Goal: Task Accomplishment & Management: Manage account settings

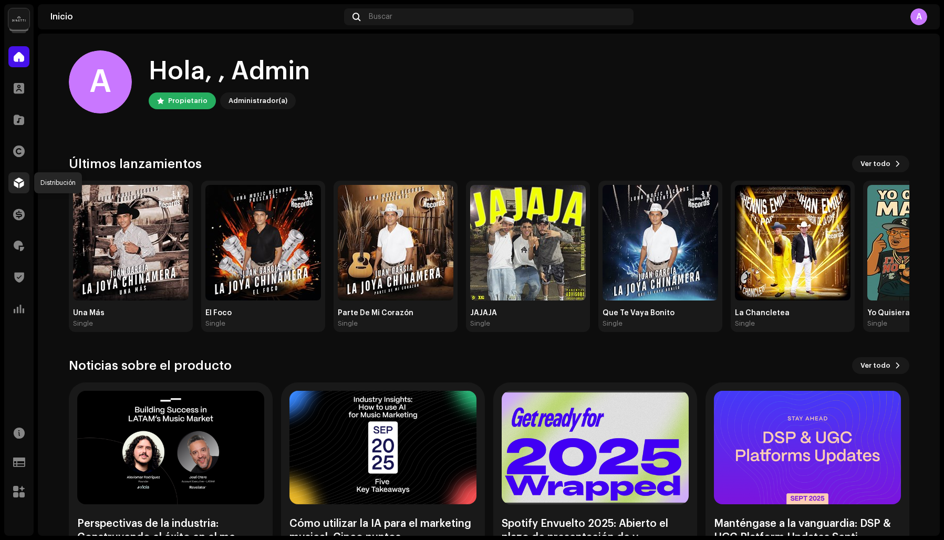
click at [19, 183] on span at bounding box center [19, 183] width 11 height 8
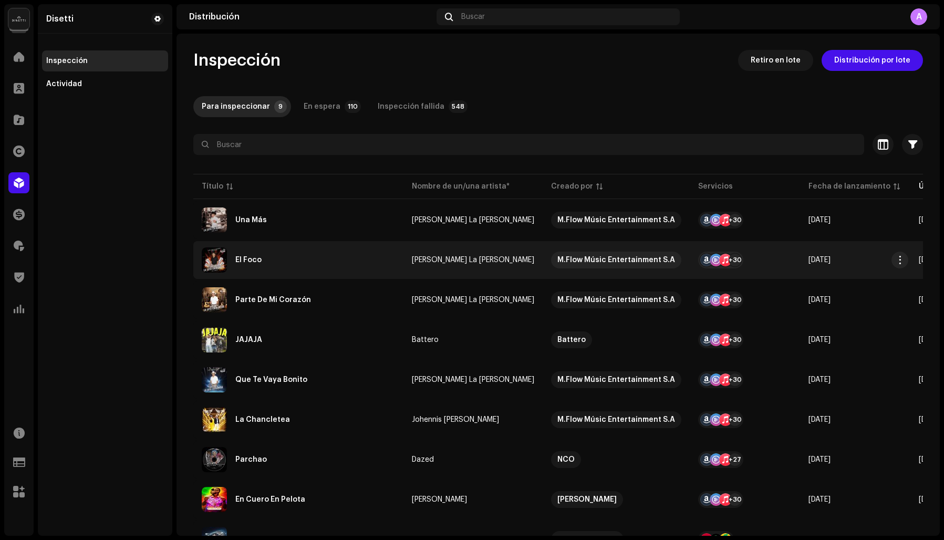
scroll to position [55, 0]
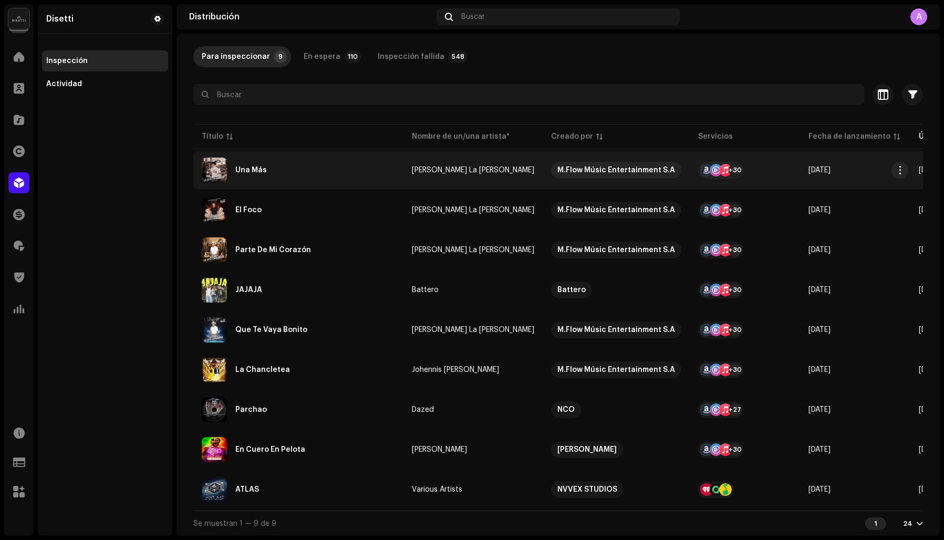
click at [275, 170] on div "Una Más" at bounding box center [298, 170] width 193 height 25
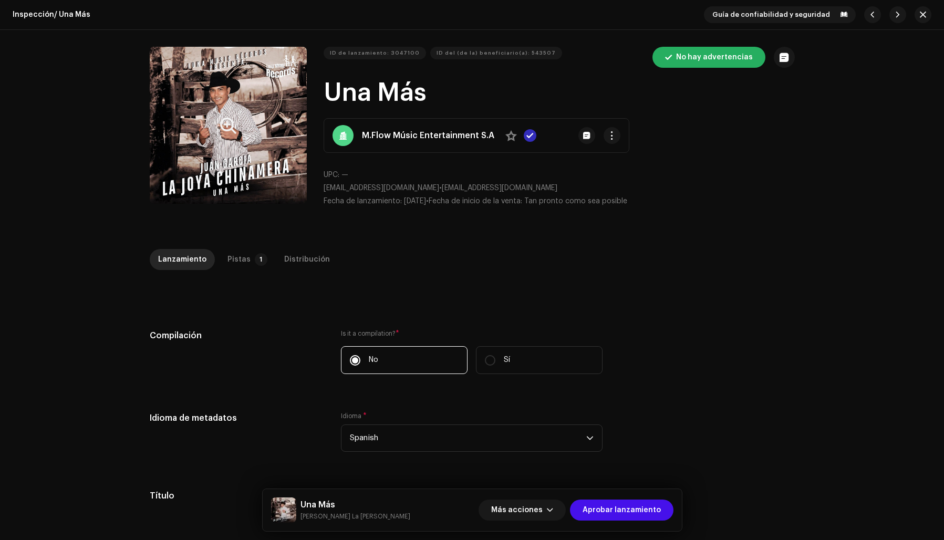
click at [201, 122] on button "Zoom Image" at bounding box center [228, 125] width 157 height 157
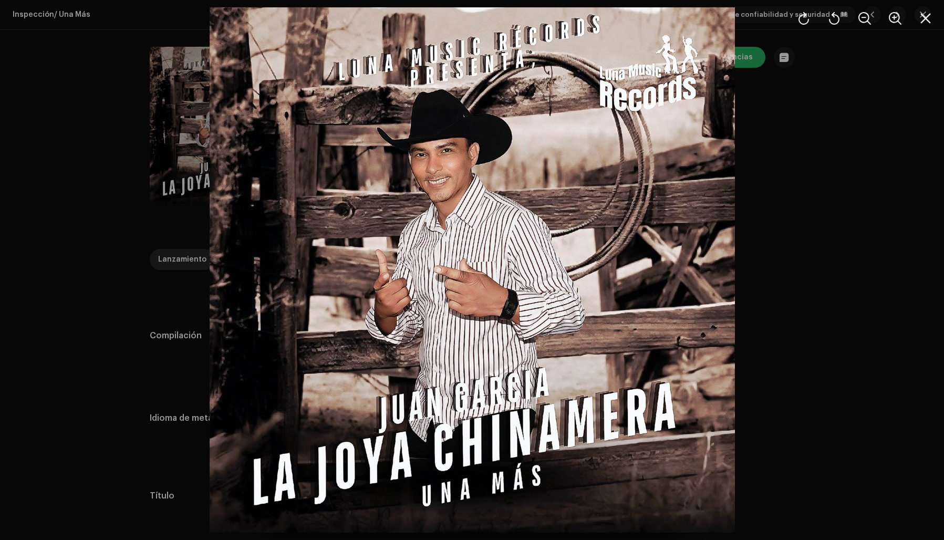
click at [850, 184] on div at bounding box center [472, 270] width 944 height 540
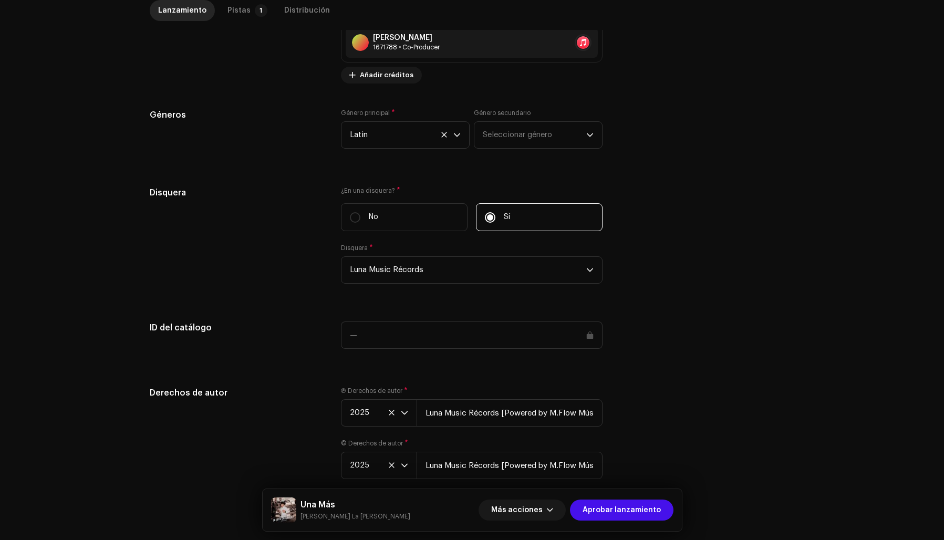
scroll to position [913, 0]
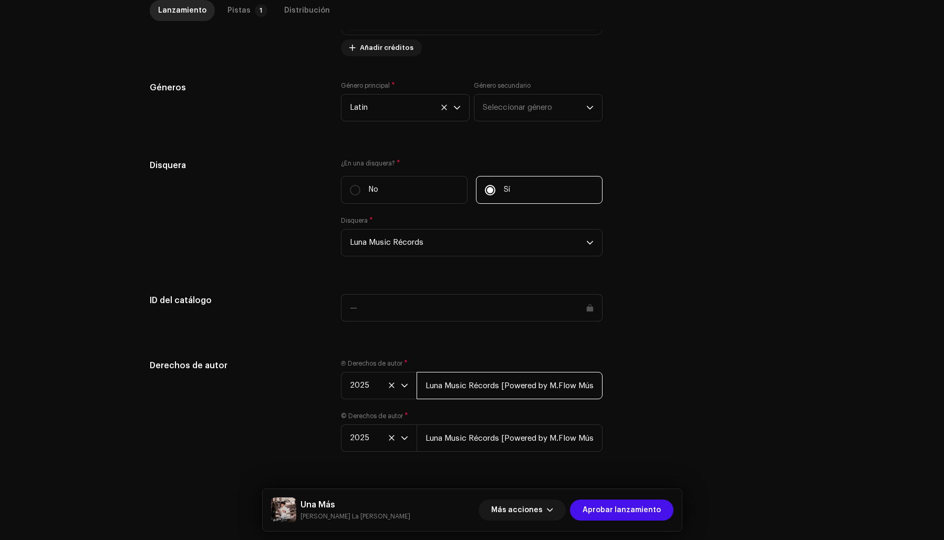
click at [501, 385] on input "Luna Music Récords [Powered by M.Flow Músic Entertainment S.A]" at bounding box center [510, 385] width 186 height 27
click at [597, 385] on input "Luna Music Récords Powered by M.Flow Músic Entertainment S.A]" at bounding box center [510, 385] width 186 height 27
type input "Luna Music Récords Powered by M.Flow Músic Entertainment S.A"
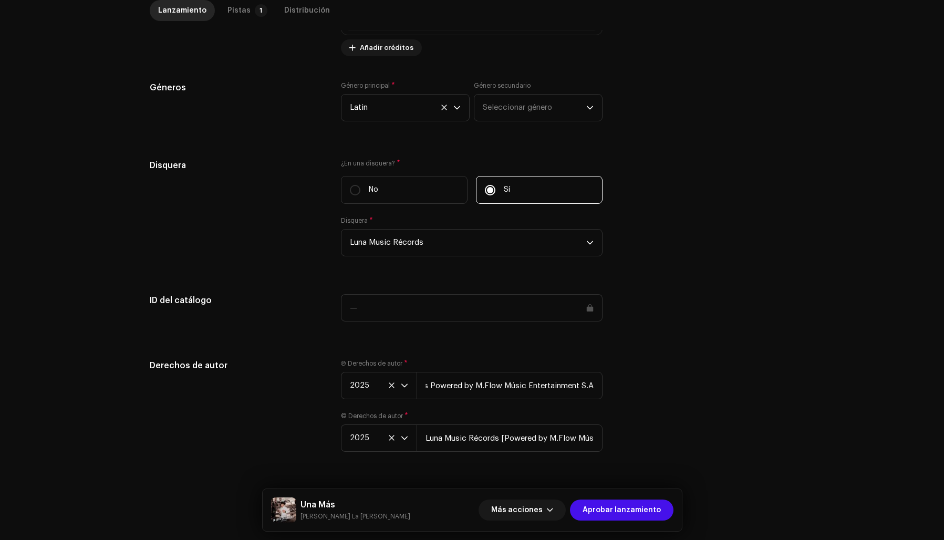
scroll to position [0, 0]
click at [641, 380] on div "Derechos de autor Ⓟ Derechos de autor * 2025 Luna Music Récords Powered by M.Fl…" at bounding box center [472, 411] width 645 height 105
click at [502, 439] on input "Luna Music Récords [Powered by M.Flow Músic Entertainment S.A]" at bounding box center [510, 438] width 186 height 27
click at [598, 436] on input "Luna Music Récords Powered by M.Flow Músic Entertainment S.A]" at bounding box center [510, 438] width 186 height 27
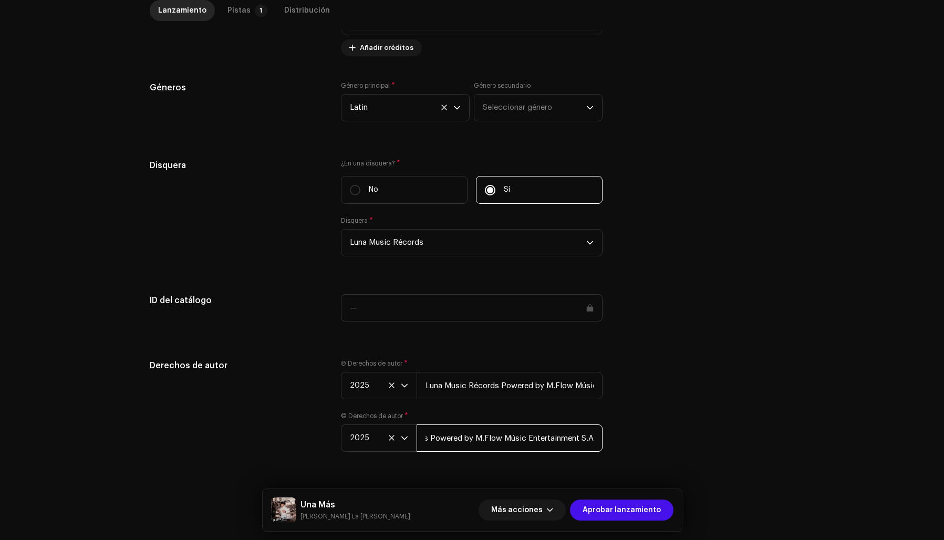
scroll to position [0, 72]
type input "Luna Music Récords Powered by M.Flow Músic Entertainment S.A"
click at [660, 431] on div "Derechos de autor Ⓟ Derechos de autor * 2025 Luna Music Récords Powered by M.Fl…" at bounding box center [472, 411] width 645 height 105
click at [240, 6] on div "Pistas" at bounding box center [239, 10] width 23 height 21
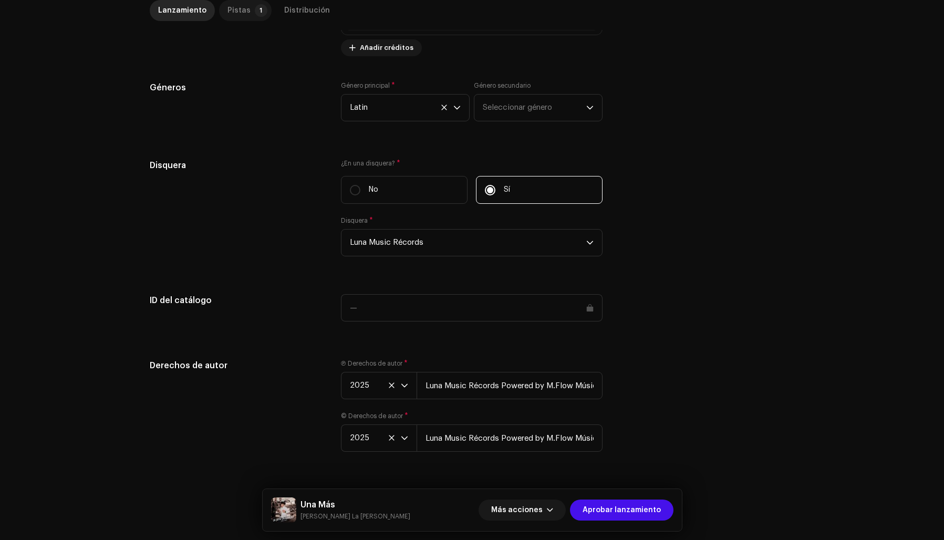
scroll to position [249, 0]
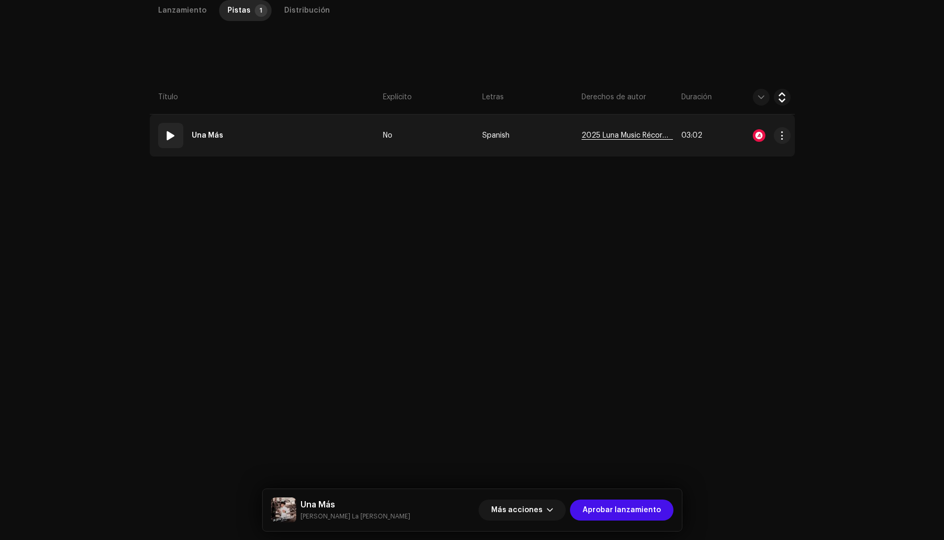
click at [624, 133] on span "2025 Luna Music Récords [Powered by M.Flow Músic Entertainment S.A]" at bounding box center [627, 136] width 91 height 8
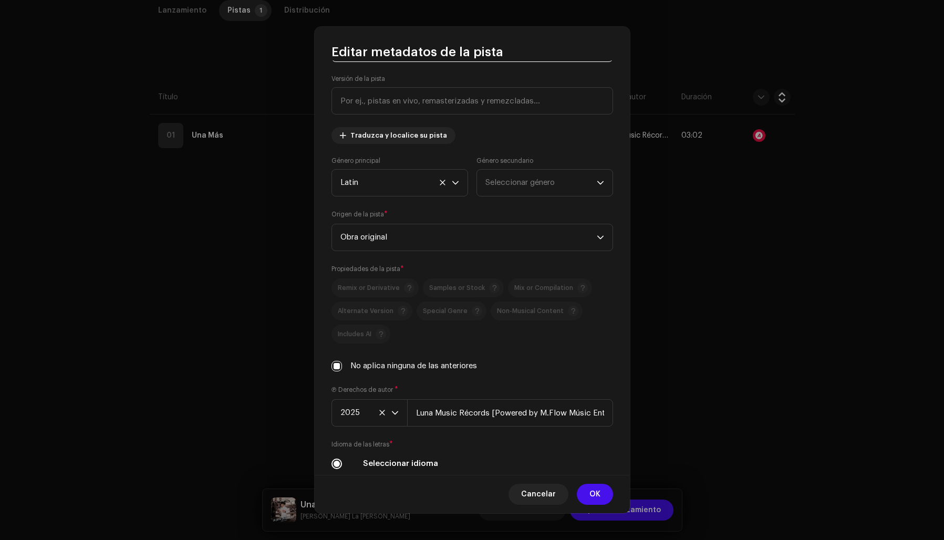
scroll to position [84, 0]
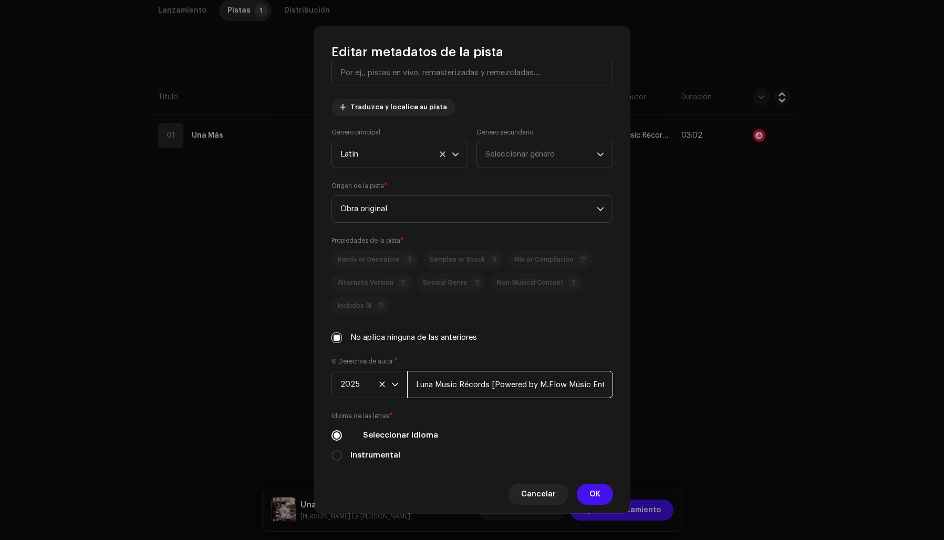
click at [494, 382] on input "Luna Music Récords [Powered by M.Flow Músic Entertainment S.A]" at bounding box center [510, 384] width 206 height 27
click at [603, 385] on input "Luna Music Récords Powered by M.Flow Músic Entertainment S.A]" at bounding box center [510, 384] width 206 height 27
type input "Luna Music Récords Powered by M.Flow Músic Entertainment S.A"
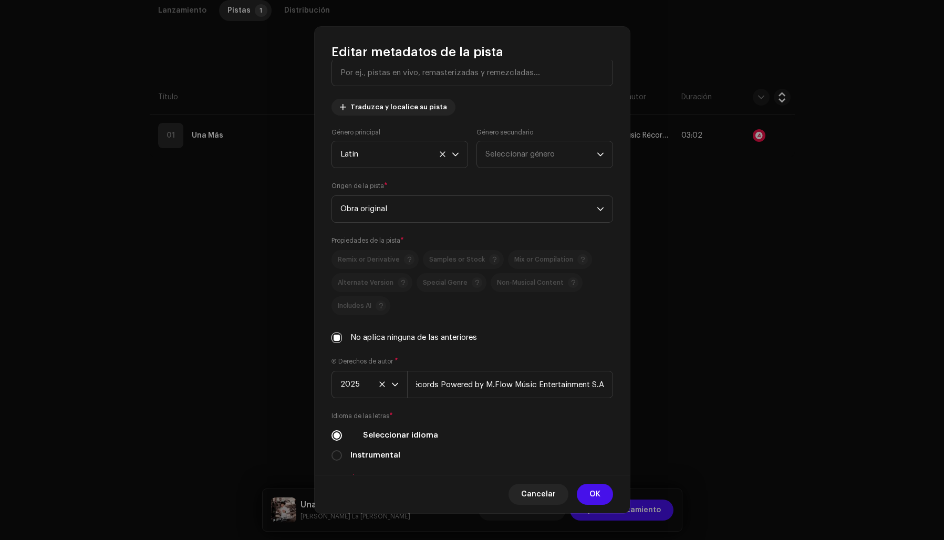
click at [593, 321] on div "Remix or Derivative Samples or Stock Mix or Compilation Alternate Version Speci…" at bounding box center [473, 297] width 282 height 94
click at [591, 496] on span "OK" at bounding box center [595, 494] width 11 height 21
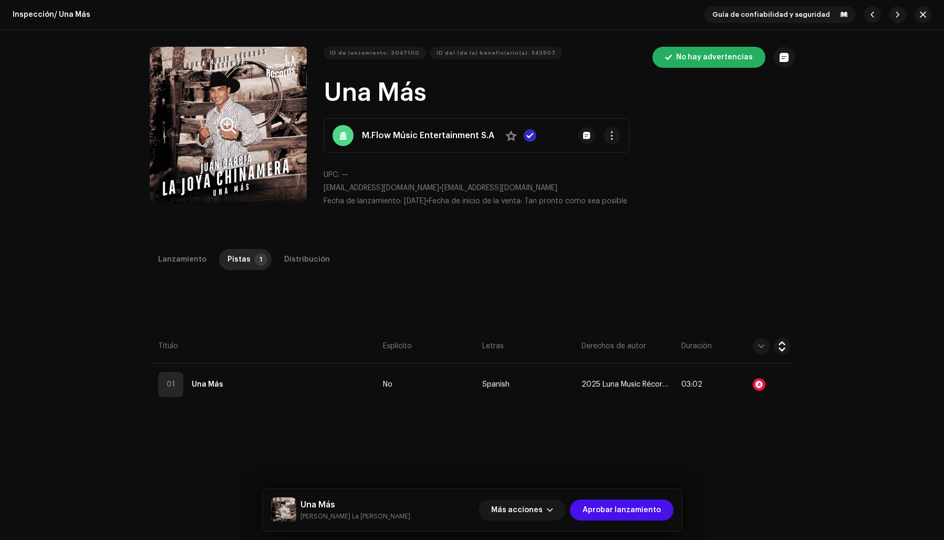
click at [183, 131] on button "Zoom Image" at bounding box center [228, 125] width 157 height 157
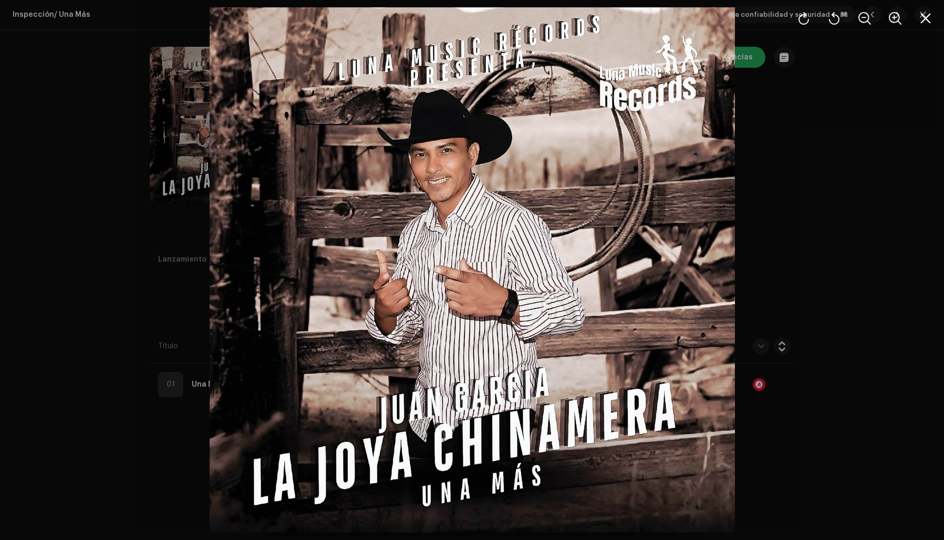
click at [813, 180] on div at bounding box center [472, 270] width 944 height 540
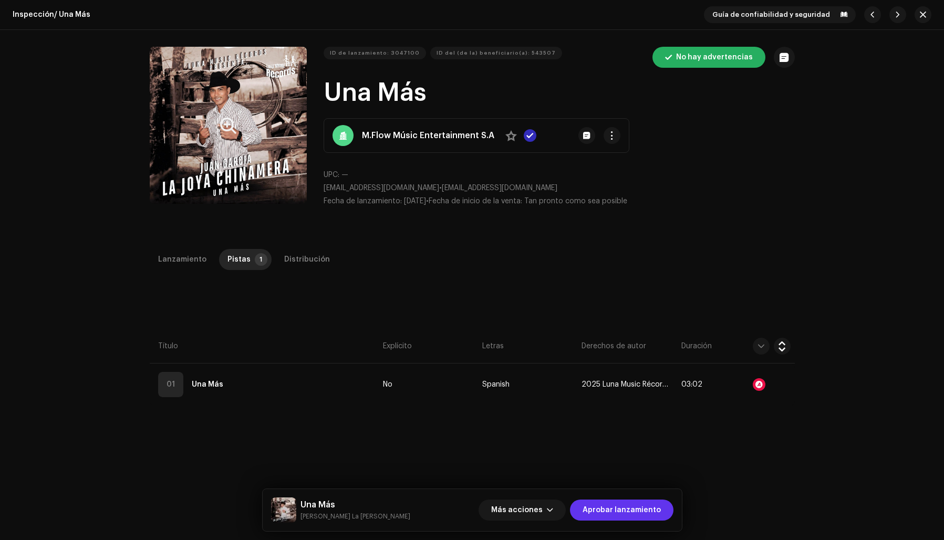
click at [624, 508] on span "Aprobar lanzamiento" at bounding box center [622, 510] width 78 height 21
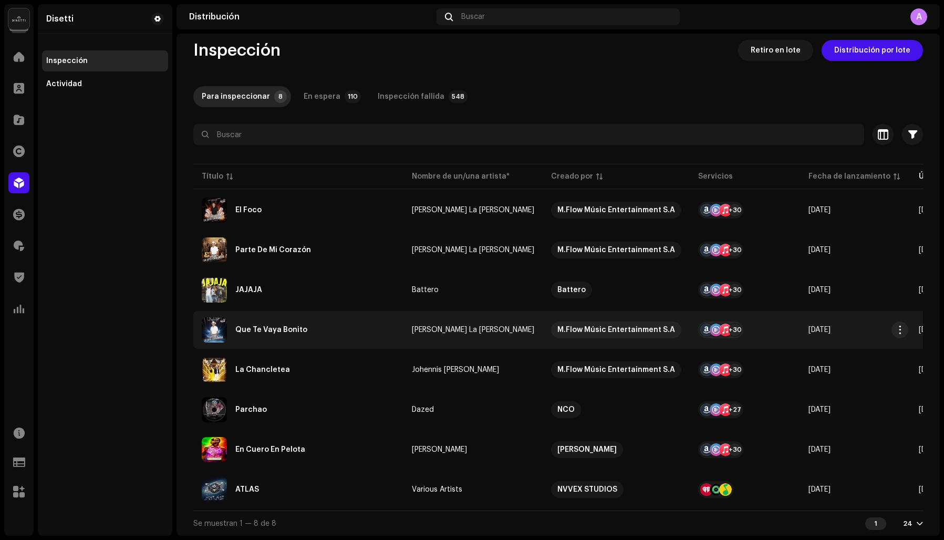
click at [269, 326] on div "Que Te Vaya Bonito" at bounding box center [271, 329] width 72 height 7
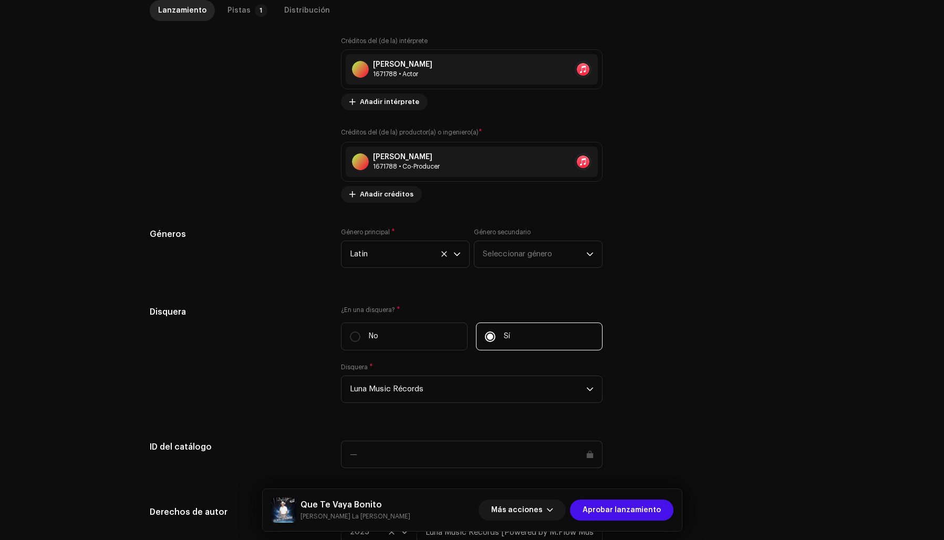
scroll to position [913, 0]
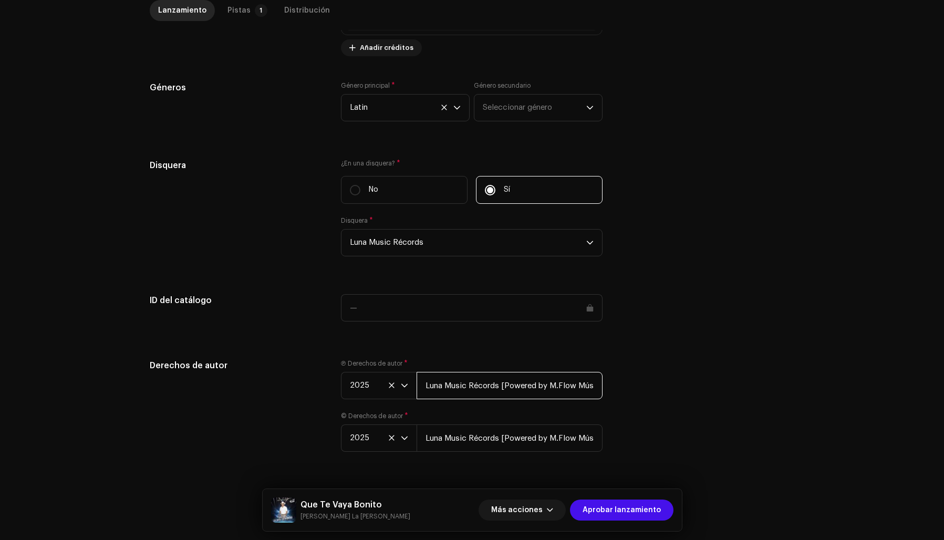
click at [502, 384] on input "Luna Music Récords [Powered by M.Flow Músic Entertainment S.A]" at bounding box center [510, 385] width 186 height 27
click at [596, 385] on input "Luna Music Récords Powered by M.Flow Músic Entertainment S.A]" at bounding box center [510, 385] width 186 height 27
type input "Luna Music Récords Powered by M.Flow Músic Entertainment S.A"
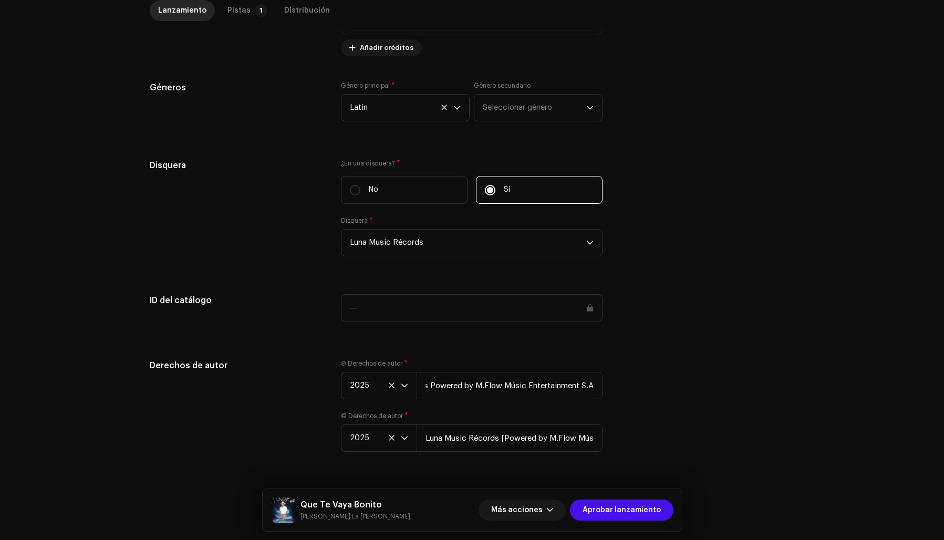
scroll to position [0, 0]
click at [650, 383] on div "Derechos de autor Ⓟ Derechos de autor * 2025 Luna Music Récords Powered by M.Fl…" at bounding box center [472, 411] width 645 height 105
click at [501, 436] on input "Luna Music Récords [Powered by M.Flow Músic Entertainment S.A]" at bounding box center [510, 438] width 186 height 27
click at [597, 438] on input "Luna Music Récords Powered by M.Flow Músic Entertainment S.A]" at bounding box center [510, 438] width 186 height 27
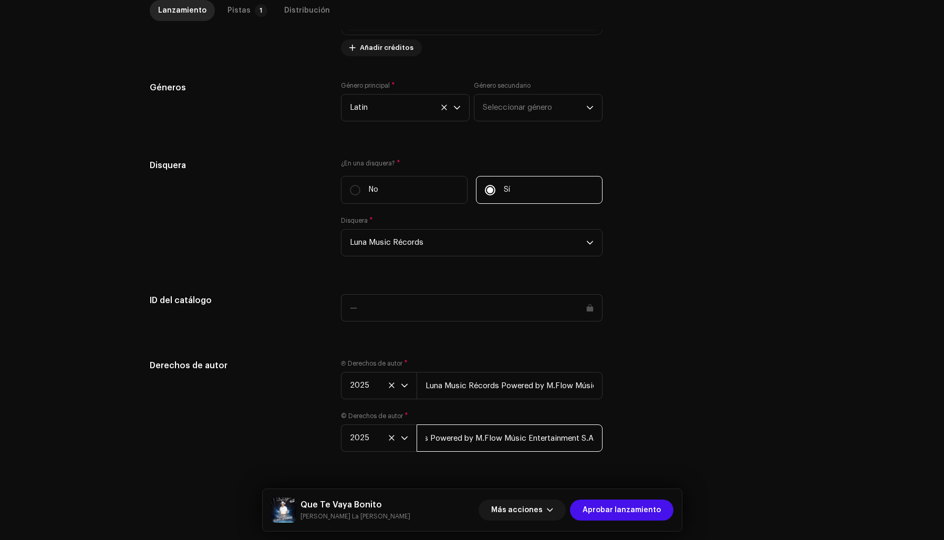
scroll to position [0, 72]
type input "Luna Music Récords Powered by M.Flow Músic Entertainment S.A"
click at [648, 433] on div "Derechos de autor Ⓟ Derechos de autor * 2025 Luna Music Récords Powered by M.Fl…" at bounding box center [472, 411] width 645 height 105
click at [232, 11] on div "Pistas" at bounding box center [239, 10] width 23 height 21
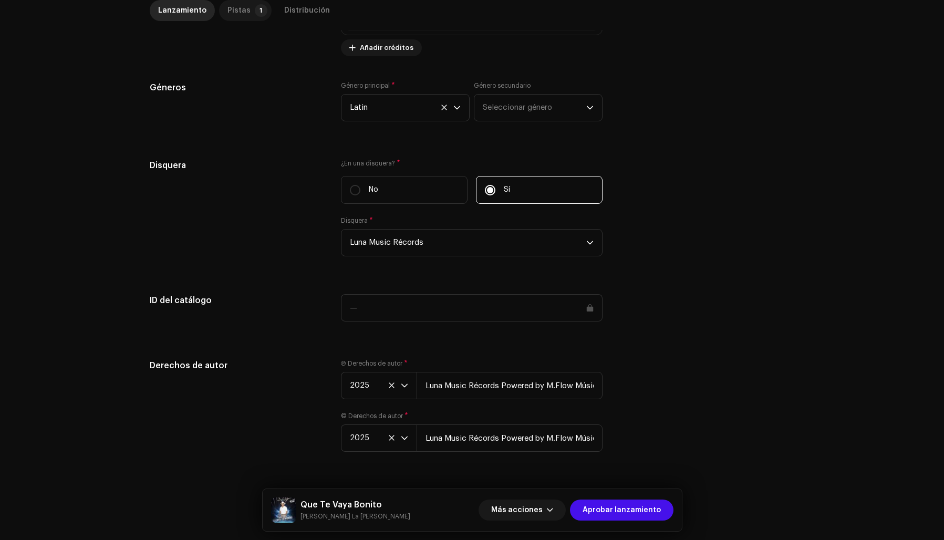
scroll to position [249, 0]
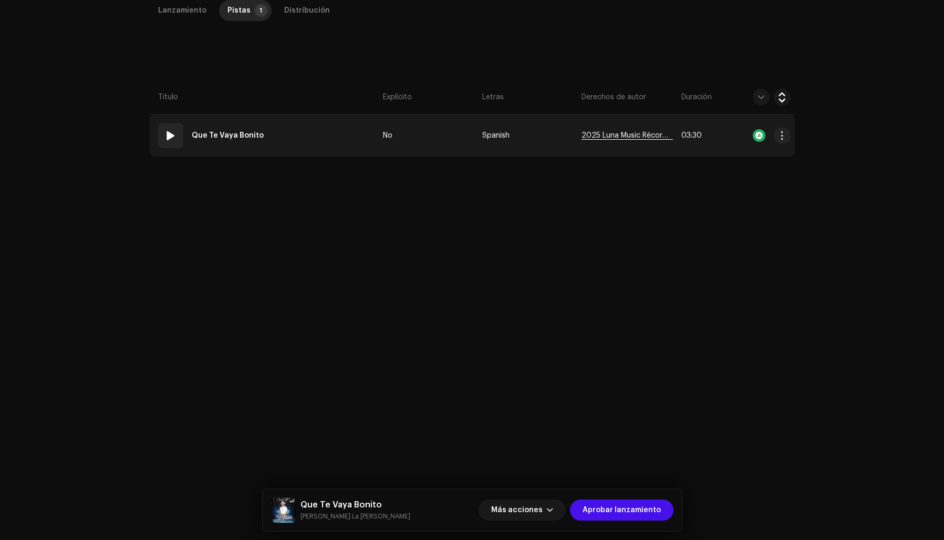
click at [616, 133] on span "2025 Luna Music Récords [Powered by M.Flow Músic Entertainment S.A]" at bounding box center [627, 136] width 91 height 8
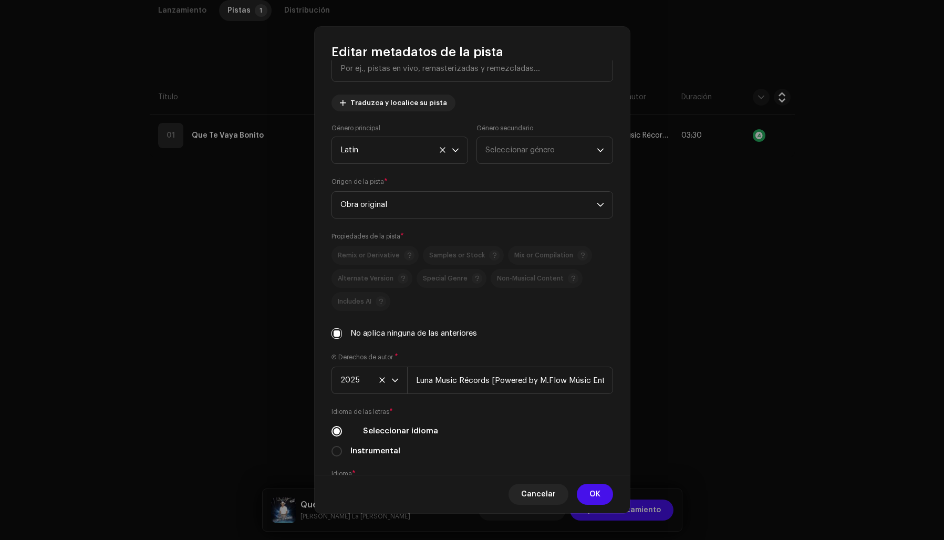
scroll to position [106, 0]
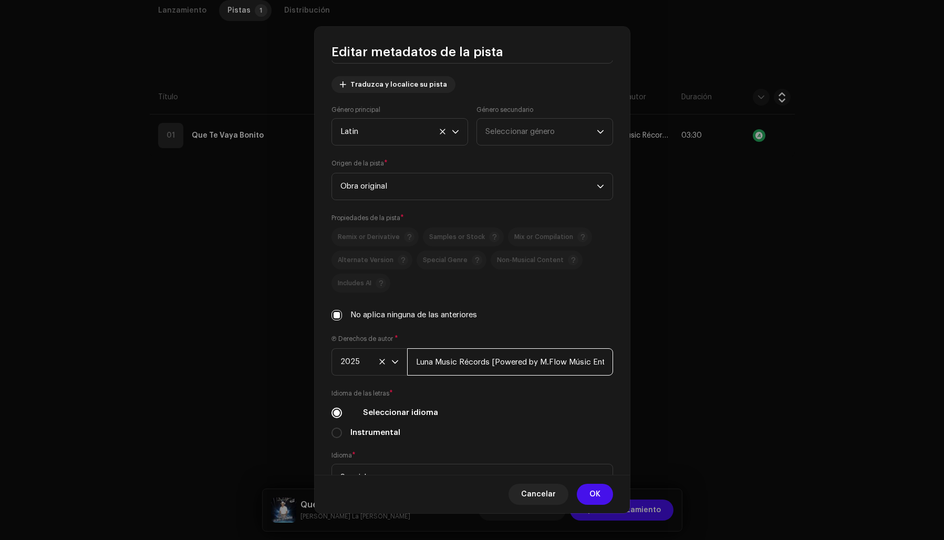
click at [496, 361] on input "Luna Music Récords [Powered by M.Flow Músic Entertainment S.A]" at bounding box center [510, 361] width 206 height 27
click at [605, 363] on input "Luna Music Récords Powered by M.Flow Músic Entertainment S.A]" at bounding box center [510, 361] width 206 height 27
type input "Luna Music Récords Powered by M.Flow Músic Entertainment S.A"
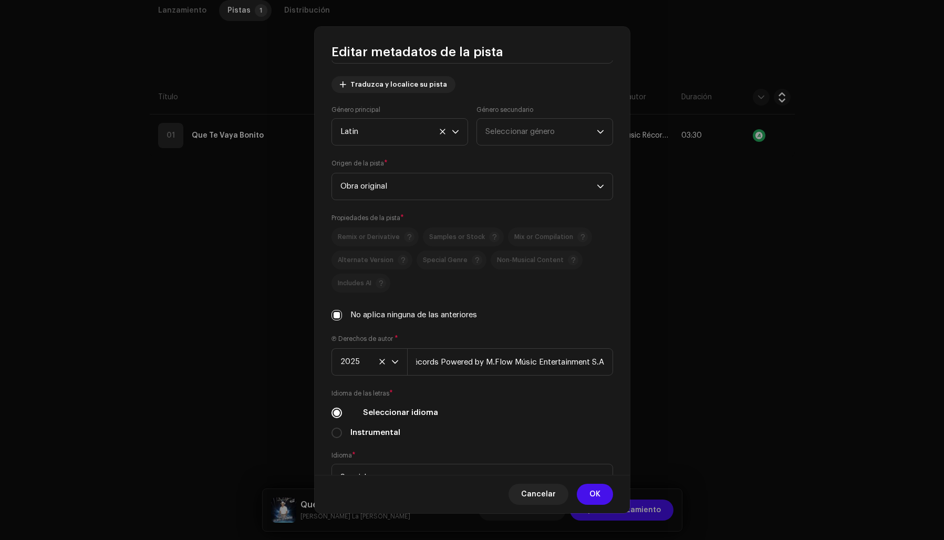
scroll to position [0, 0]
click at [573, 328] on div "Título de la pista * Que Te Vaya Bonito Versión de la pista Traduzca y localice…" at bounding box center [472, 267] width 315 height 414
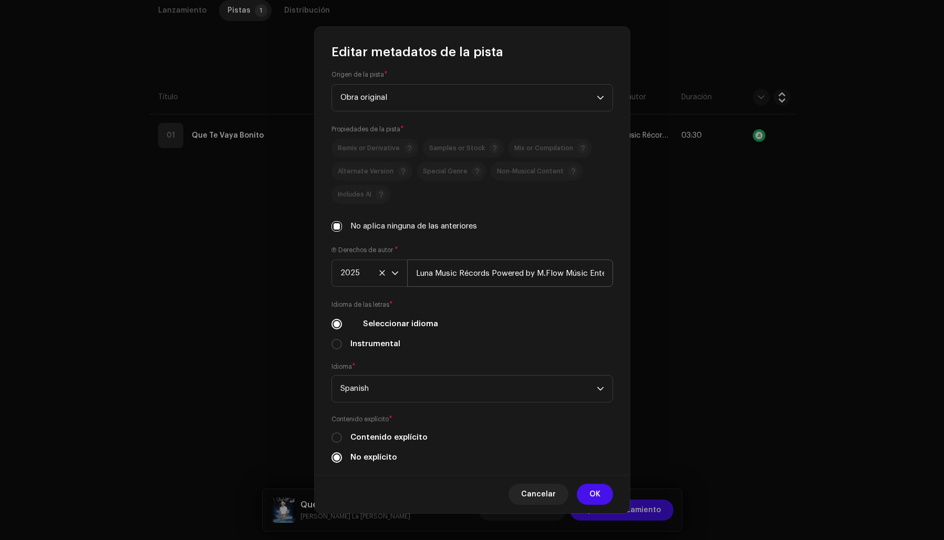
scroll to position [214, 0]
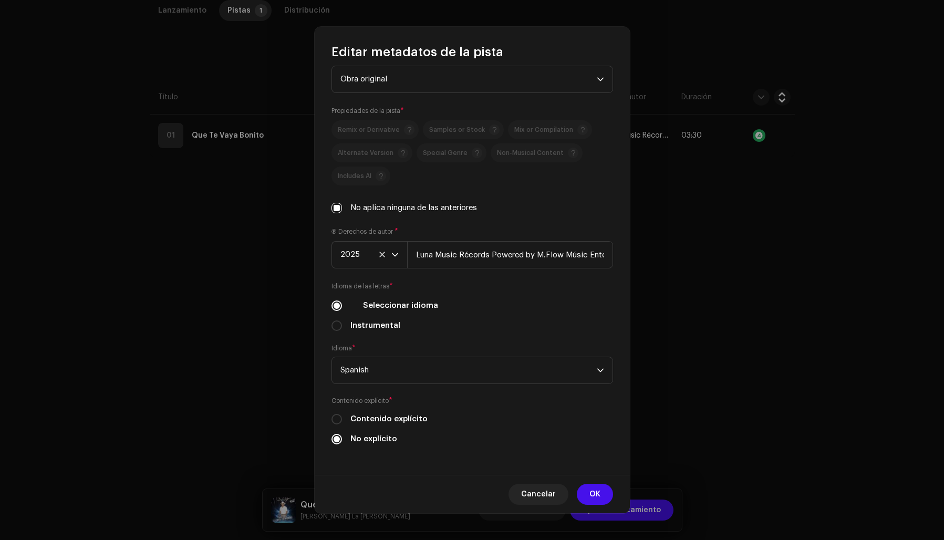
click at [592, 495] on span "OK" at bounding box center [595, 494] width 11 height 21
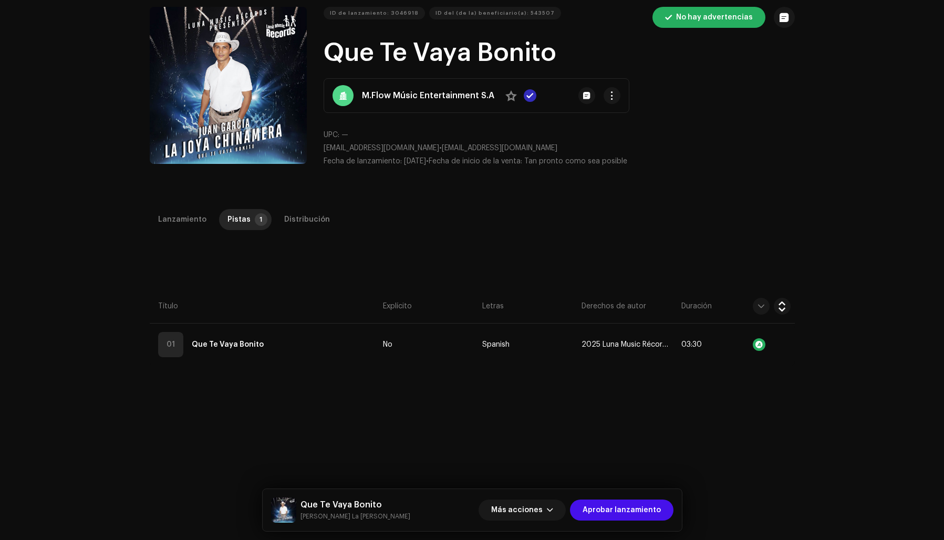
scroll to position [0, 0]
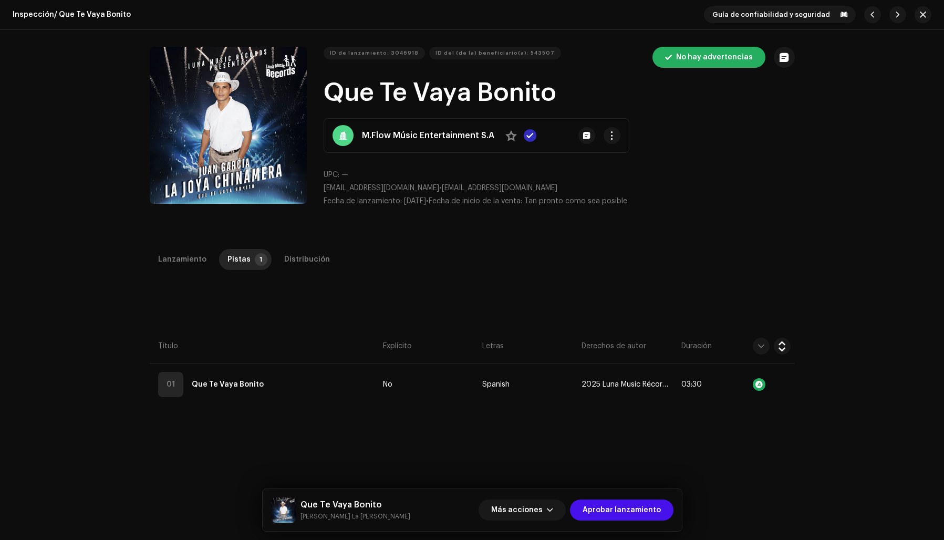
click at [188, 135] on button "Zoom Image" at bounding box center [228, 125] width 157 height 157
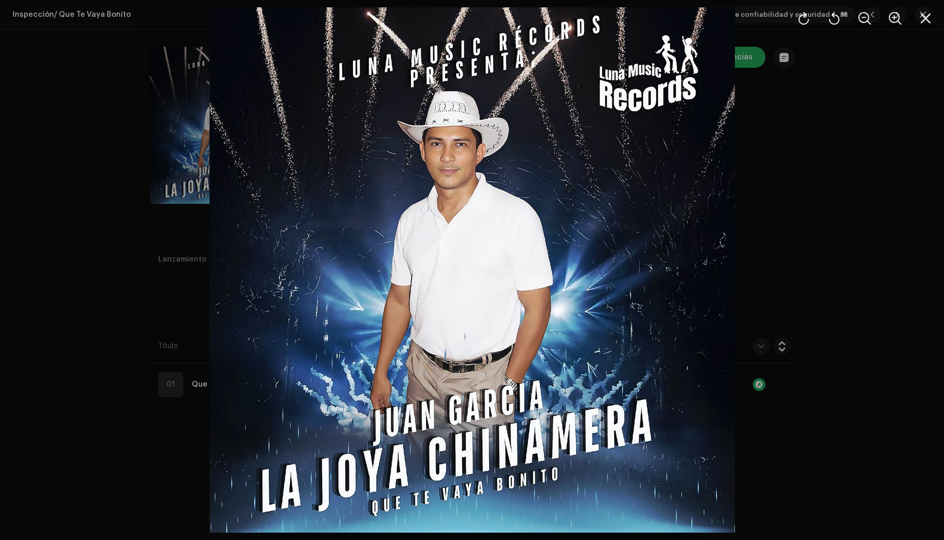
click at [815, 180] on div at bounding box center [472, 270] width 944 height 540
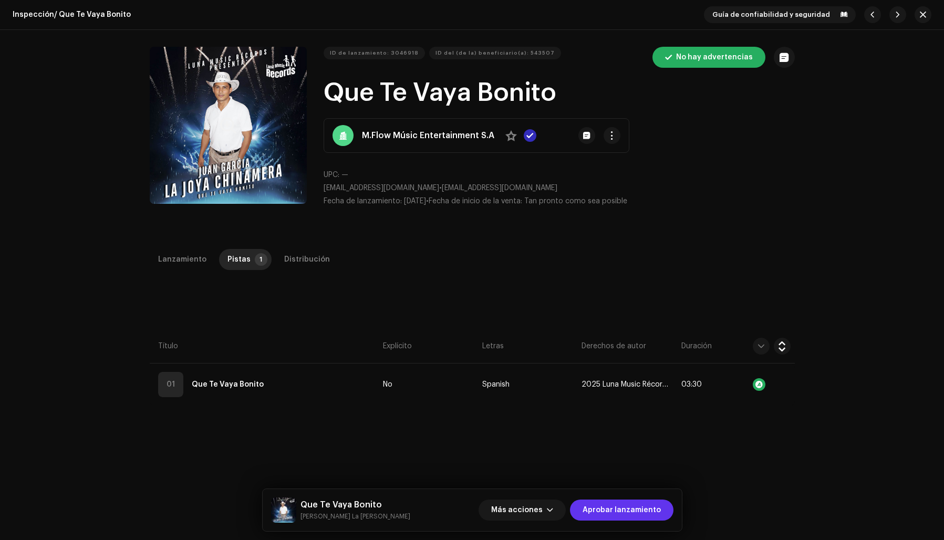
click at [638, 509] on span "Aprobar lanzamiento" at bounding box center [622, 510] width 78 height 21
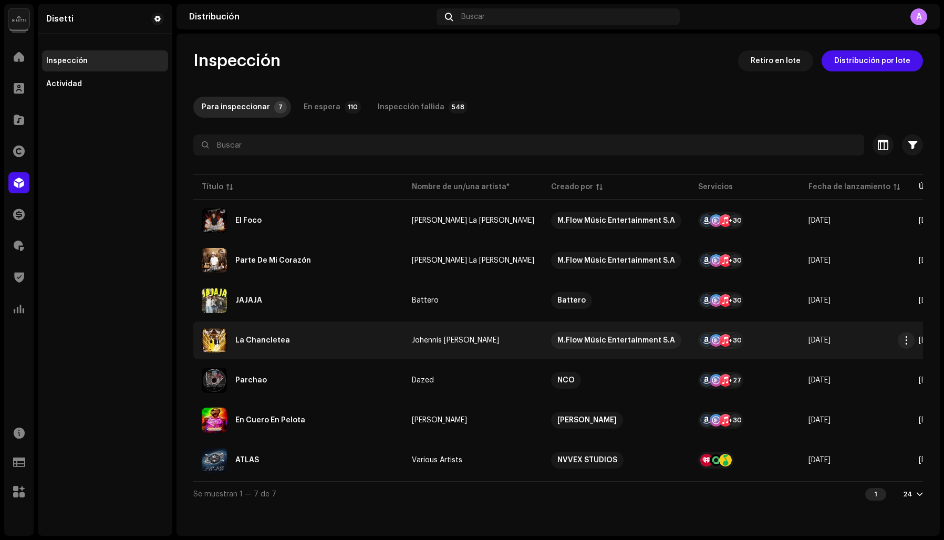
click at [342, 344] on div "La Chancletea" at bounding box center [298, 340] width 193 height 25
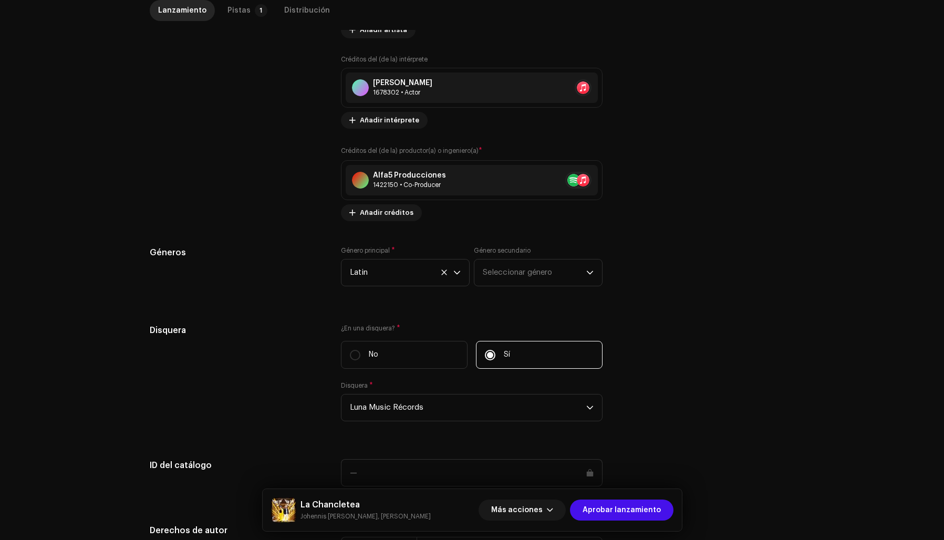
scroll to position [957, 0]
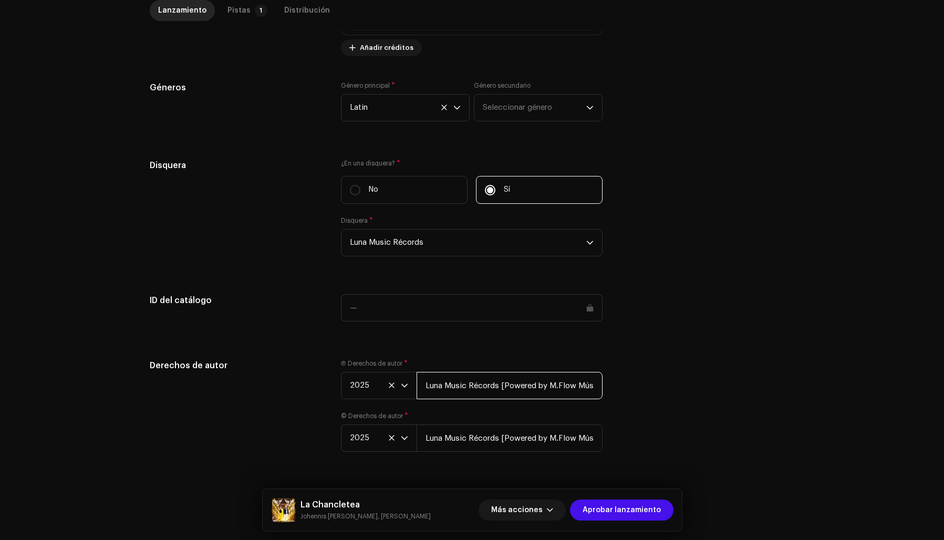
click at [502, 384] on input "Luna Music Récords [Powered by M.Flow Músic Entertainment S.A]" at bounding box center [510, 385] width 186 height 27
drag, startPoint x: 592, startPoint y: 386, endPoint x: 600, endPoint y: 386, distance: 7.9
click at [592, 386] on input "Luna Music Récords Powered by M.Flow Músic Entertainment S.A]" at bounding box center [510, 385] width 186 height 27
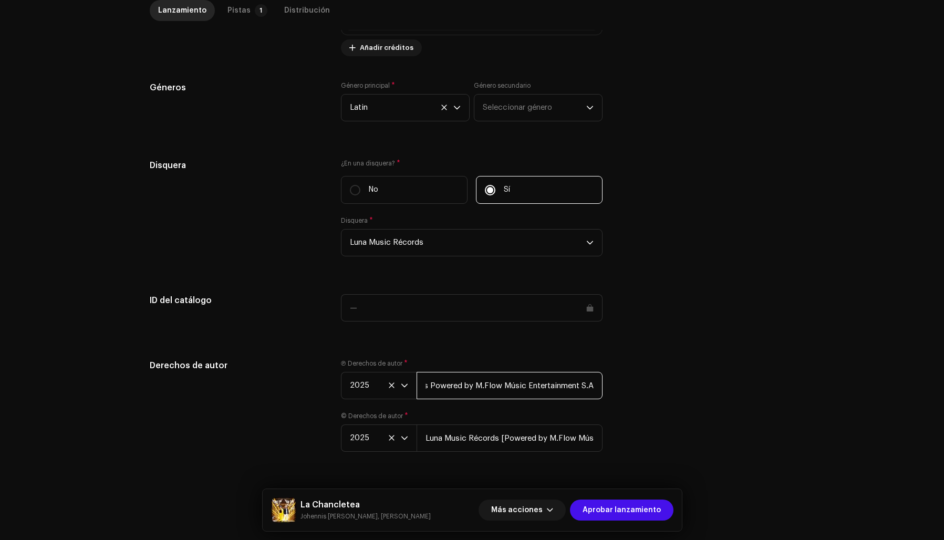
type input "Luna Music Récords Powered by M.Flow Músic Entertainment S.A"
click at [638, 382] on div "Derechos de autor Ⓟ Derechos de autor * 2025 Luna Music Récords Powered by M.Fl…" at bounding box center [472, 411] width 645 height 105
click at [502, 440] on input "Luna Music Récords [Powered by M.Flow Músic Entertainment S.A]" at bounding box center [510, 438] width 186 height 27
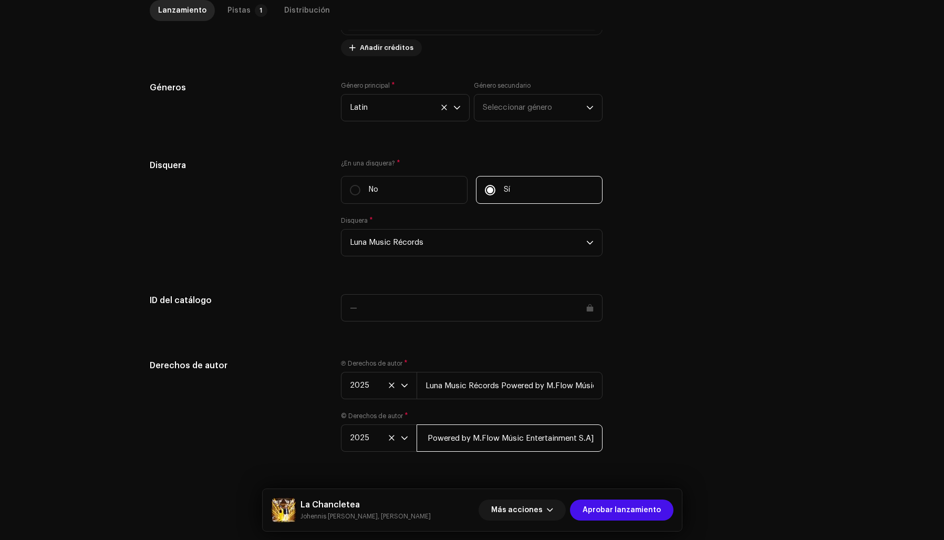
click at [597, 440] on input "Luna Music Récords Powered by M.Flow Músic Entertainment S.A]" at bounding box center [510, 438] width 186 height 27
type input "Luna Music Récords Powered by M.Flow Músic Entertainment S.A"
click at [652, 438] on div "Derechos de autor Ⓟ Derechos de autor * 2025 Luna Music Récords Powered by M.Fl…" at bounding box center [472, 411] width 645 height 105
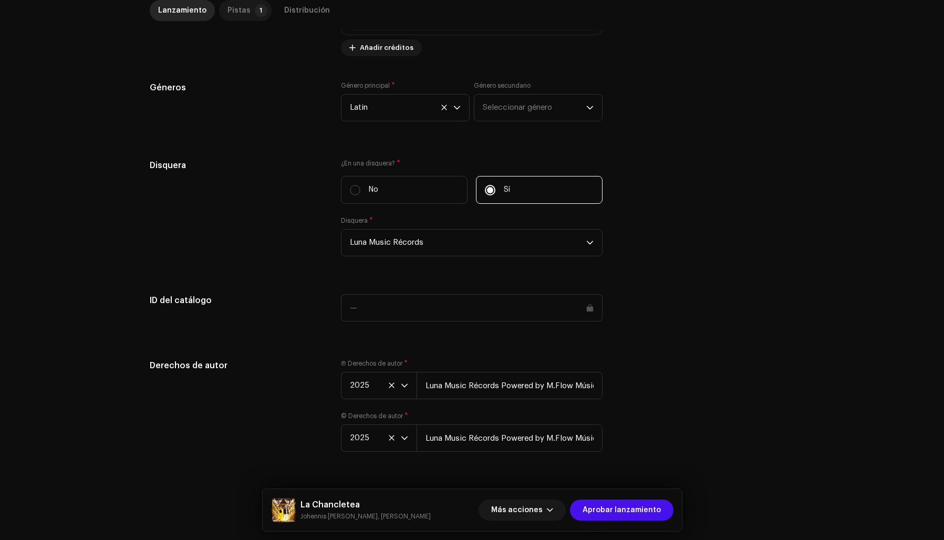
click at [255, 9] on p-badge "1" at bounding box center [261, 10] width 13 height 13
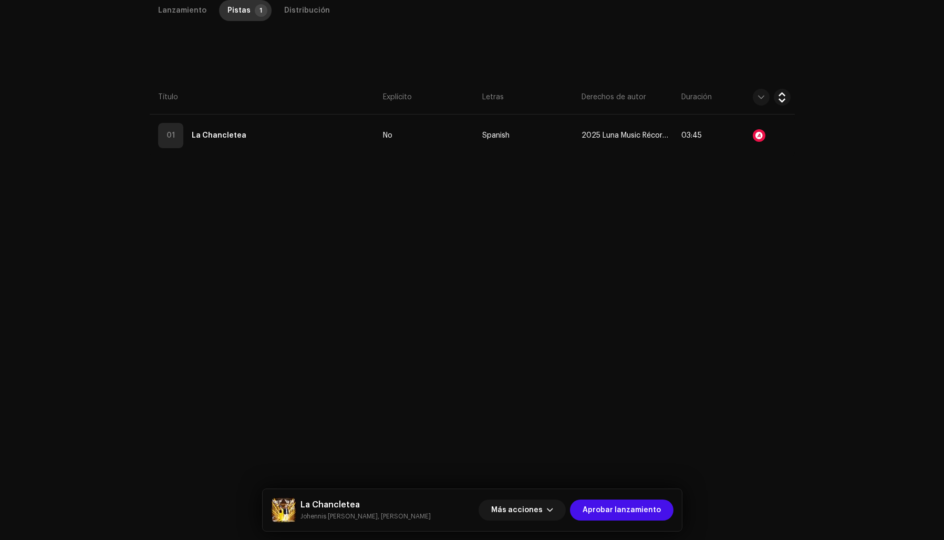
scroll to position [249, 0]
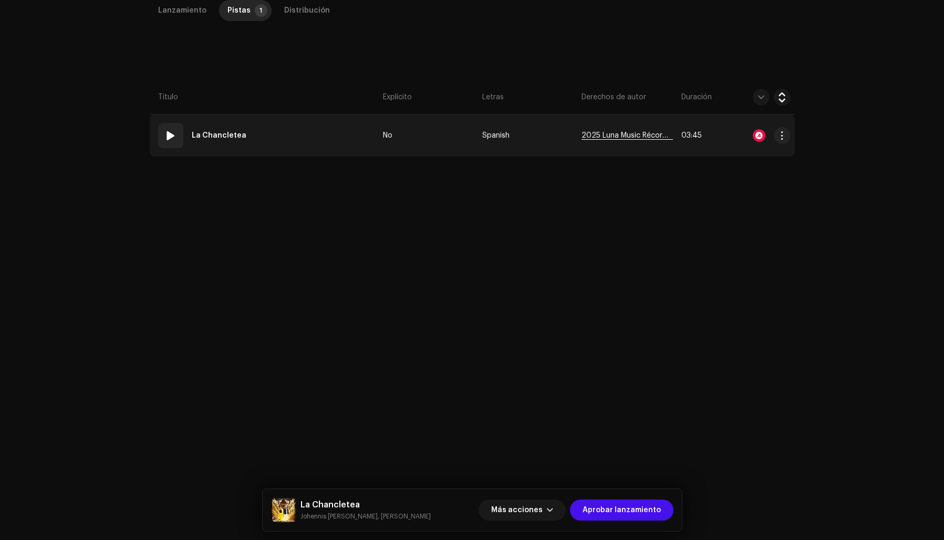
click at [601, 134] on span "2025 Luna Music Récords [Powered by M.Flow Músic Entertainment S.A]" at bounding box center [627, 136] width 91 height 8
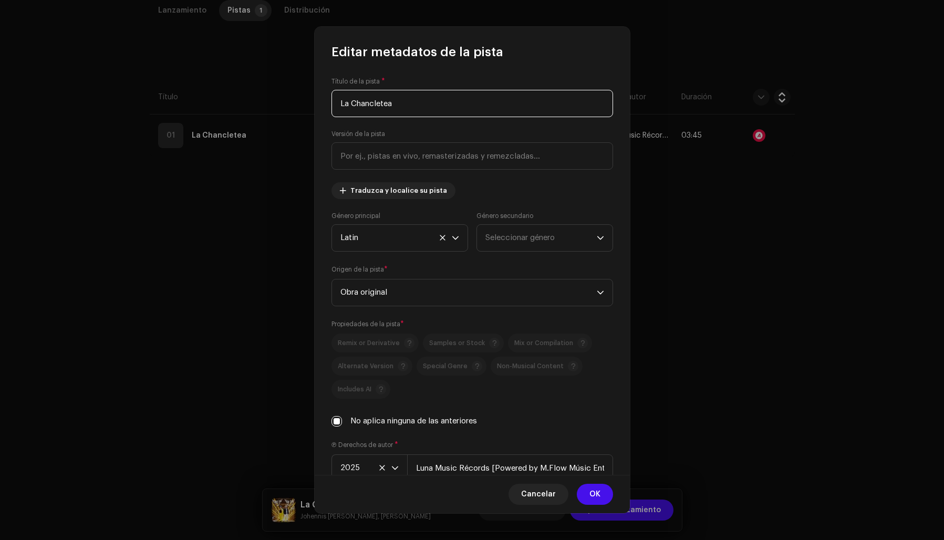
scroll to position [1, 0]
drag, startPoint x: 495, startPoint y: 469, endPoint x: 511, endPoint y: 473, distance: 16.2
click at [495, 469] on input "Luna Music Récords [Powered by M.Flow Músic Entertainment S.A]" at bounding box center [510, 467] width 206 height 27
click at [601, 469] on input "Luna Music Récords Powered by M.Flow Músic Entertainment S.A]" at bounding box center [510, 467] width 206 height 27
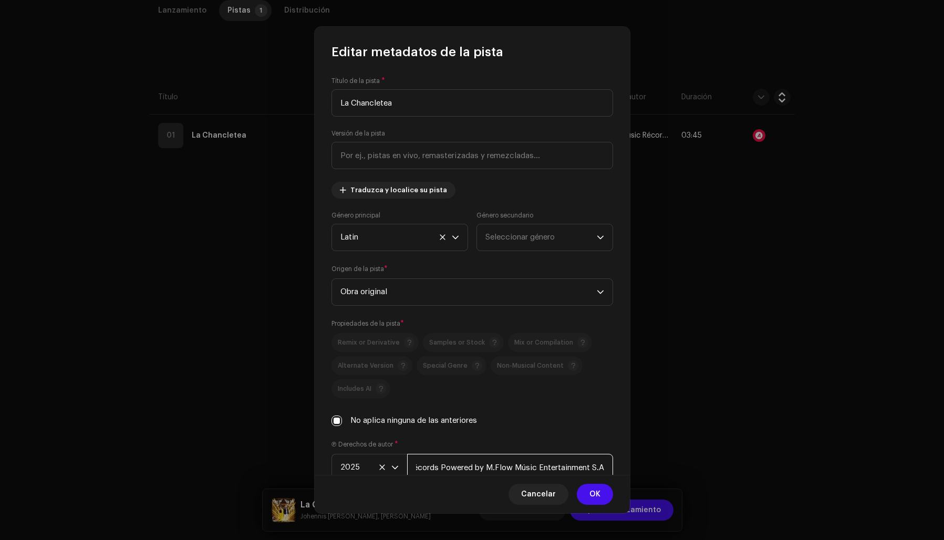
scroll to position [0, 56]
type input "Luna Music Récords Powered by M.Flow Músic Entertainment S.A"
click at [542, 429] on div "Título de la pista * La Chancletea Versión de la pista Traduzca y localice su p…" at bounding box center [472, 267] width 315 height 414
click at [601, 497] on button "OK" at bounding box center [595, 494] width 36 height 21
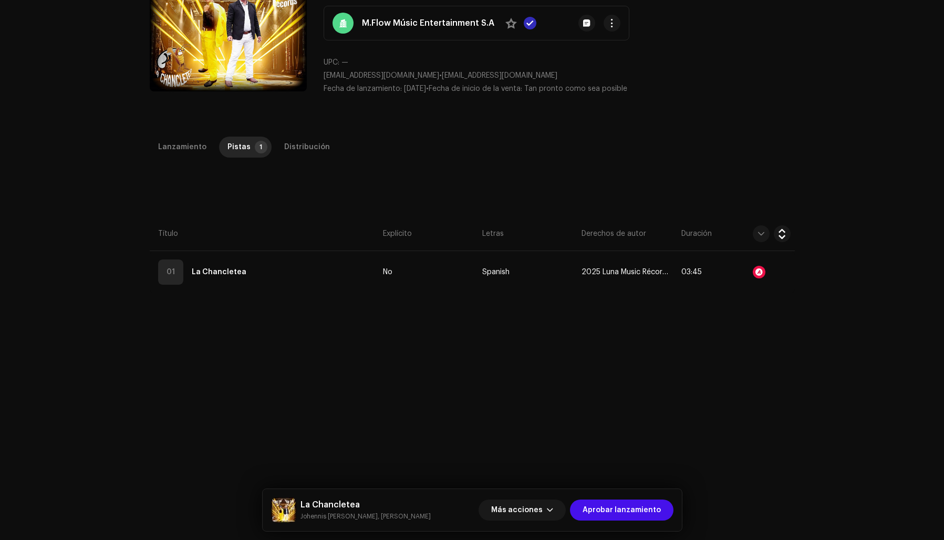
scroll to position [33, 0]
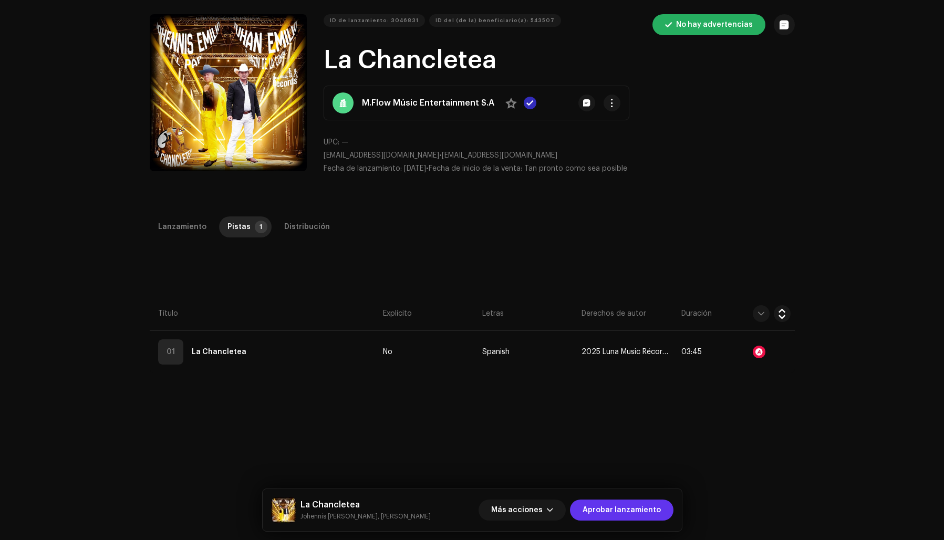
click at [615, 513] on span "Aprobar lanzamiento" at bounding box center [622, 510] width 78 height 21
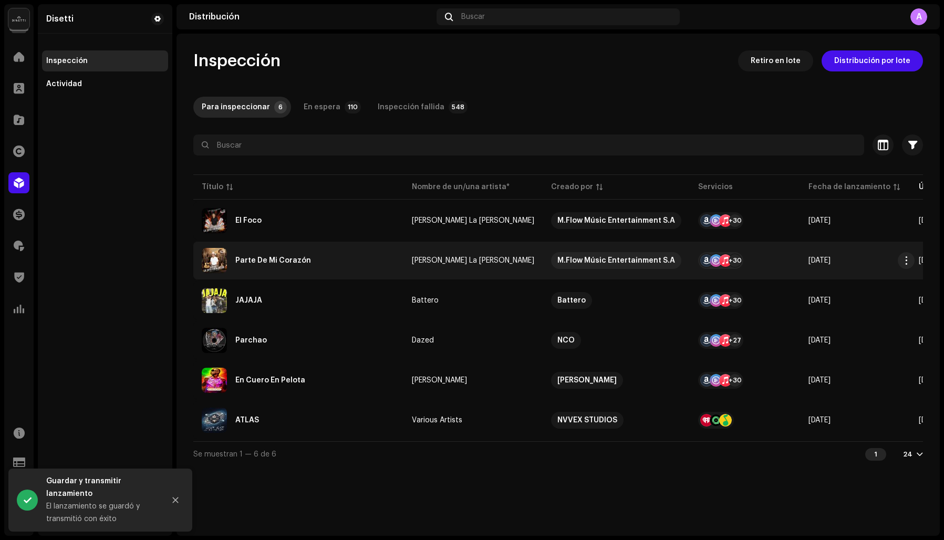
click at [289, 261] on div "Parte De Mi Corazón" at bounding box center [273, 260] width 76 height 7
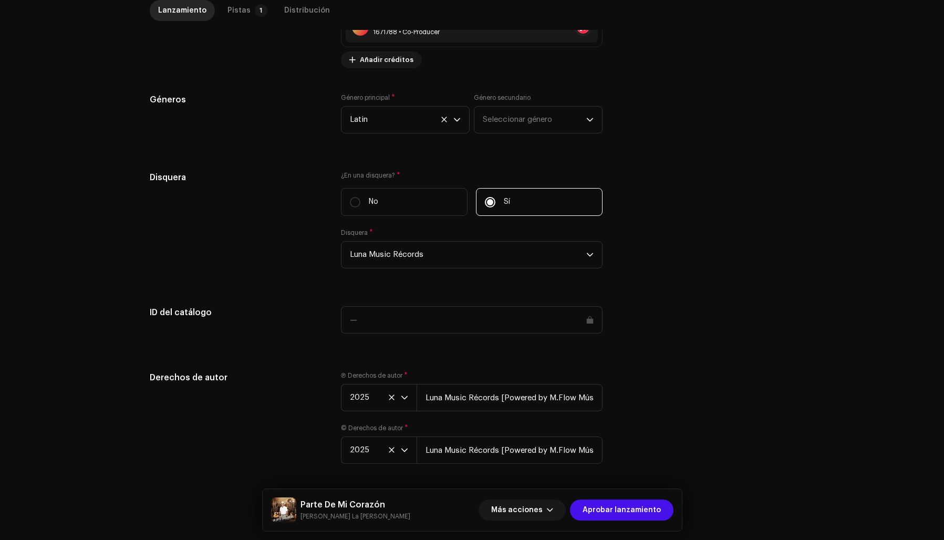
scroll to position [913, 0]
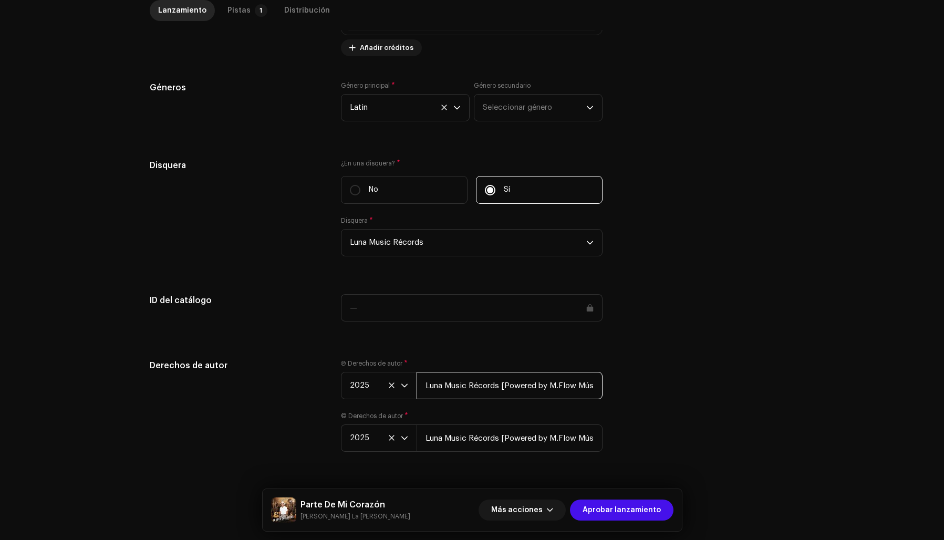
drag, startPoint x: 502, startPoint y: 385, endPoint x: 509, endPoint y: 384, distance: 6.9
click at [502, 385] on input "Luna Music Récords [Powered by M.Flow Músic Entertainment S.A]" at bounding box center [510, 385] width 186 height 27
type input "Luna Music Récords Powered by M.Flow Músic Entertainment S.A]"
click at [502, 436] on input "Luna Music Récords [Powered by M.Flow Músic Entertainment S.A]" at bounding box center [510, 438] width 186 height 27
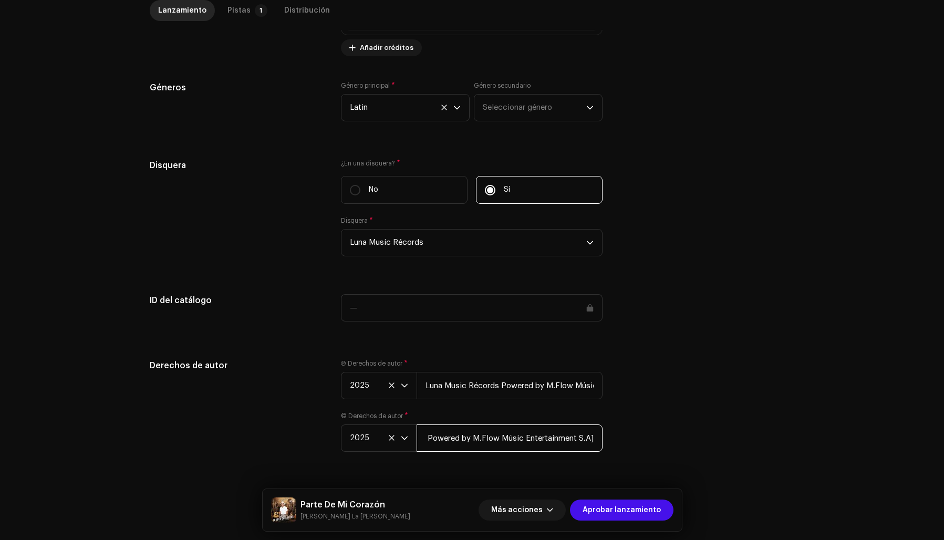
click at [595, 440] on input "Luna Music Récords Powered by M.Flow Músic Entertainment S.A]" at bounding box center [510, 438] width 186 height 27
type input "Luna Music Récords Powered by M.Flow Músic Entertainment S.A"
click at [602, 415] on div "Derechos de autor Ⓟ Derechos de autor * 2025 Luna Music Récords Powered by M.Fl…" at bounding box center [472, 411] width 645 height 105
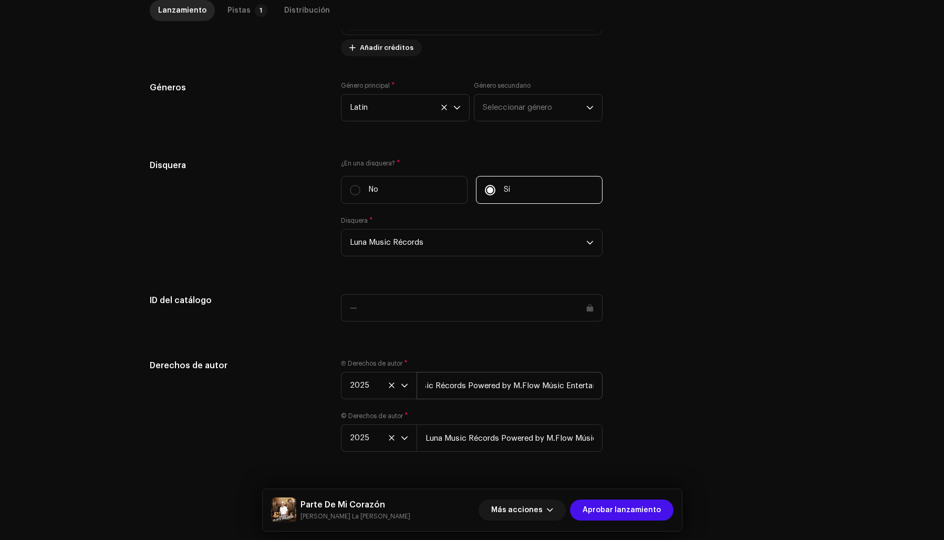
scroll to position [0, 75]
click at [596, 384] on input "Luna Music Récords Powered by M.Flow Músic Entertainment S.A]" at bounding box center [510, 385] width 186 height 27
type input "Luna Music Récords Powered by M.Flow Músic Entertainment S.A"
click at [633, 381] on div "Derechos de autor Ⓟ Derechos de autor * 2025 Luna Music Récords Powered by M.Fl…" at bounding box center [472, 411] width 645 height 105
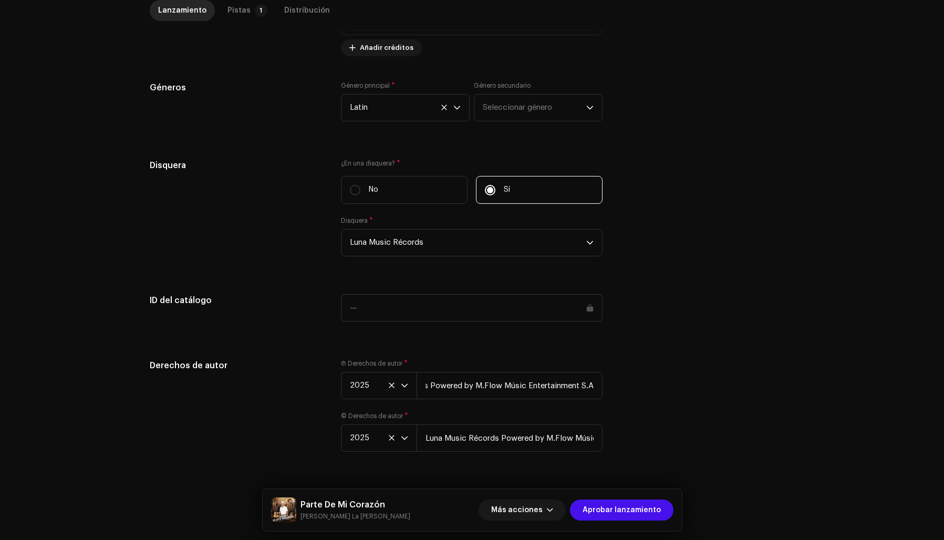
scroll to position [0, 0]
click at [228, 11] on div "Pistas" at bounding box center [239, 10] width 23 height 21
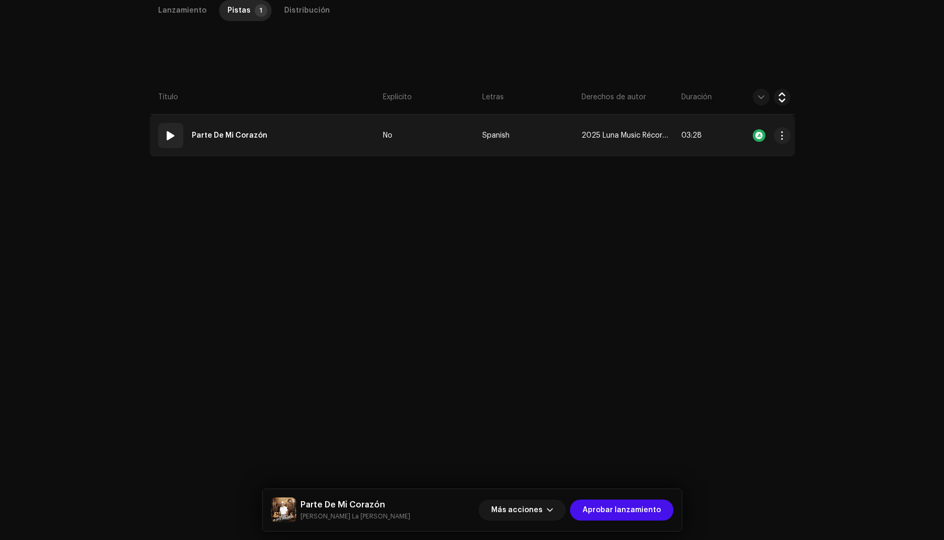
scroll to position [249, 0]
click at [604, 138] on span "2025 Luna Music Récords [Powered by M.Flow Músic Entertainment S.A]" at bounding box center [627, 136] width 91 height 8
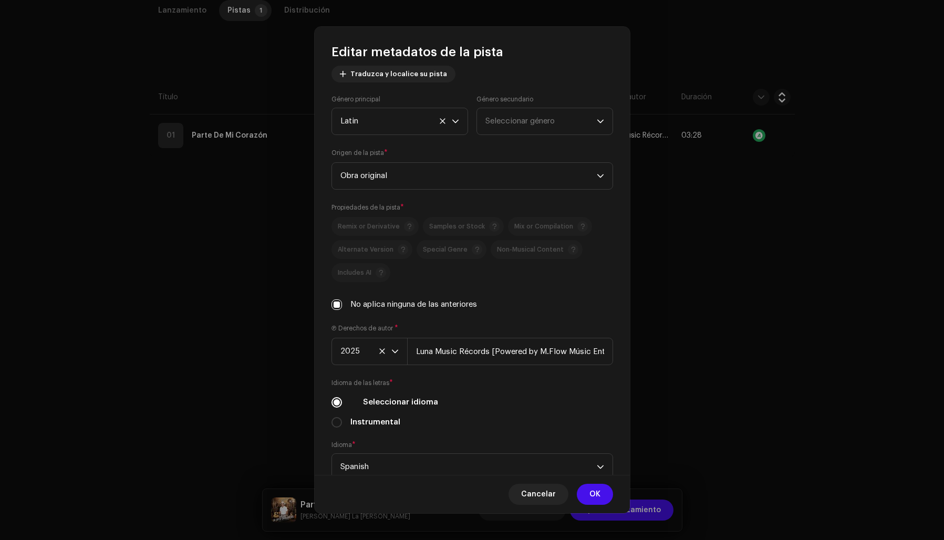
scroll to position [147, 0]
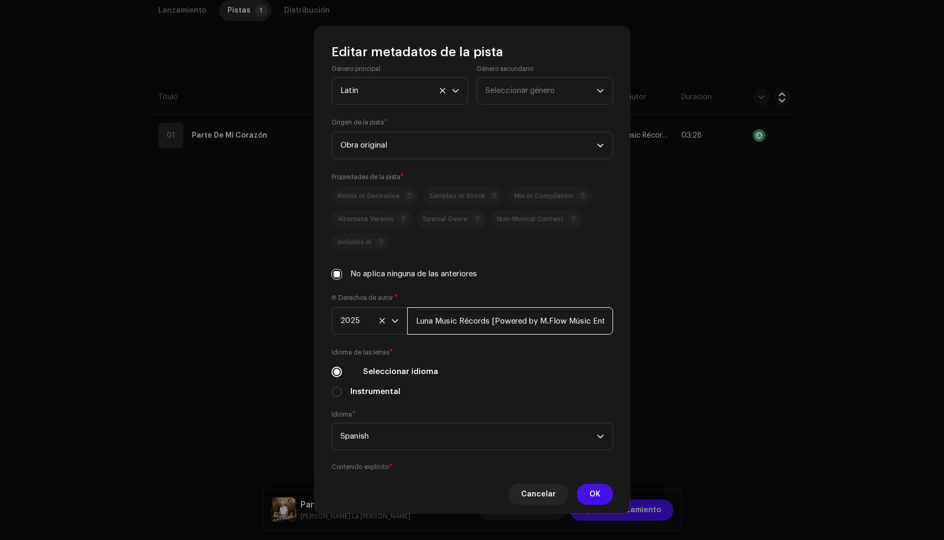
click at [495, 321] on input "Luna Music Récords [Powered by M.Flow Músic Entertainment S.A]" at bounding box center [510, 320] width 206 height 27
click at [605, 321] on input "Luna Music Récords Powered by M.Flow Músic Entertainment S.A]" at bounding box center [510, 320] width 206 height 27
type input "Luna Music Récords Powered by M.Flow Músic Entertainment S.A"
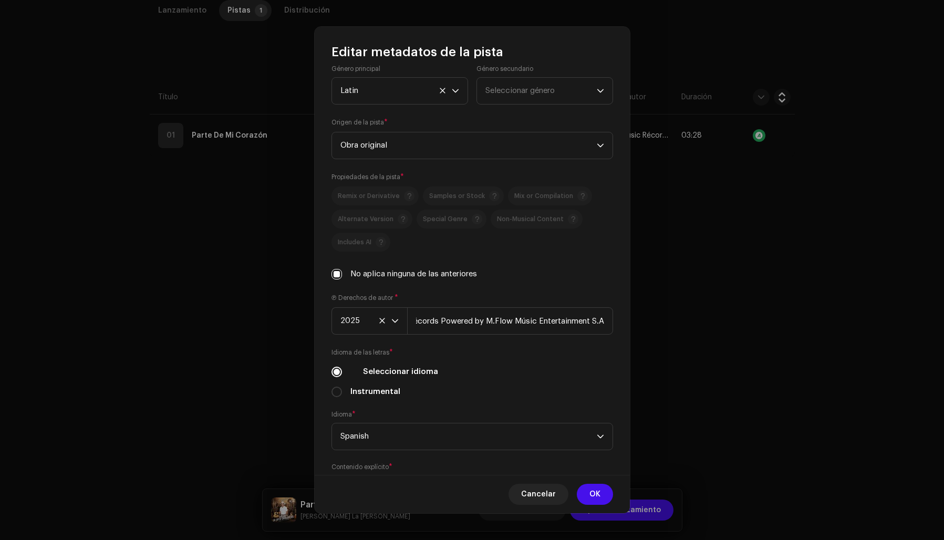
click at [599, 283] on div "Título de la pista * Parte De Mi Corazón Versión de la pista Traduzca y localic…" at bounding box center [472, 267] width 315 height 414
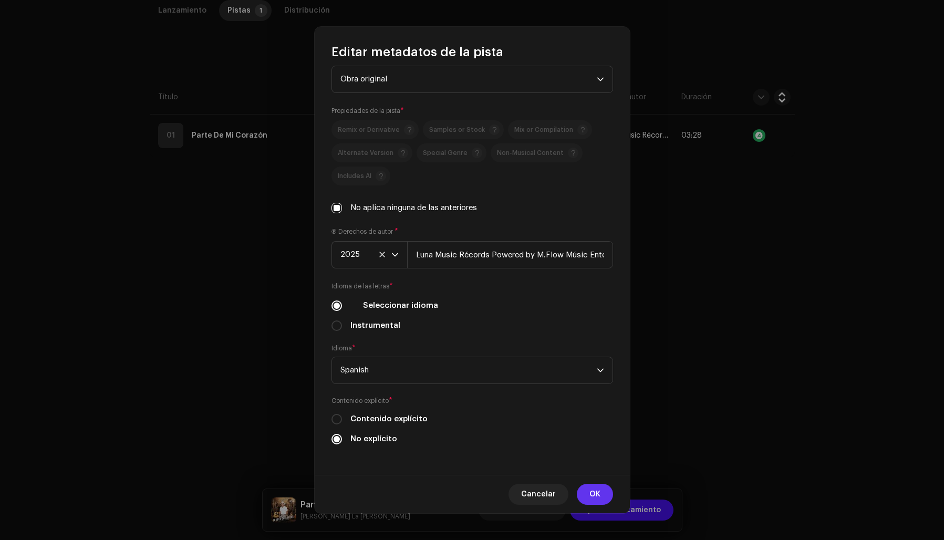
click at [601, 496] on button "OK" at bounding box center [595, 494] width 36 height 21
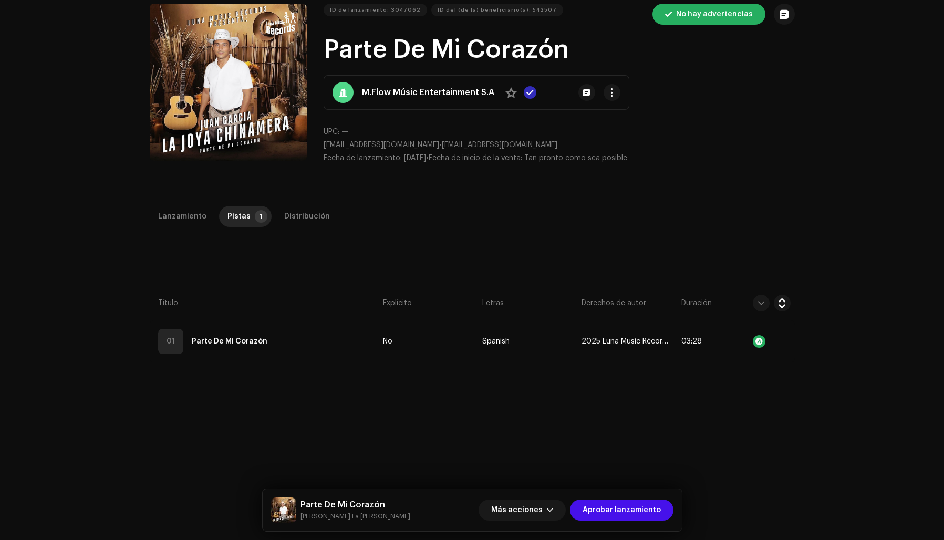
scroll to position [28, 0]
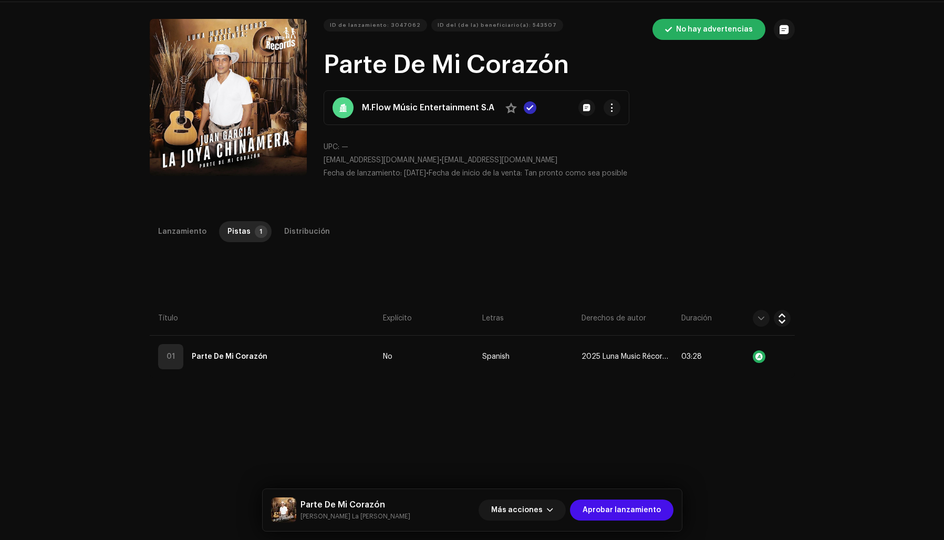
drag, startPoint x: 614, startPoint y: 505, endPoint x: 581, endPoint y: 448, distance: 65.9
click at [614, 505] on span "Aprobar lanzamiento" at bounding box center [622, 510] width 78 height 21
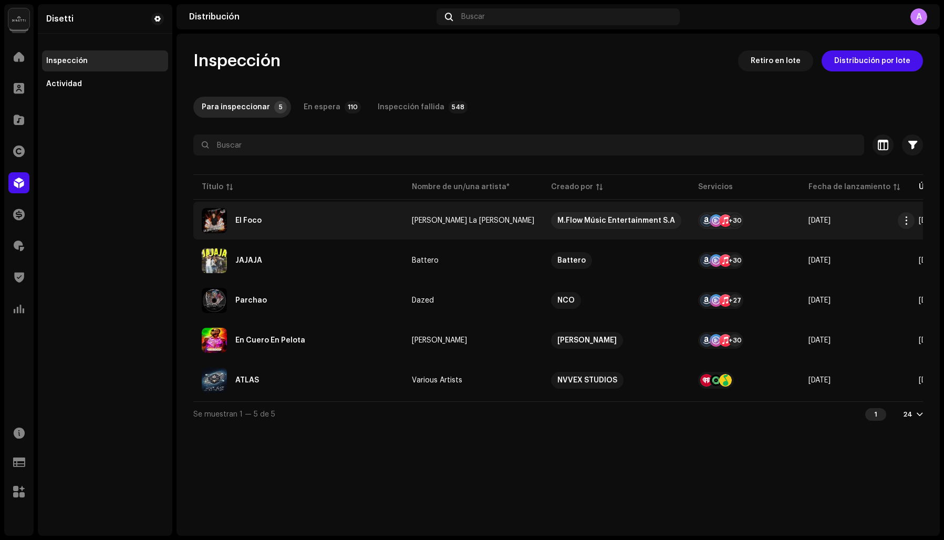
click at [279, 228] on div "El Foco" at bounding box center [298, 220] width 193 height 25
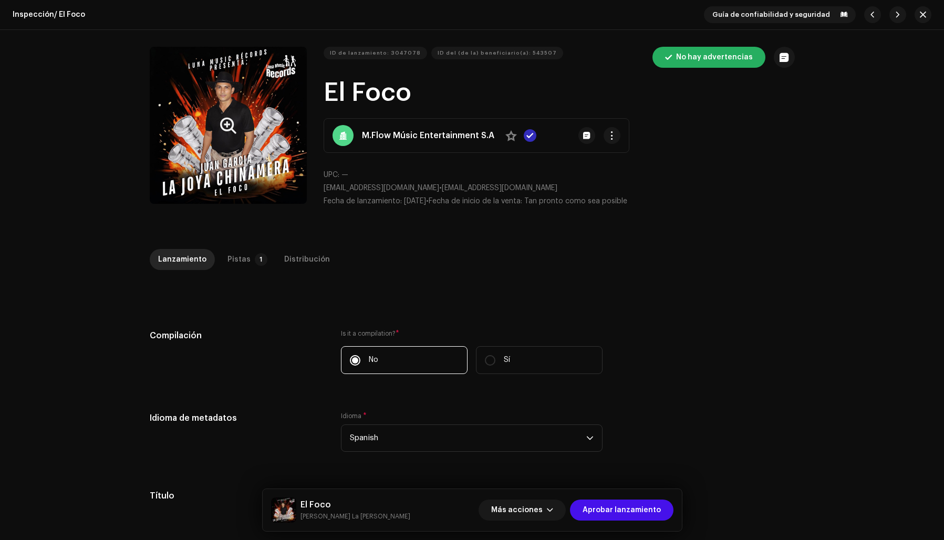
click at [240, 169] on button "Zoom Image" at bounding box center [228, 125] width 157 height 157
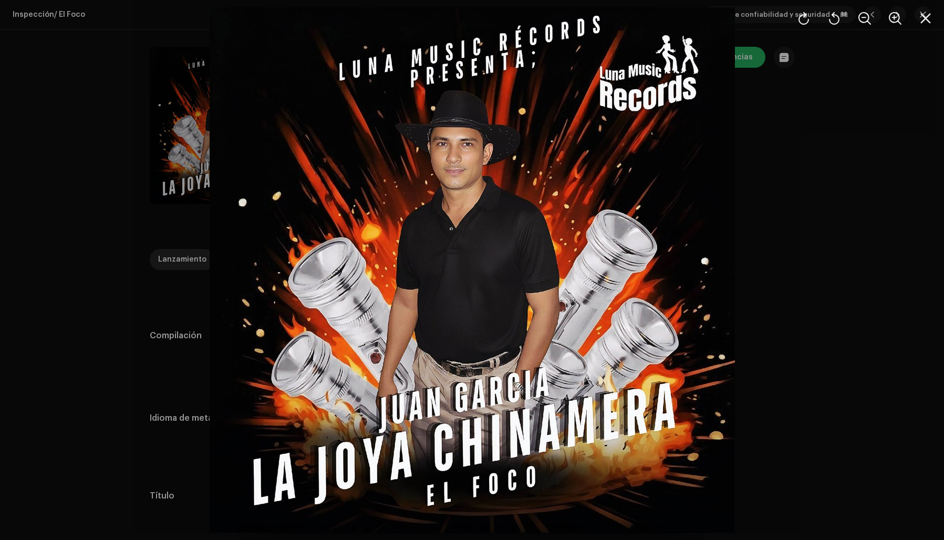
click at [843, 202] on div at bounding box center [472, 270] width 944 height 540
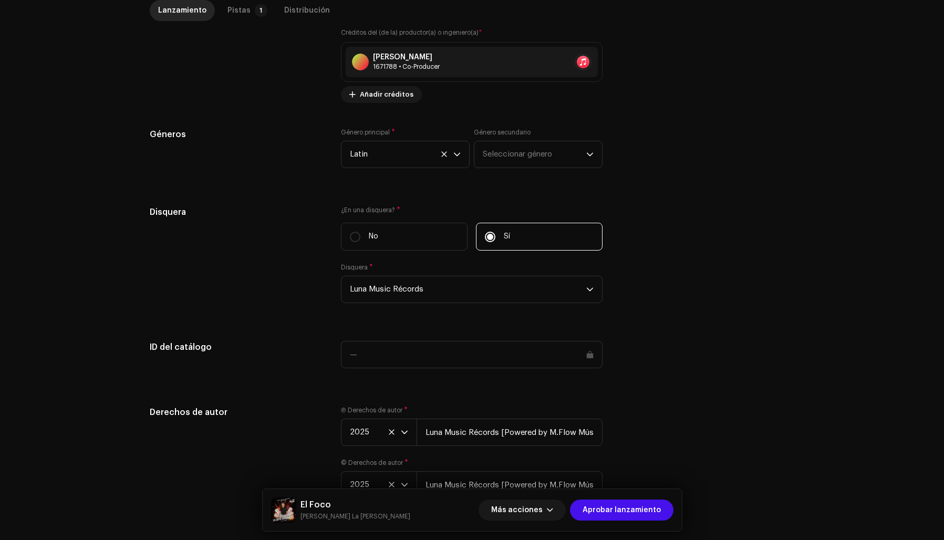
scroll to position [913, 0]
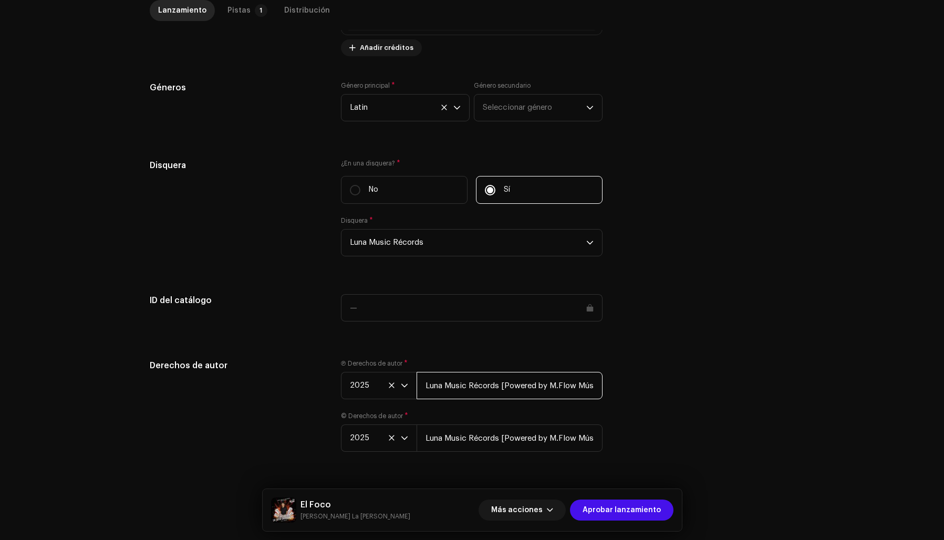
click at [501, 386] on input "Luna Music Récords [Powered by M.Flow Músic Entertainment S.A]" at bounding box center [510, 385] width 186 height 27
click at [502, 383] on input "Luna Music Récords [Powered by M.Flow Músic Entertainment S.A]" at bounding box center [510, 385] width 186 height 27
click at [596, 386] on input "Luna Music Récords Powered by M.Flow Músic Entertainment S.A]" at bounding box center [510, 385] width 186 height 27
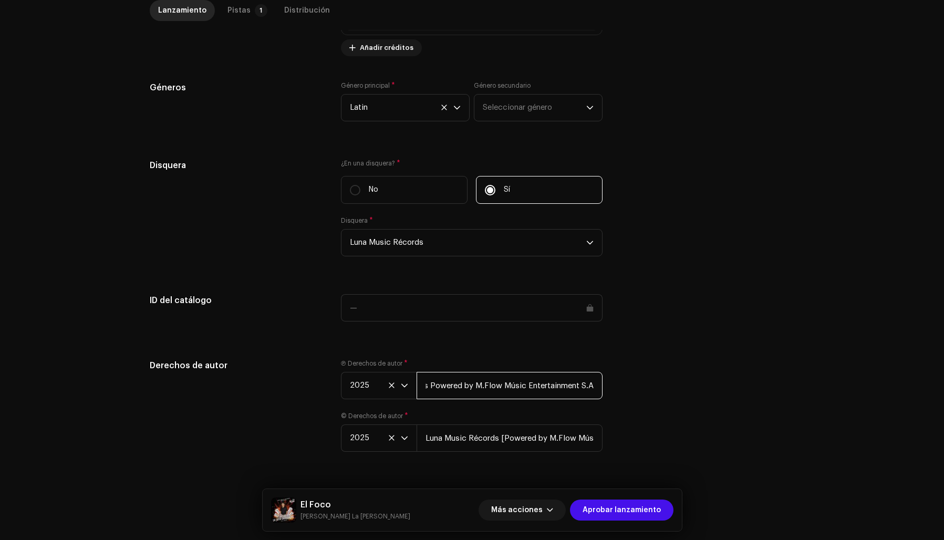
type input "Luna Music Récords Powered by M.Flow Músic Entertainment S.A"
click at [575, 359] on div "Ⓟ Derechos de autor * 2025 Luna Music Récords Powered by M.Flow Músic Entertain…" at bounding box center [472, 379] width 262 height 40
click at [502, 437] on input "Luna Music Récords [Powered by M.Flow Músic Entertainment S.A]" at bounding box center [510, 438] width 186 height 27
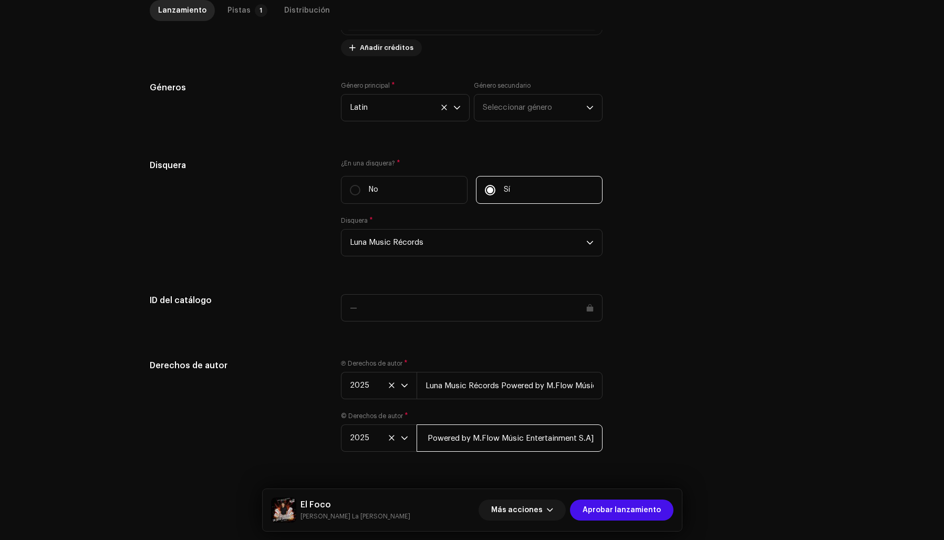
click at [594, 438] on input "Luna Music Récords Powered by M.Flow Músic Entertainment S.A]" at bounding box center [510, 438] width 186 height 27
type input "Luna Music Récords Powered by M.Flow Músic Entertainment S.A"
click at [639, 430] on div "Derechos de autor Ⓟ Derechos de autor * 2025 Luna Music Récords Powered by M.Fl…" at bounding box center [472, 411] width 645 height 105
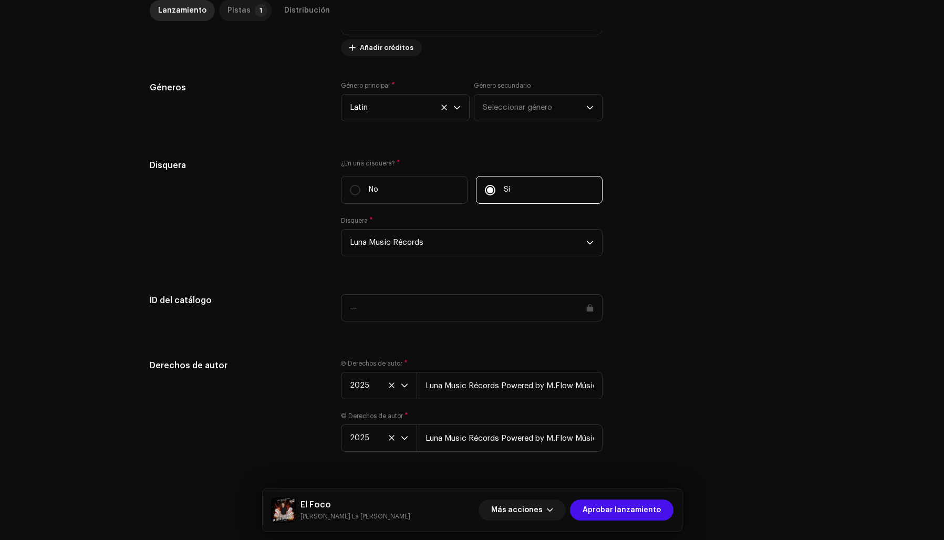
click at [228, 11] on div "Pistas" at bounding box center [239, 10] width 23 height 21
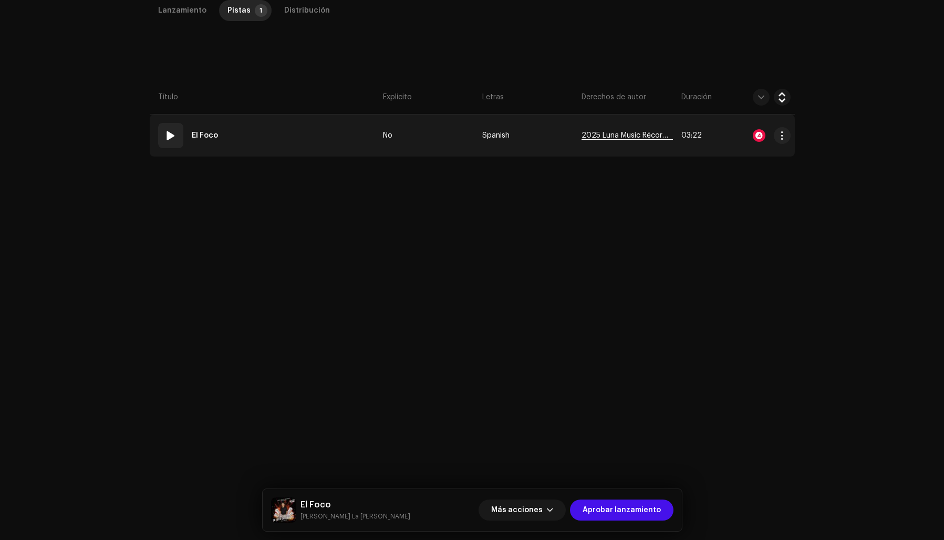
click at [638, 138] on span "2025 Luna Music Récords [Powered by M.Flow Músic Entertainment S.A]" at bounding box center [627, 136] width 91 height 8
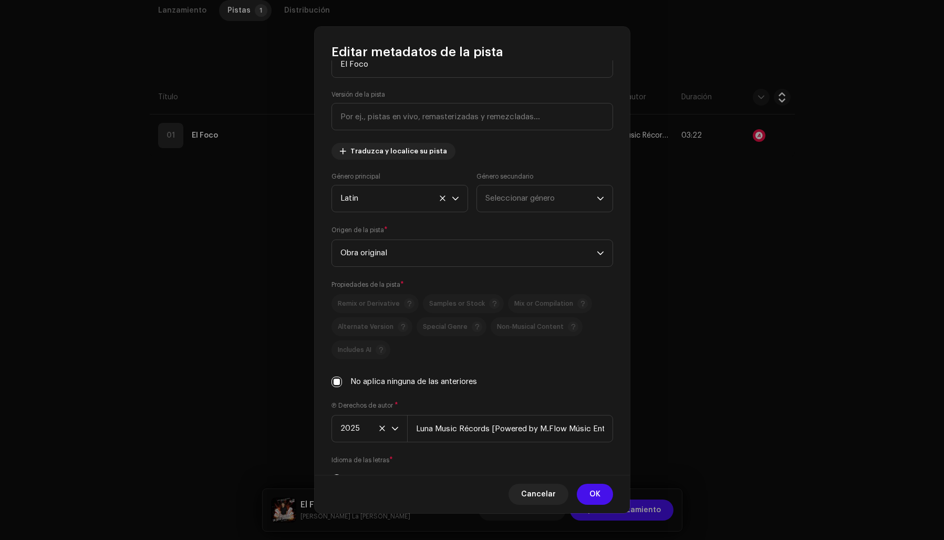
scroll to position [85, 0]
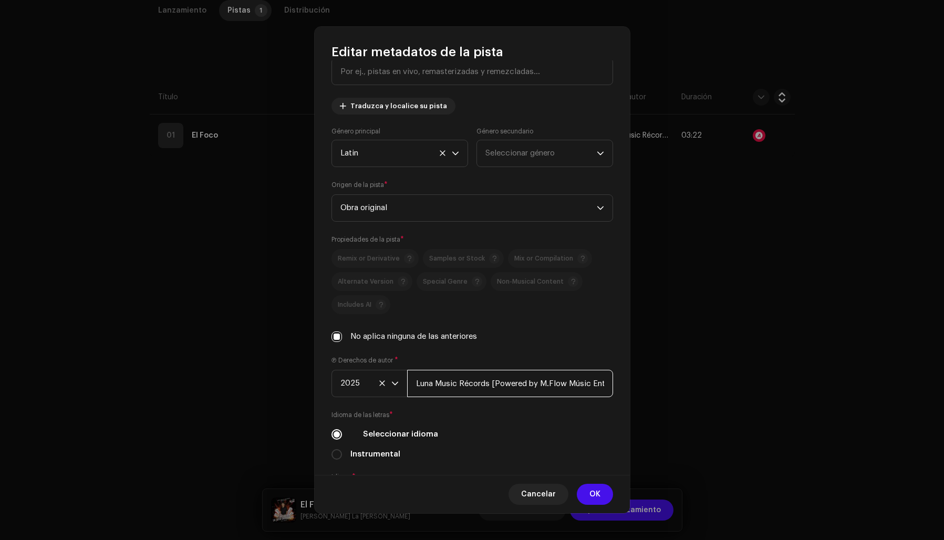
click at [494, 385] on input "Luna Music Récords [Powered by M.Flow Músic Entertainment S.A]" at bounding box center [510, 383] width 206 height 27
click at [602, 383] on input "Luna Music Récords Powered by M.Flow Músic Entertainment S.A]" at bounding box center [510, 383] width 206 height 27
type input "Luna Music Récords Powered by M.Flow Músic Entertainment S.A"
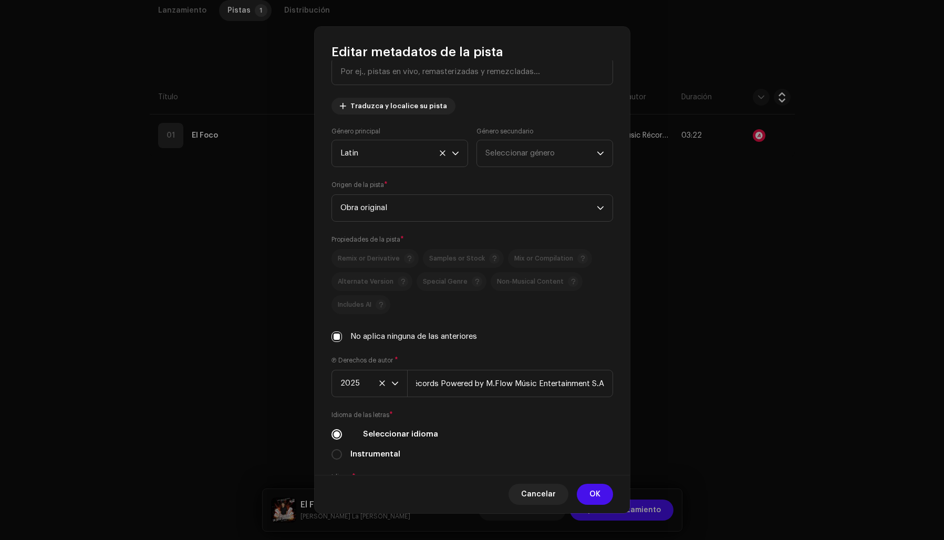
click at [592, 354] on div "Título de la pista * El Foco Versión de la pista Traduzca y localice su pista G…" at bounding box center [472, 267] width 315 height 414
click at [593, 491] on span "OK" at bounding box center [595, 494] width 11 height 21
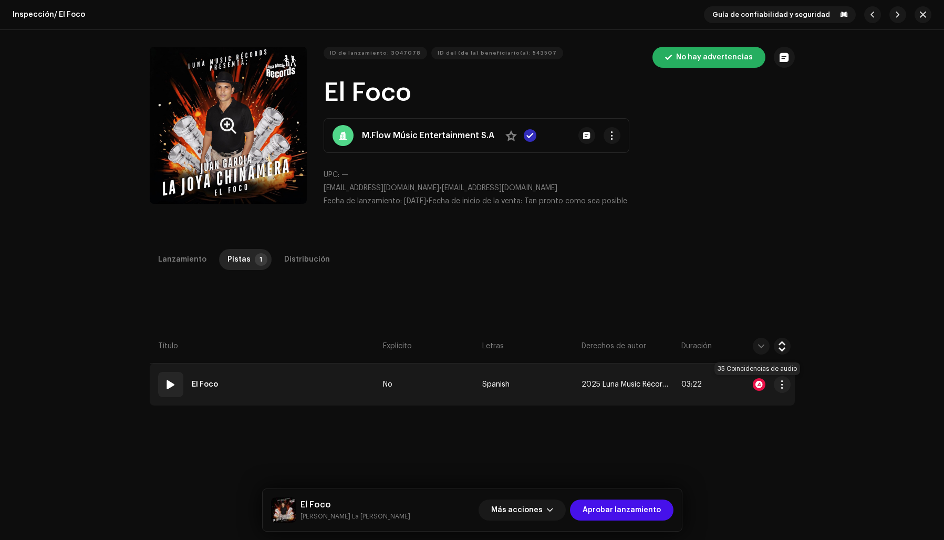
click at [756, 382] on div at bounding box center [759, 384] width 13 height 13
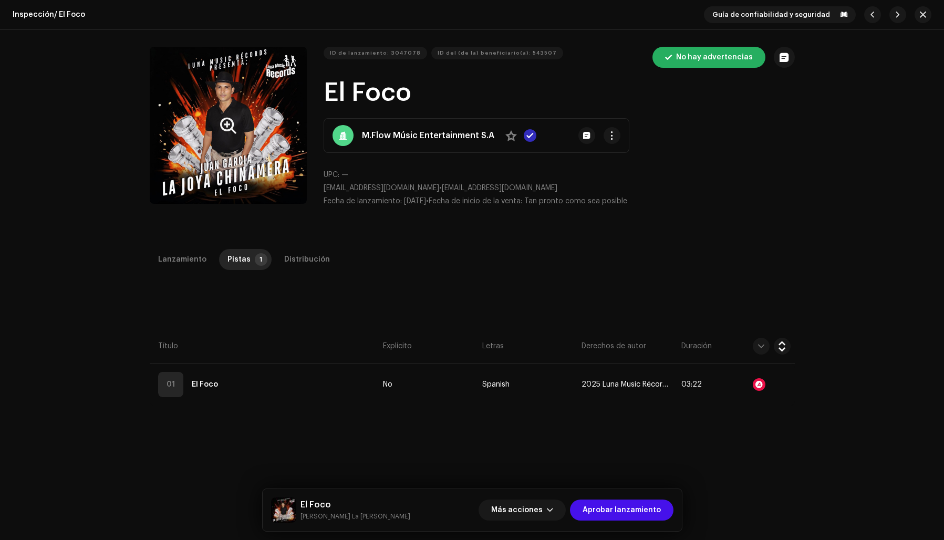
click at [765, 238] on div "Reconocimiento de audio por Remezclas o muestras 1 Canción versionada 34 Todos …" at bounding box center [472, 270] width 944 height 540
click at [164, 260] on div "Lanzamiento" at bounding box center [182, 259] width 48 height 21
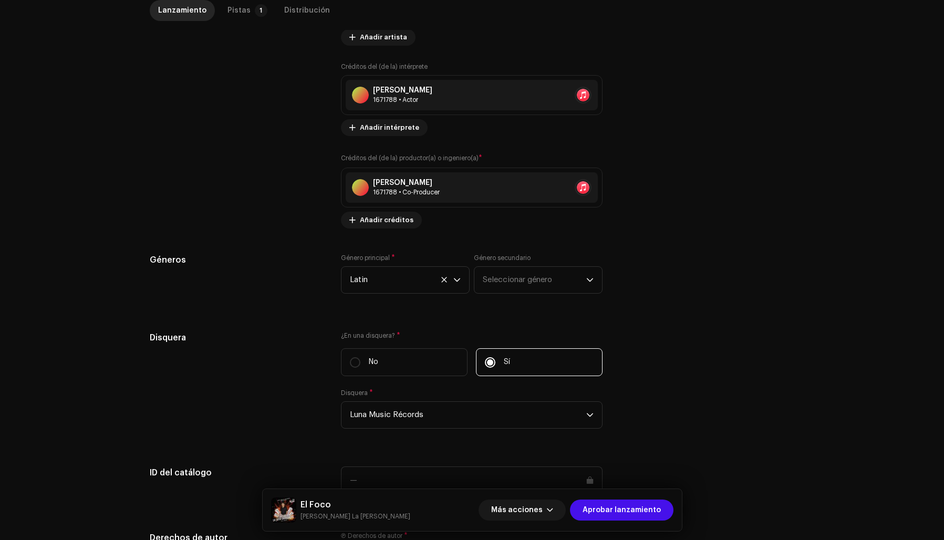
scroll to position [756, 0]
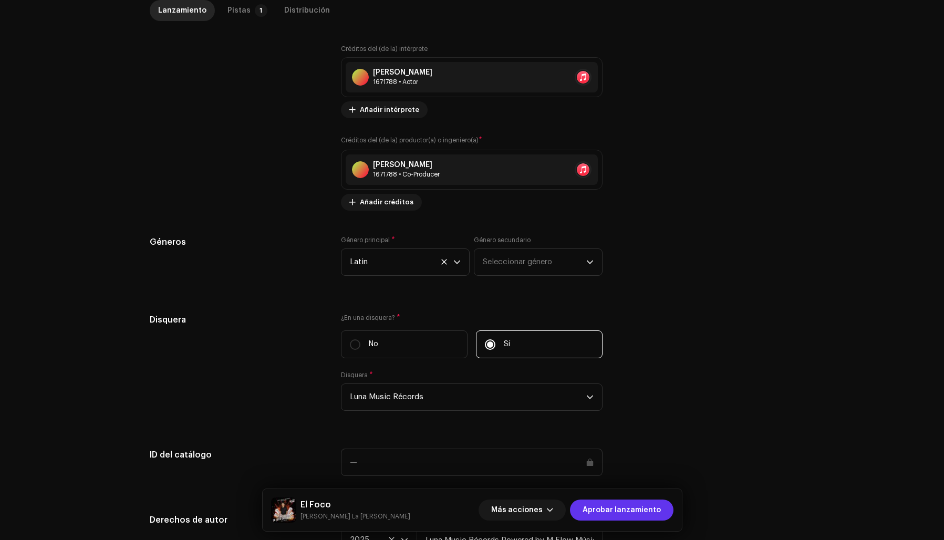
click at [611, 508] on span "Aprobar lanzamiento" at bounding box center [622, 510] width 78 height 21
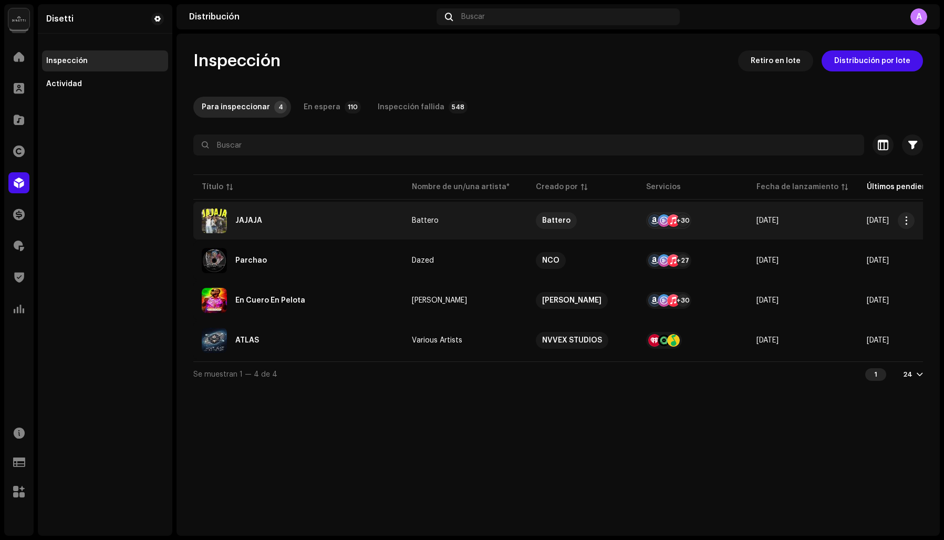
click at [289, 224] on div "JAJAJA" at bounding box center [298, 220] width 193 height 25
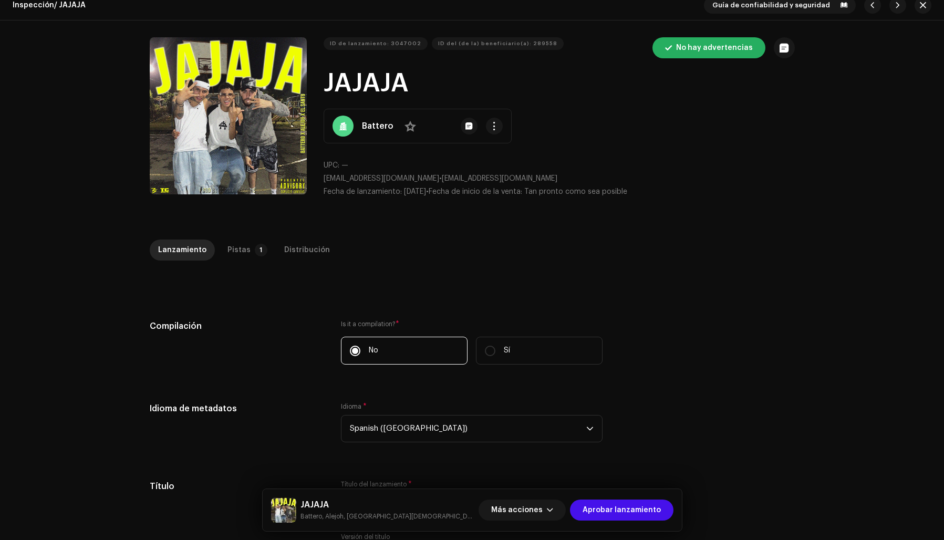
scroll to position [18, 0]
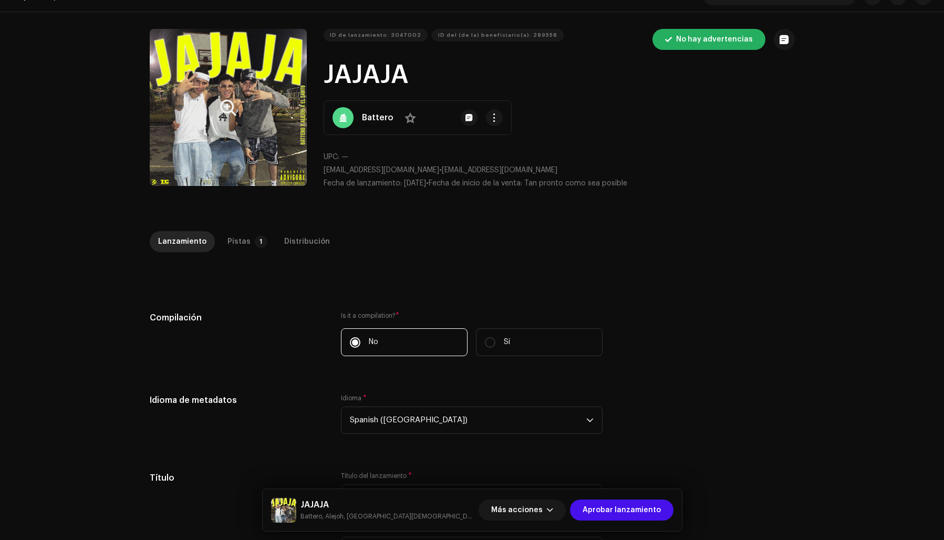
click at [171, 122] on button "Zoom Image" at bounding box center [228, 107] width 157 height 157
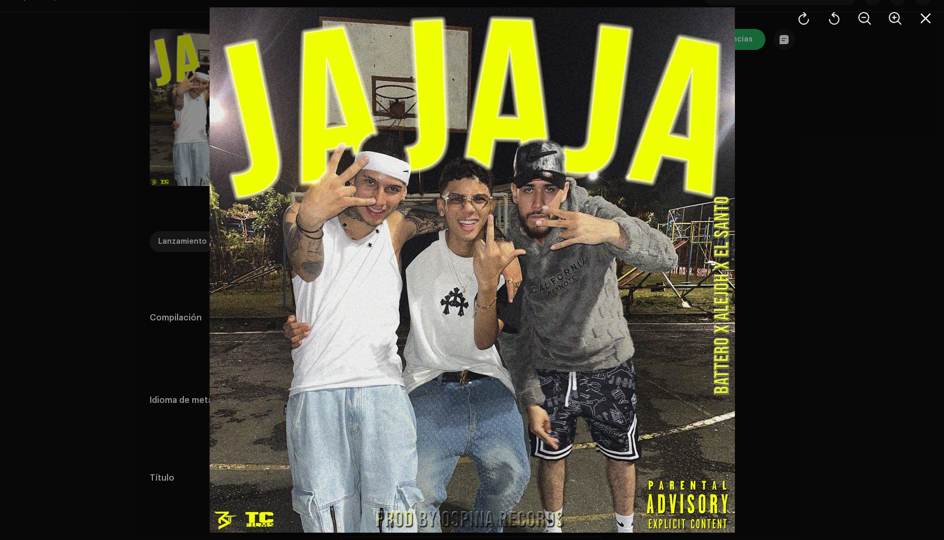
click at [798, 192] on div at bounding box center [472, 270] width 944 height 540
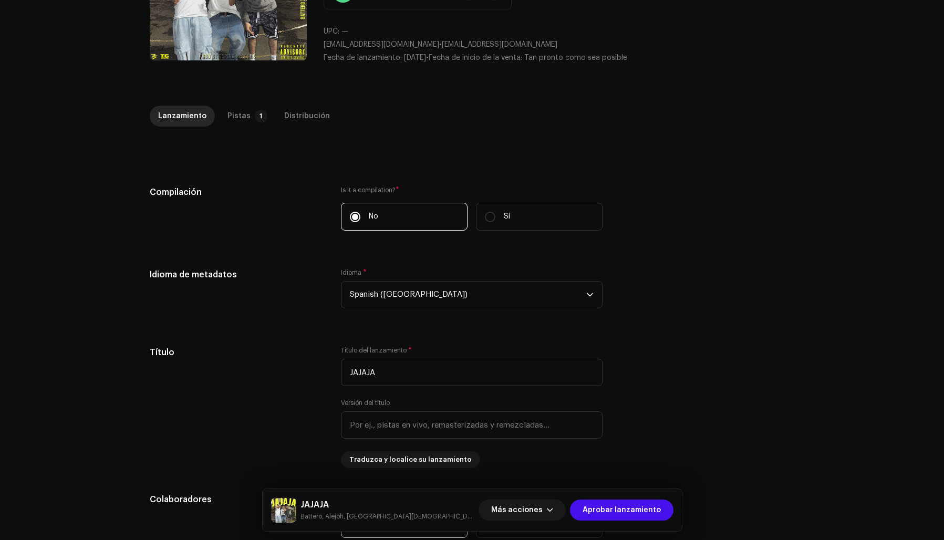
scroll to position [156, 0]
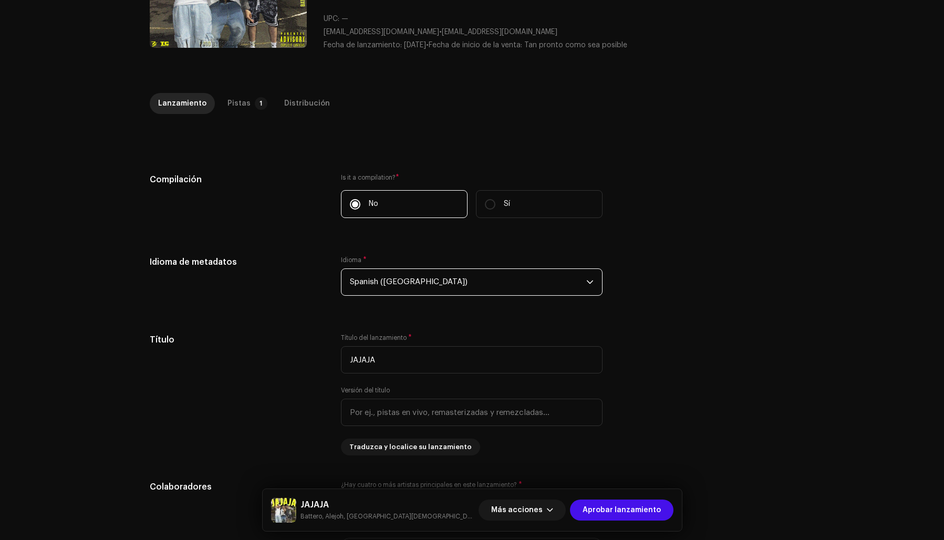
click at [416, 283] on span "Spanish ([GEOGRAPHIC_DATA])" at bounding box center [468, 282] width 236 height 26
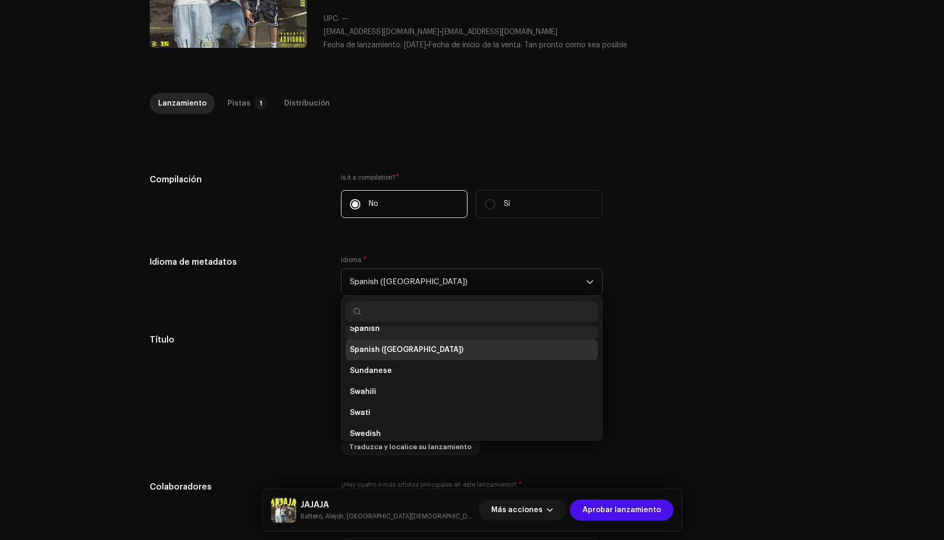
scroll to position [3346, 0]
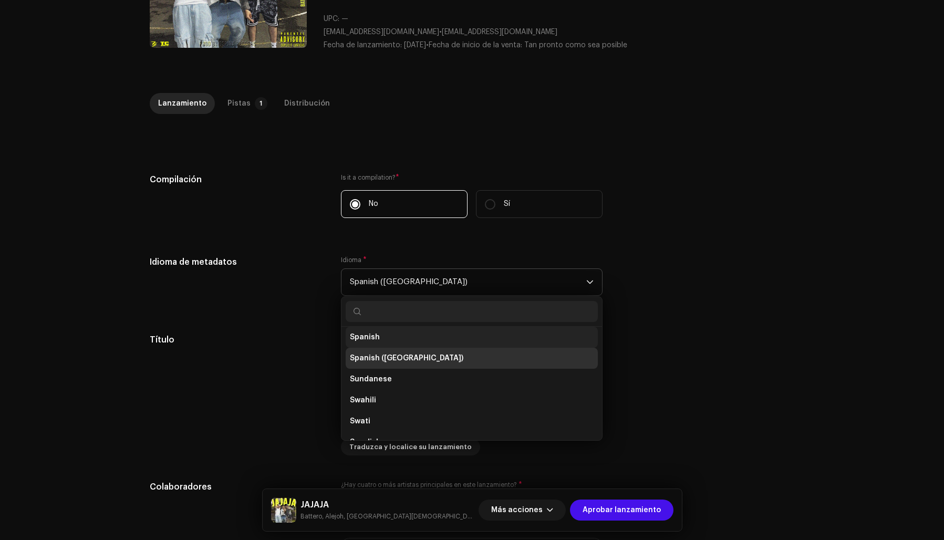
click at [381, 336] on li "Spanish" at bounding box center [472, 337] width 252 height 21
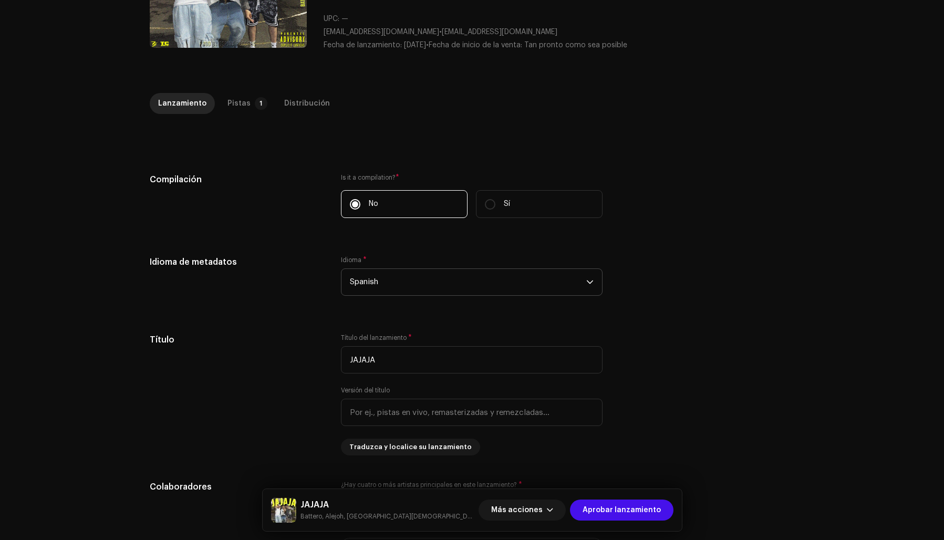
click at [758, 207] on div "Compilación Is it a compilation? * No Sí" at bounding box center [472, 201] width 645 height 57
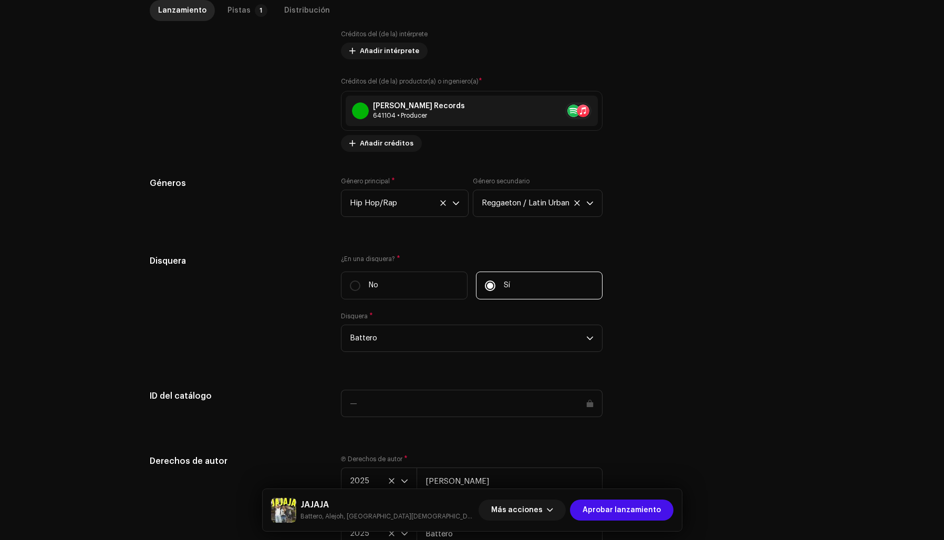
scroll to position [947, 0]
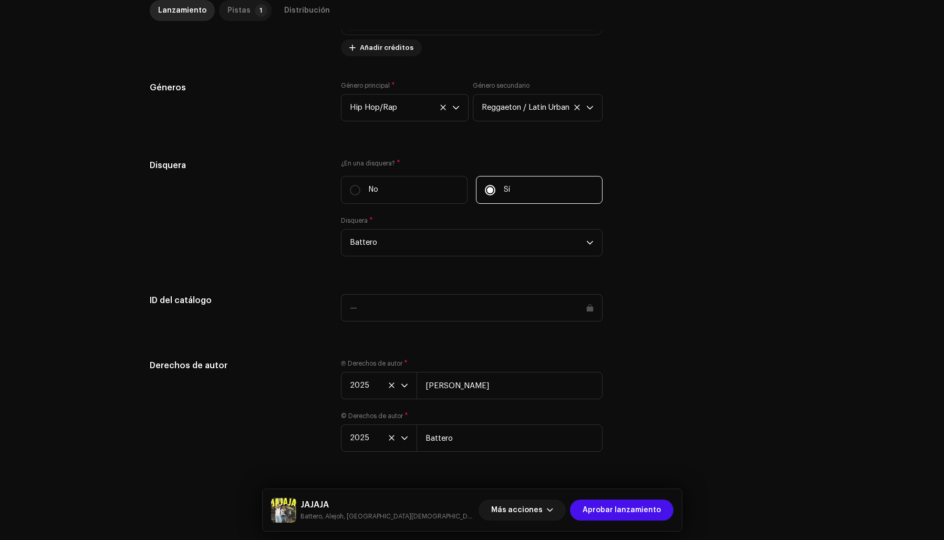
click at [229, 12] on div "Pistas" at bounding box center [239, 10] width 23 height 21
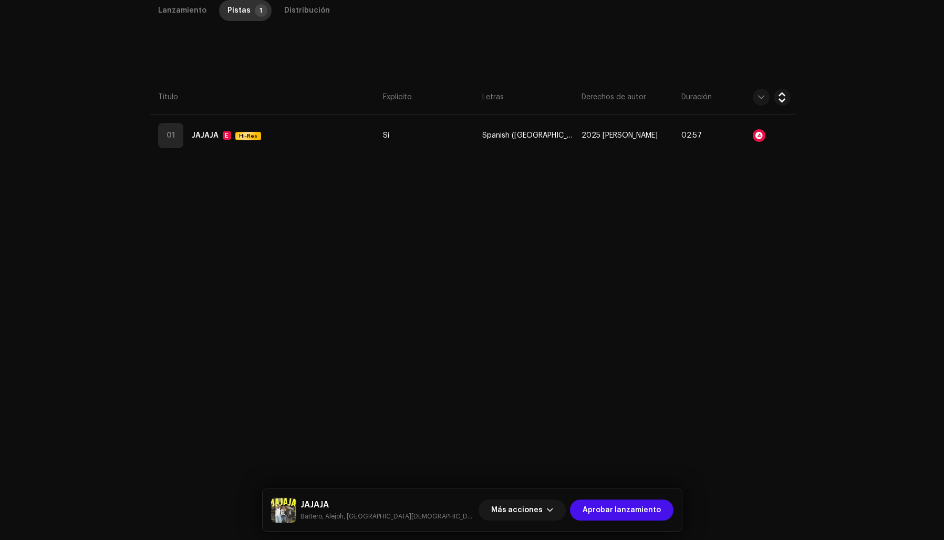
scroll to position [249, 0]
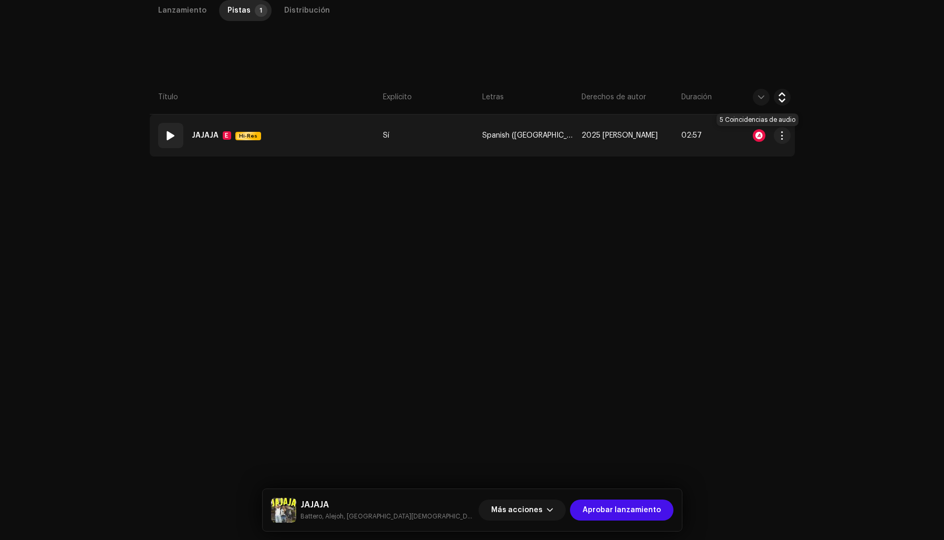
click at [758, 136] on div at bounding box center [759, 135] width 13 height 13
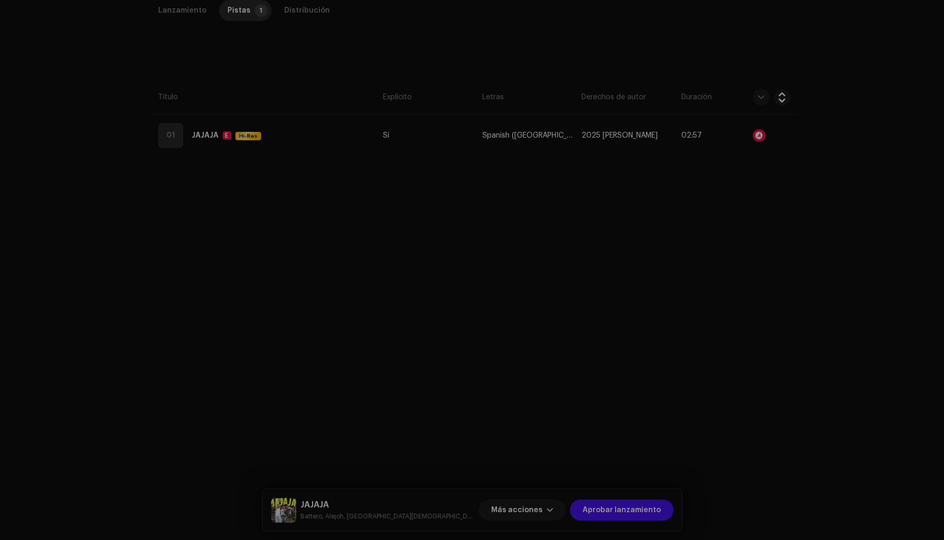
click at [734, 302] on div "Reconocimiento de audio por Remezclas o muestras 5 Todos los resultados requier…" at bounding box center [472, 270] width 944 height 540
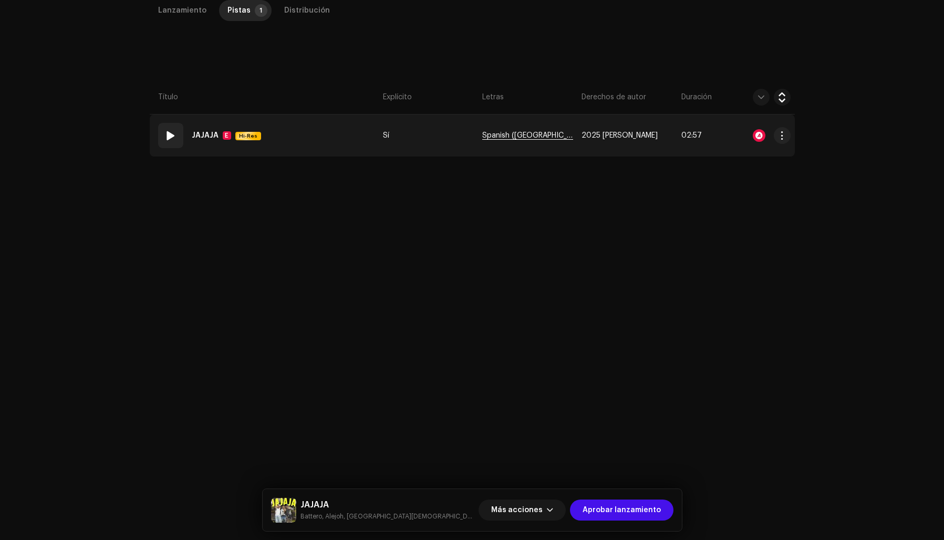
click at [512, 133] on span "Spanish ([GEOGRAPHIC_DATA])" at bounding box center [527, 136] width 91 height 8
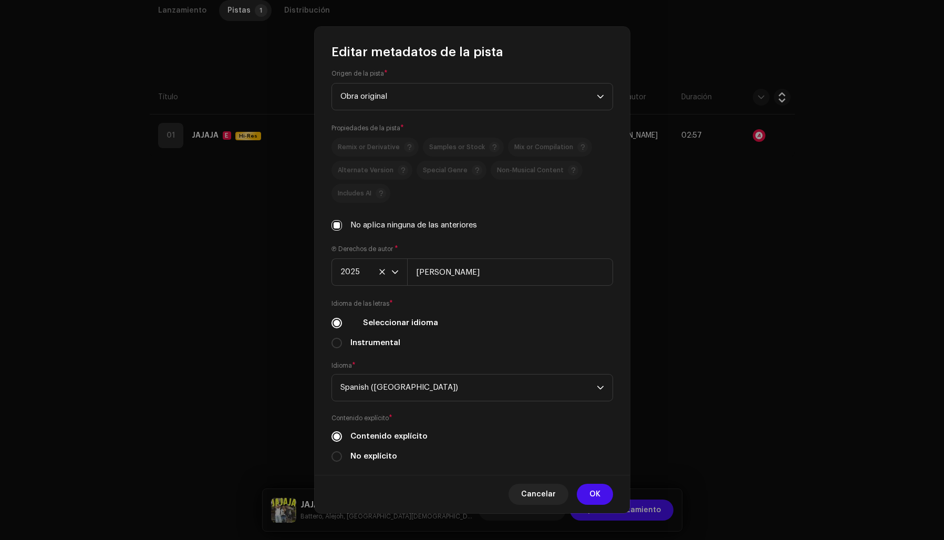
scroll to position [214, 0]
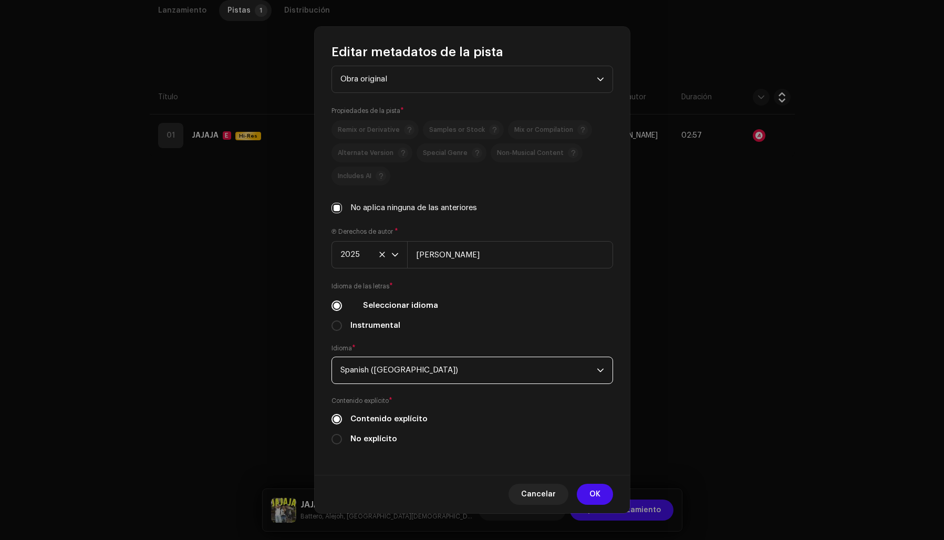
click at [427, 367] on span "Spanish ([GEOGRAPHIC_DATA])" at bounding box center [469, 370] width 256 height 26
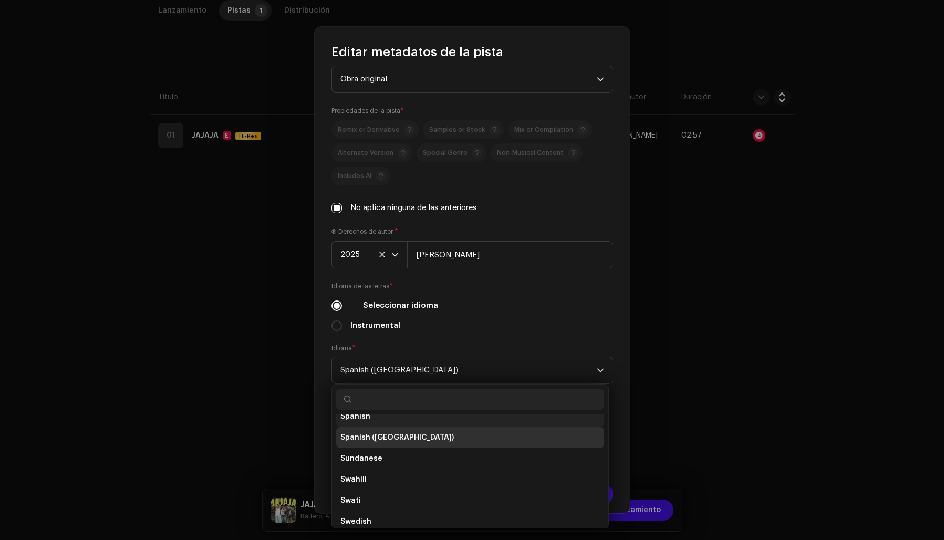
scroll to position [3346, 0]
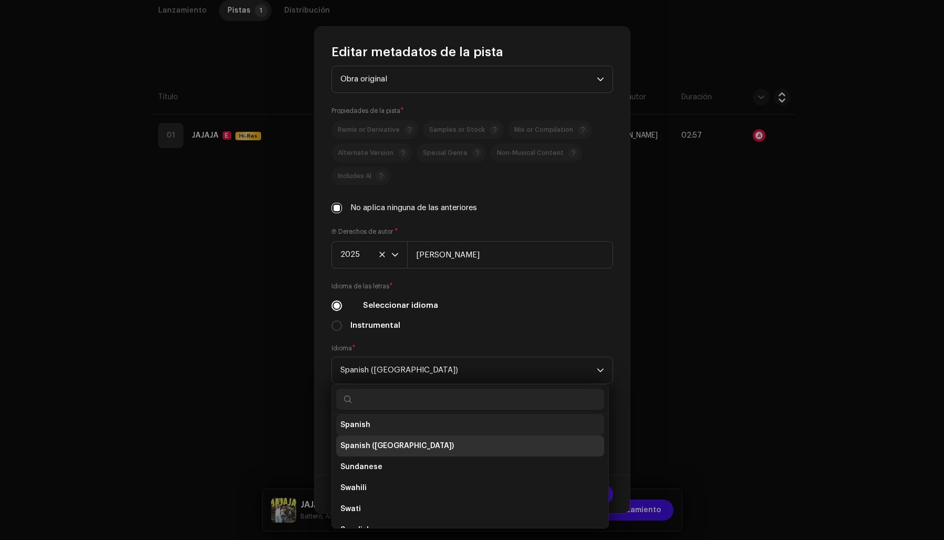
click at [366, 424] on span "Spanish" at bounding box center [356, 425] width 30 height 11
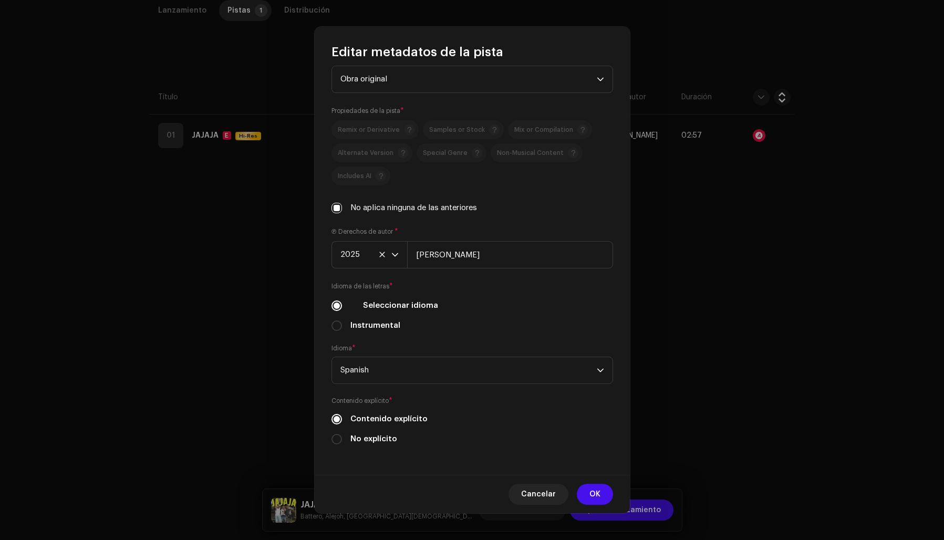
click at [506, 334] on div "Título de la pista * JAJAJA Versión de la pista Traduzca y localice su pista Gé…" at bounding box center [472, 267] width 315 height 414
click at [597, 493] on span "OK" at bounding box center [595, 494] width 11 height 21
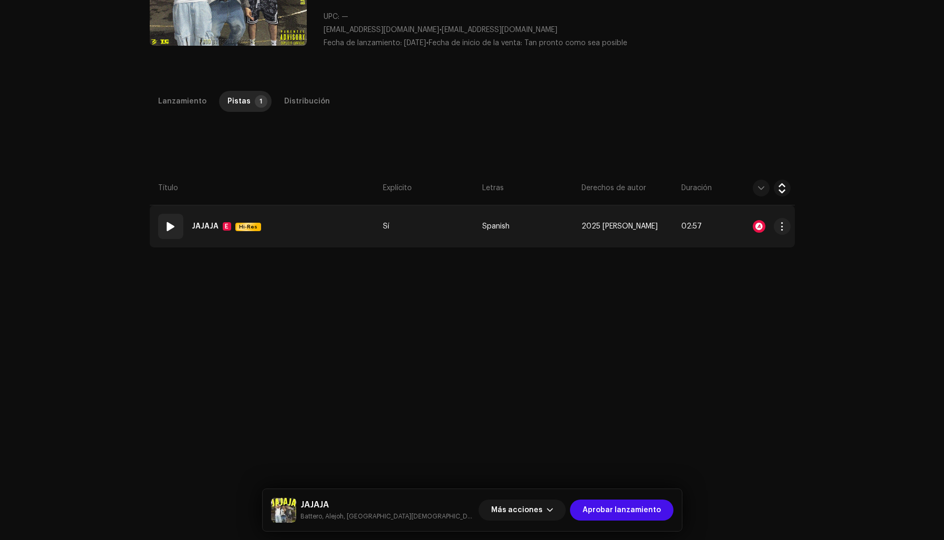
scroll to position [223, 0]
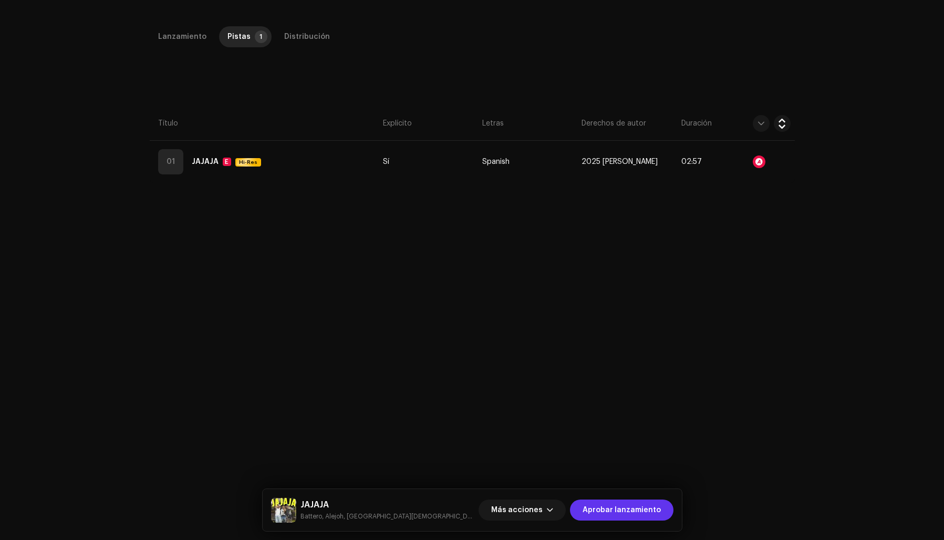
click at [616, 510] on span "Aprobar lanzamiento" at bounding box center [622, 510] width 78 height 21
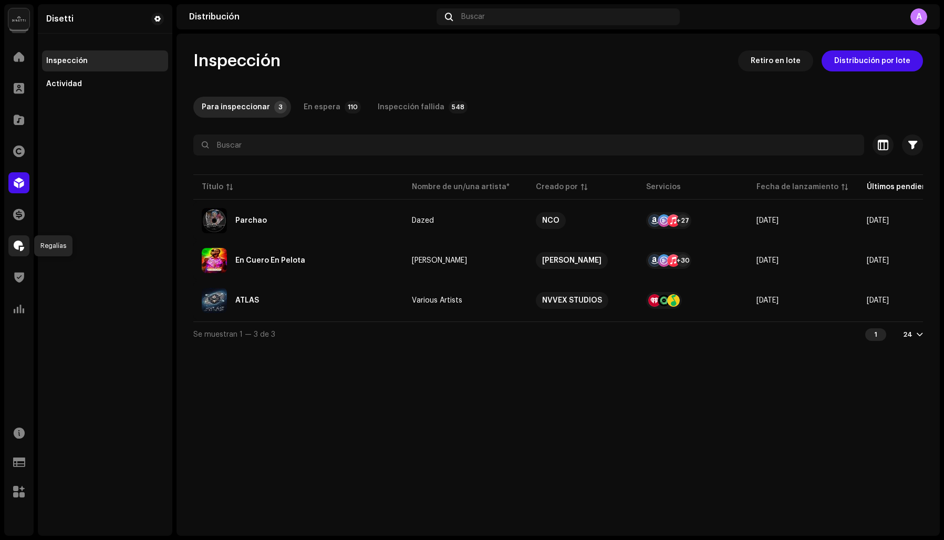
click at [15, 249] on span at bounding box center [19, 246] width 11 height 8
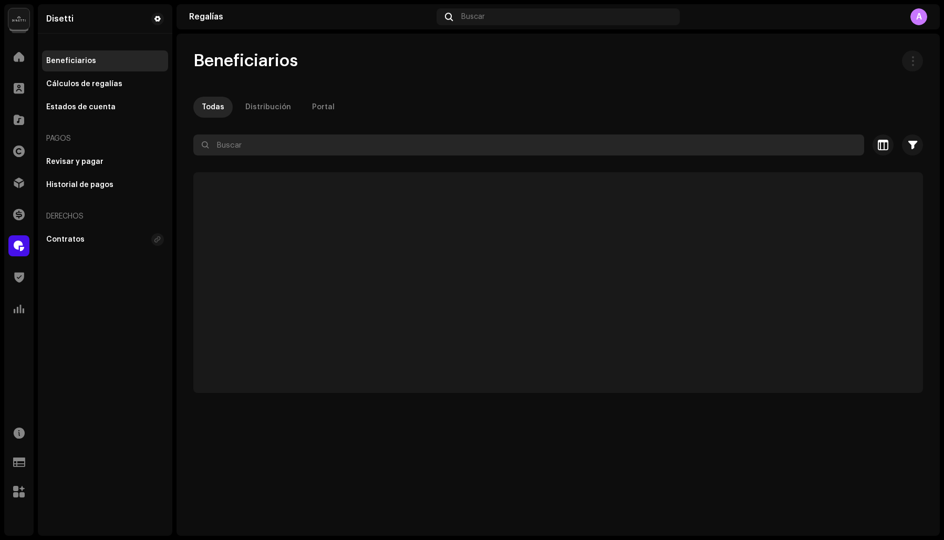
click at [280, 147] on input "text" at bounding box center [528, 145] width 671 height 21
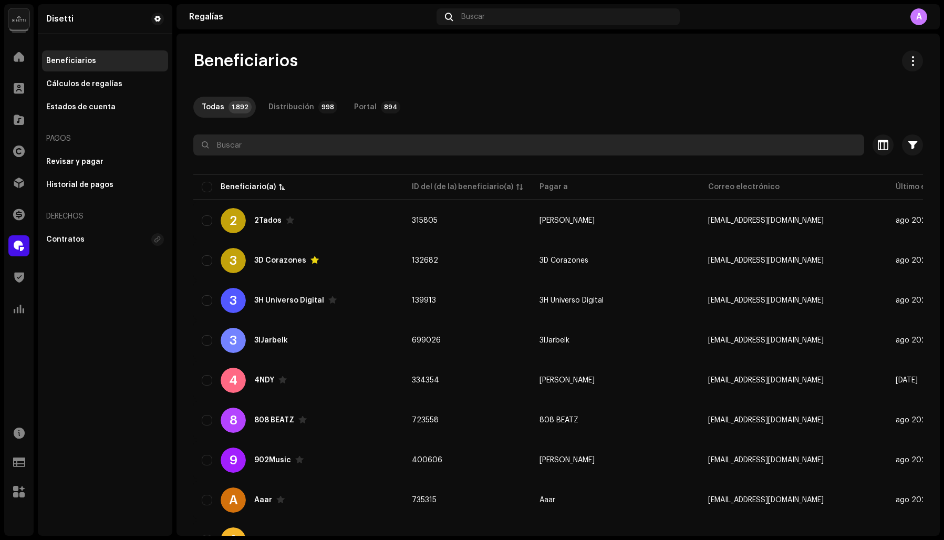
paste input "[PERSON_NAME]"
type input "[PERSON_NAME]"
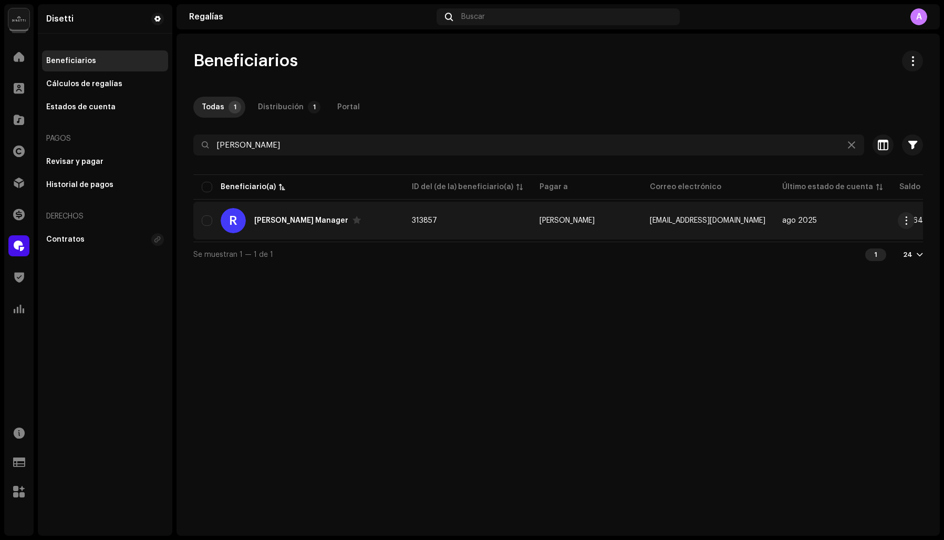
click at [266, 223] on div "[PERSON_NAME] Manager" at bounding box center [301, 220] width 94 height 7
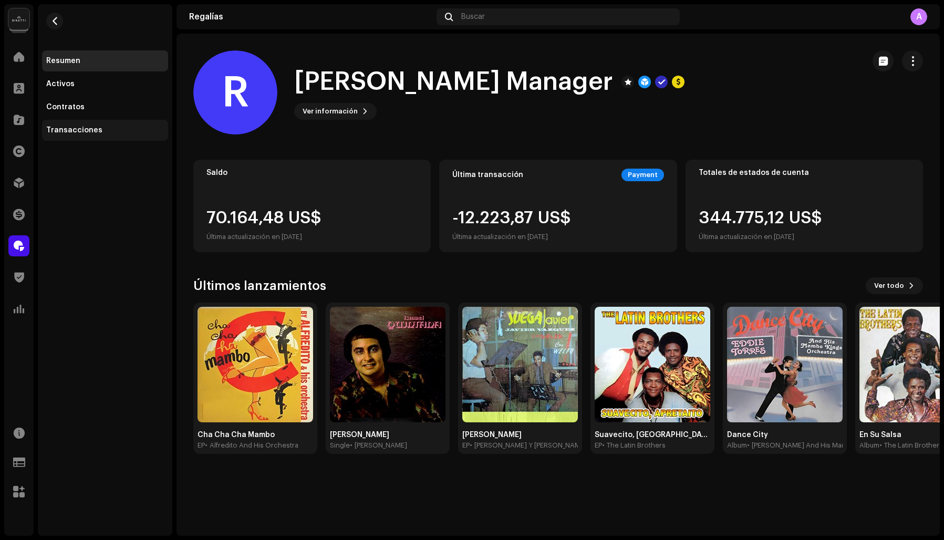
click at [70, 127] on div "Transacciones" at bounding box center [74, 130] width 56 height 8
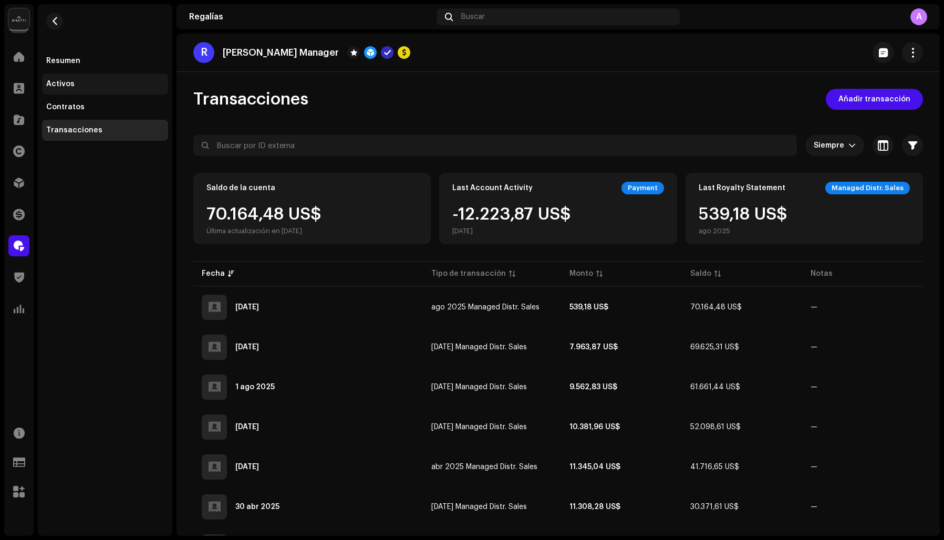
click at [59, 86] on div "Activos" at bounding box center [60, 84] width 28 height 8
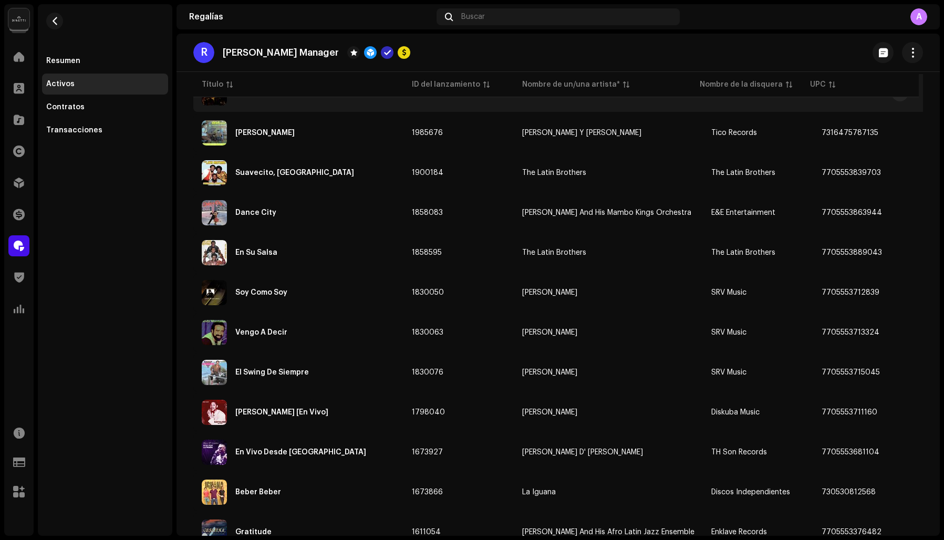
scroll to position [206, 0]
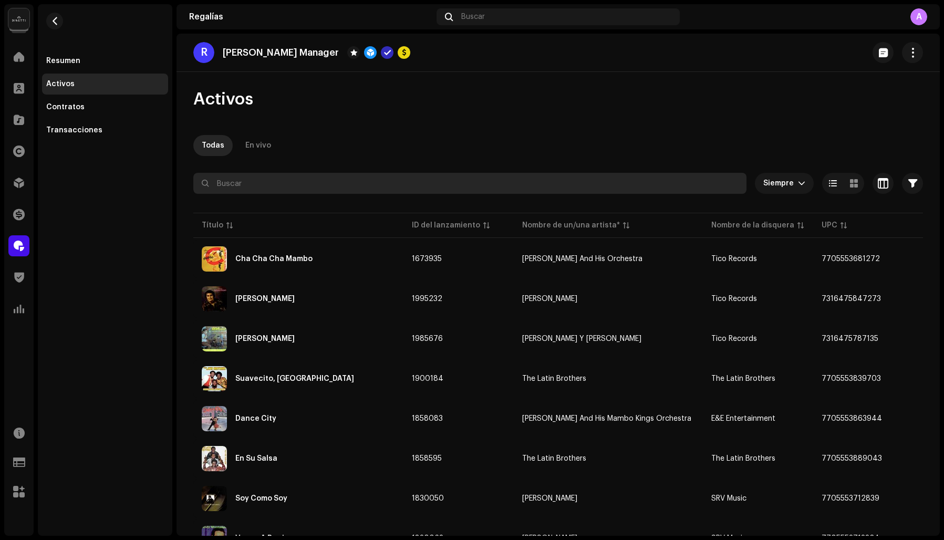
click at [248, 190] on input "text" at bounding box center [469, 183] width 553 height 21
paste input "Fuego '77"
type input "Fuego '77"
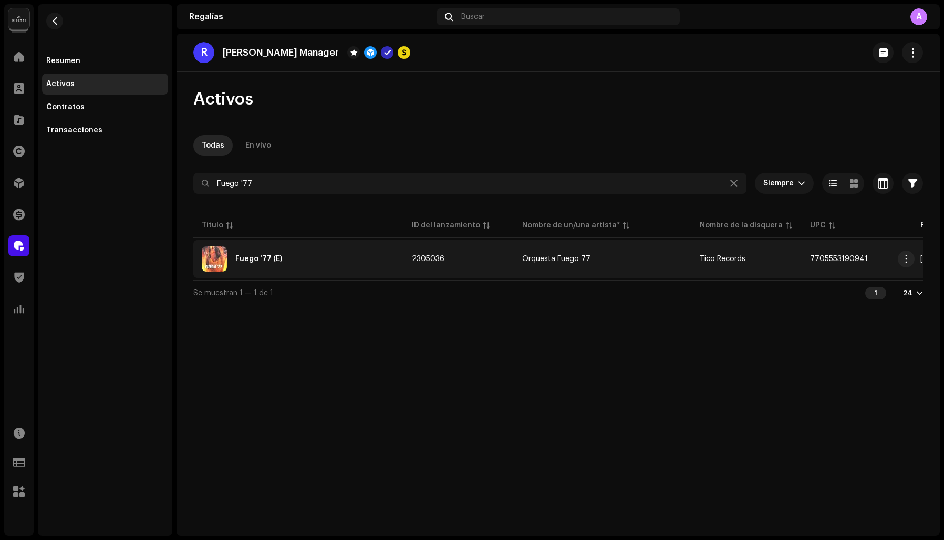
click at [271, 260] on div "Fuego '77 (E)" at bounding box center [258, 258] width 47 height 7
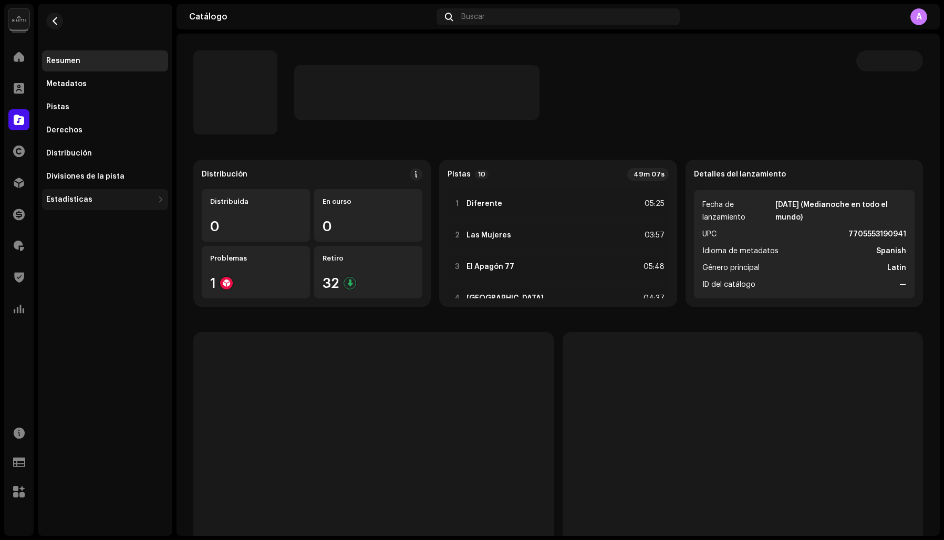
click at [71, 198] on div "Estadísticas" at bounding box center [69, 199] width 46 height 8
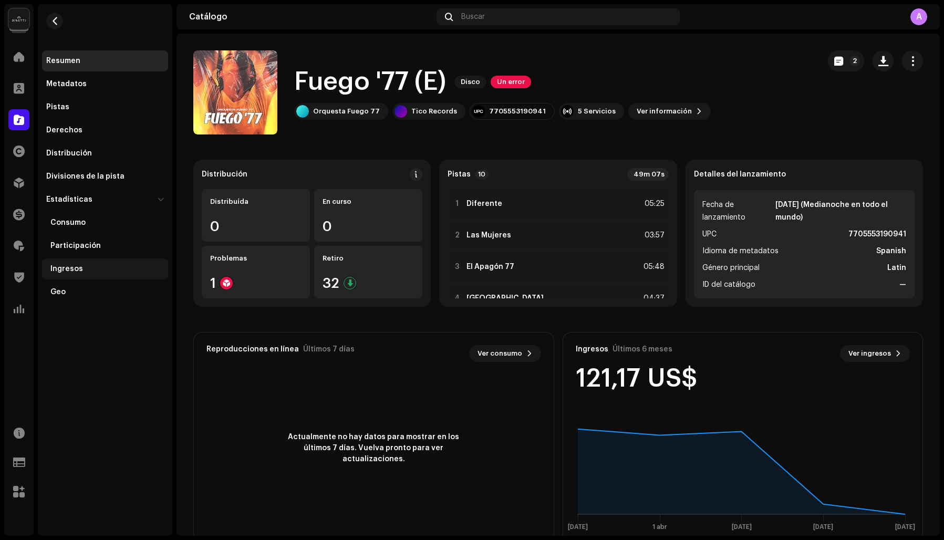
click at [68, 269] on div "Ingresos" at bounding box center [66, 269] width 33 height 8
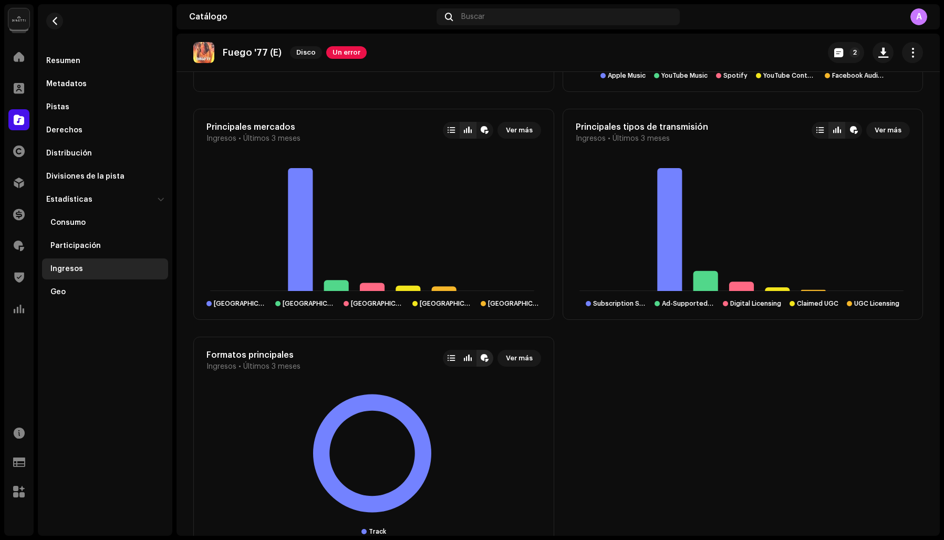
scroll to position [825, 0]
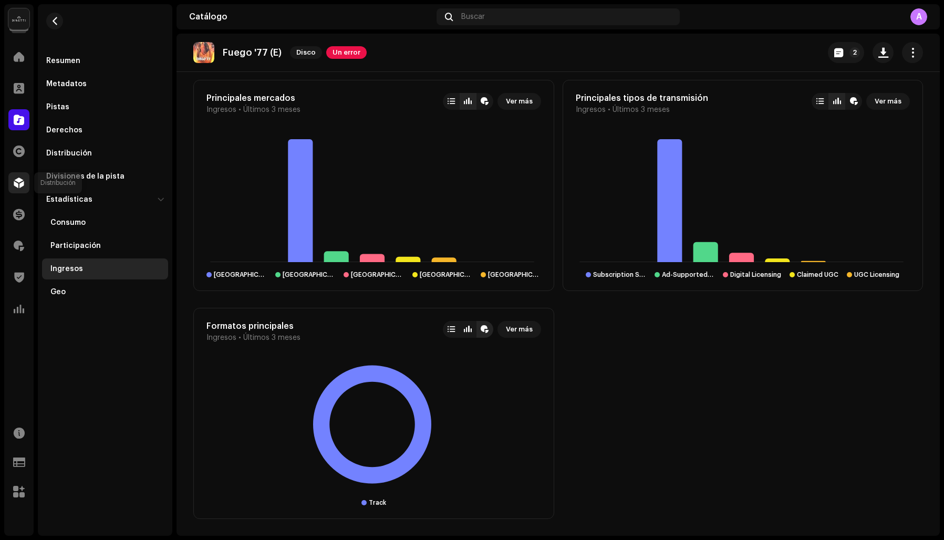
click at [18, 185] on span at bounding box center [19, 183] width 11 height 8
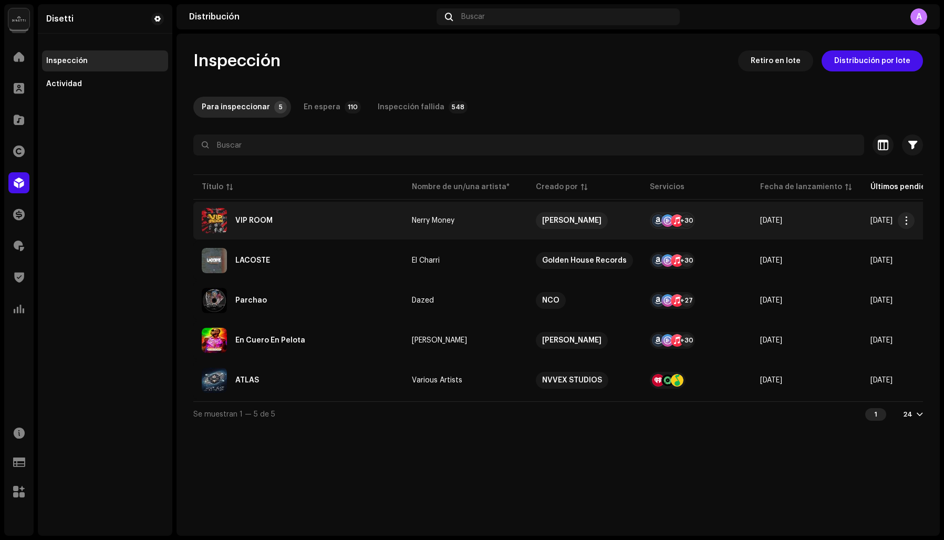
click at [308, 223] on div "VIP ROOM" at bounding box center [298, 220] width 193 height 25
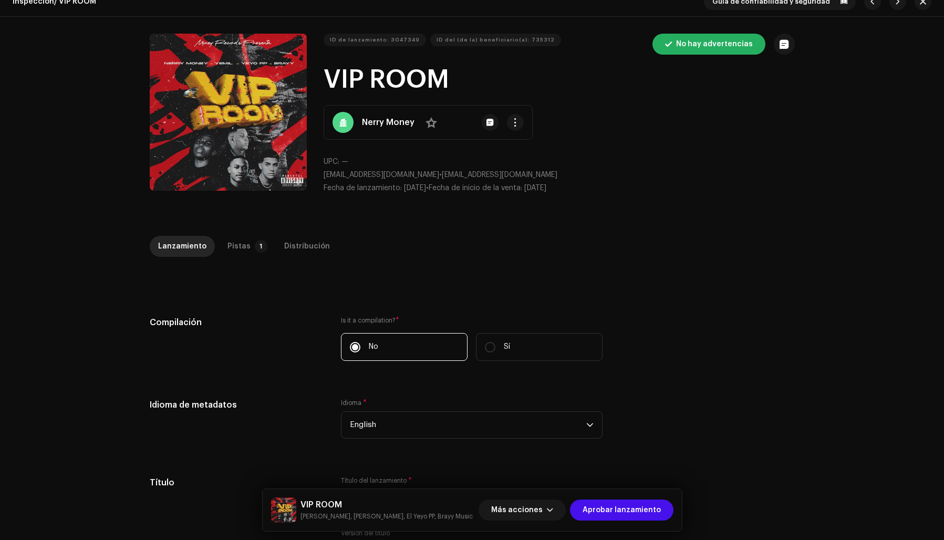
scroll to position [29, 0]
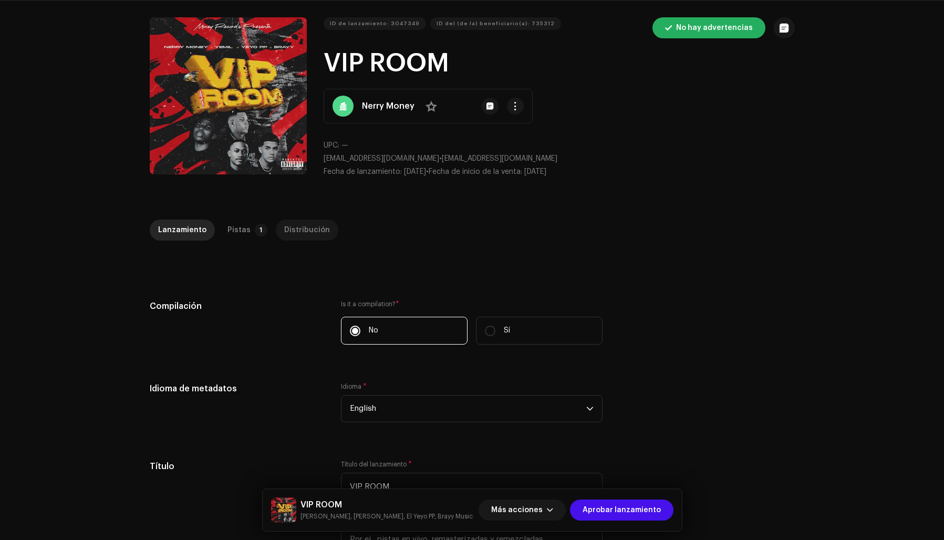
click at [293, 231] on div "Distribución" at bounding box center [307, 230] width 46 height 21
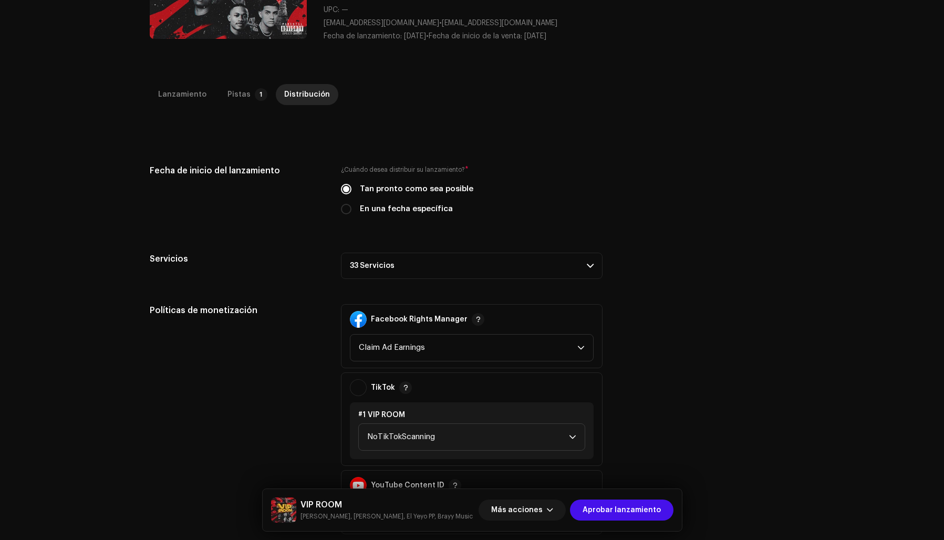
scroll to position [172, 0]
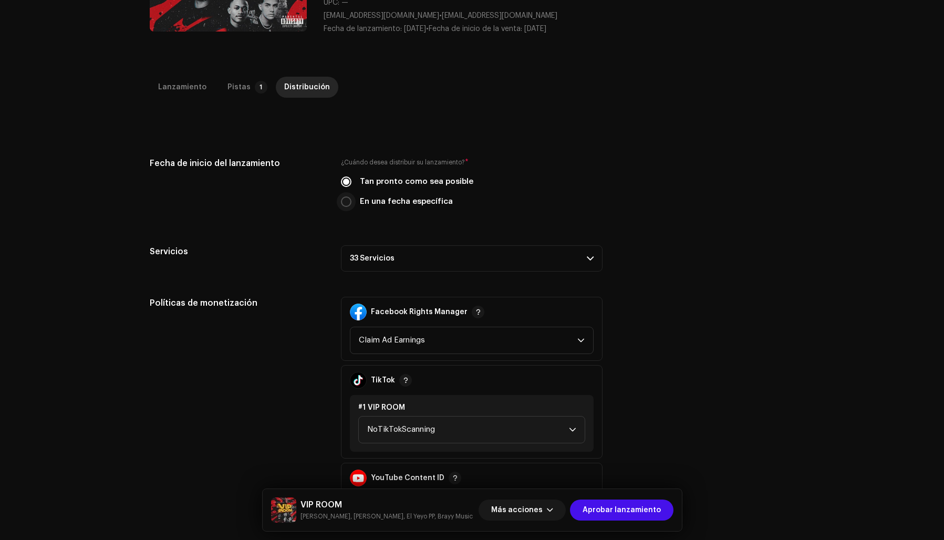
click at [344, 199] on input "En una fecha específica" at bounding box center [346, 202] width 11 height 11
radio input "true"
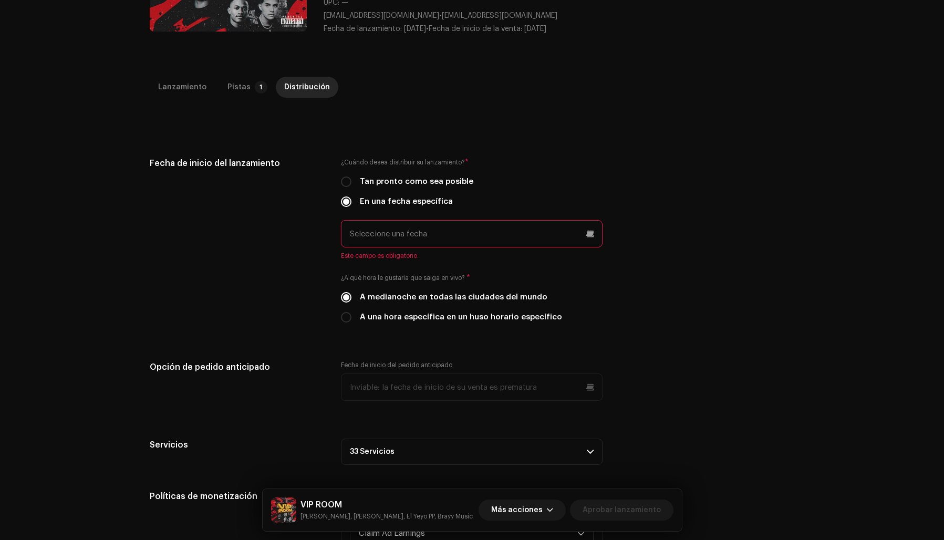
click at [395, 233] on input "text" at bounding box center [472, 233] width 262 height 27
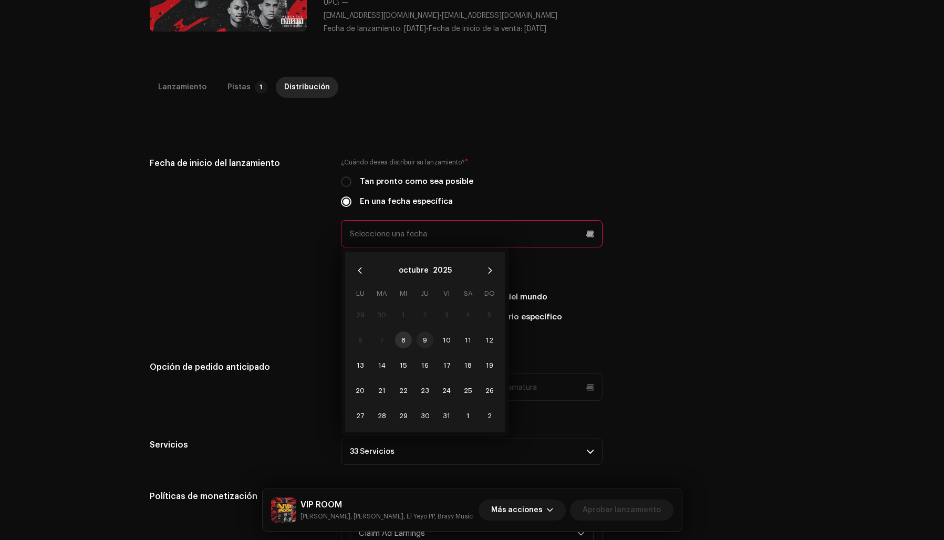
click at [421, 336] on span "9" at bounding box center [425, 340] width 17 height 17
type input "[DATE]"
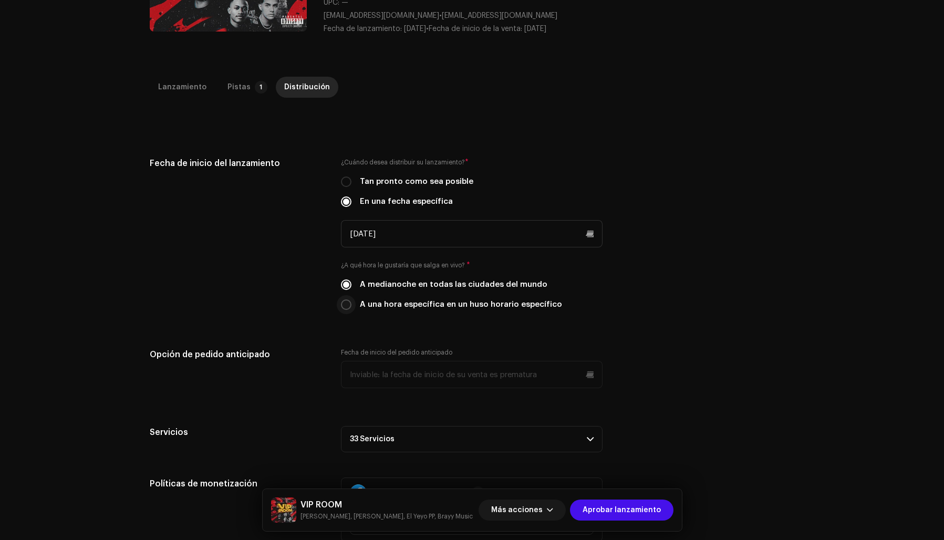
click at [348, 304] on input "A una hora específica en un huso horario específico" at bounding box center [346, 305] width 11 height 11
radio input "true"
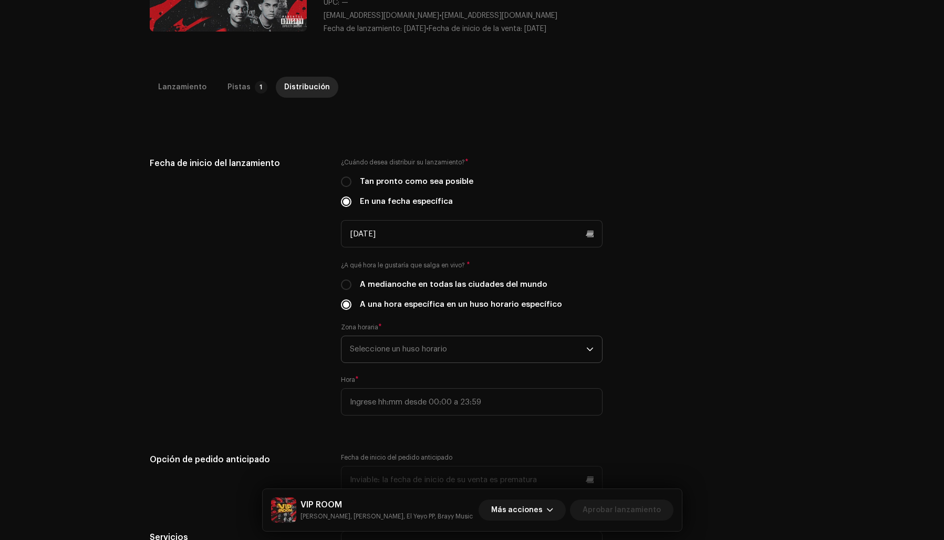
click at [391, 343] on span "Seleccione un huso horario" at bounding box center [468, 349] width 236 height 26
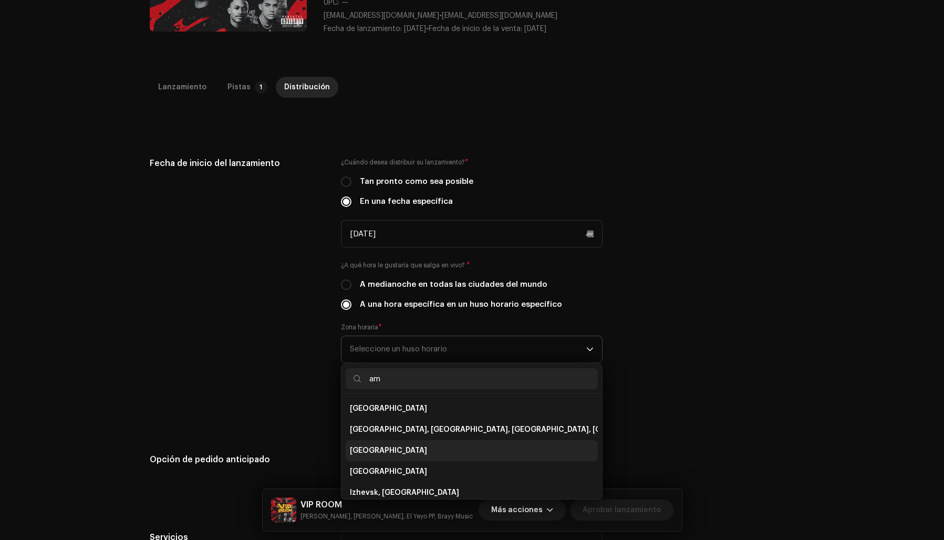
scroll to position [1, 0]
type input "am"
click at [377, 407] on span "[GEOGRAPHIC_DATA]" at bounding box center [388, 408] width 77 height 11
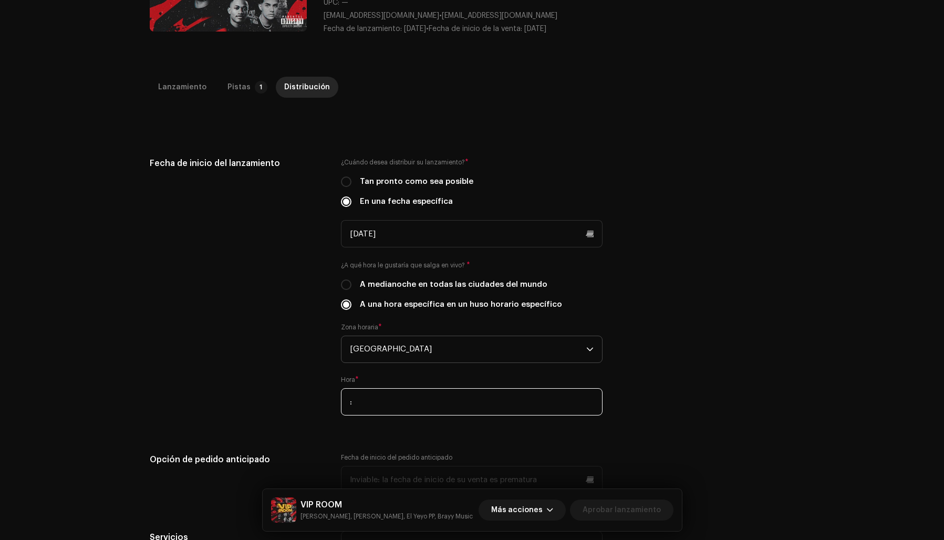
click at [373, 400] on input ":" at bounding box center [472, 401] width 262 height 27
type input "12:00"
click at [640, 383] on div "Fecha de inicio del lanzamiento ¿Cuándo desea distribuir su lanzamiento? * Tan …" at bounding box center [472, 292] width 645 height 271
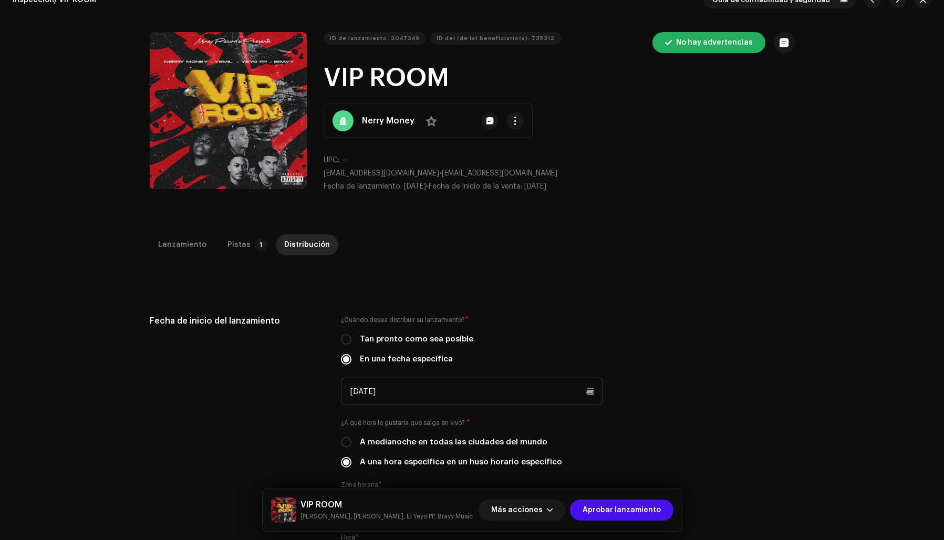
scroll to position [0, 0]
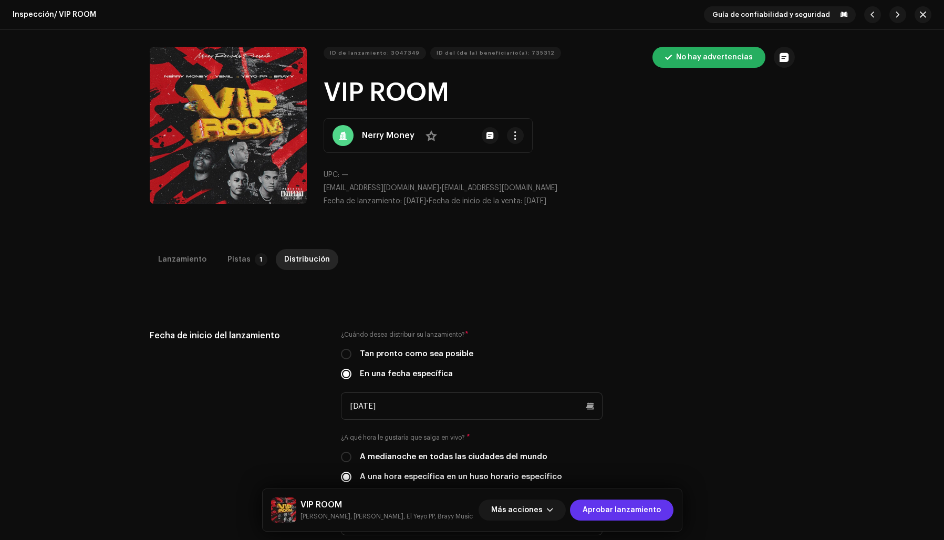
click at [611, 508] on span "Aprobar lanzamiento" at bounding box center [622, 510] width 78 height 21
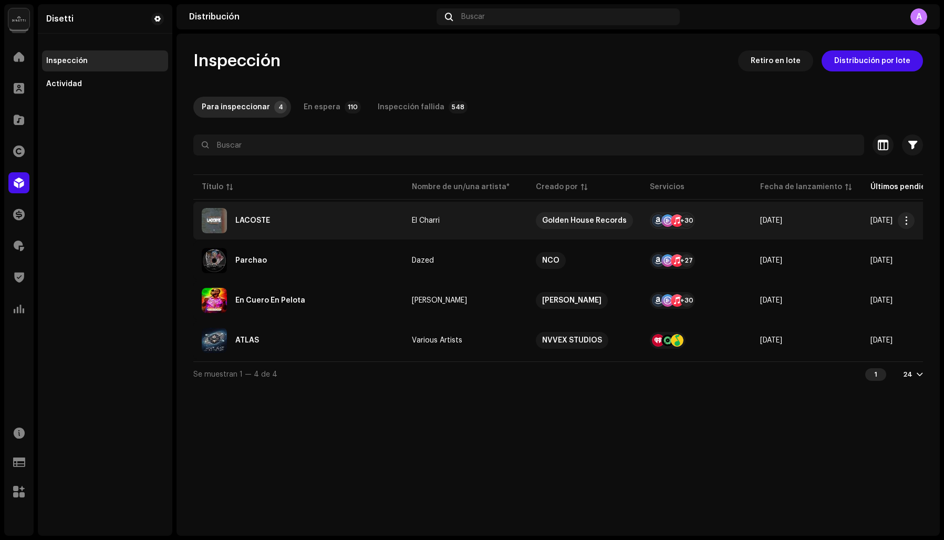
click at [325, 223] on div "LACOSTE" at bounding box center [298, 220] width 193 height 25
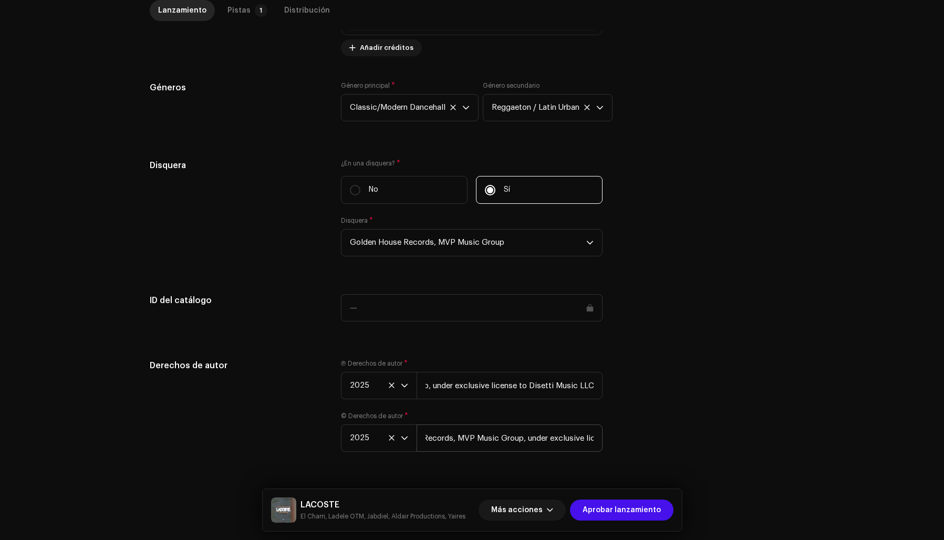
scroll to position [0, 151]
click at [229, 7] on div "Pistas" at bounding box center [239, 10] width 23 height 21
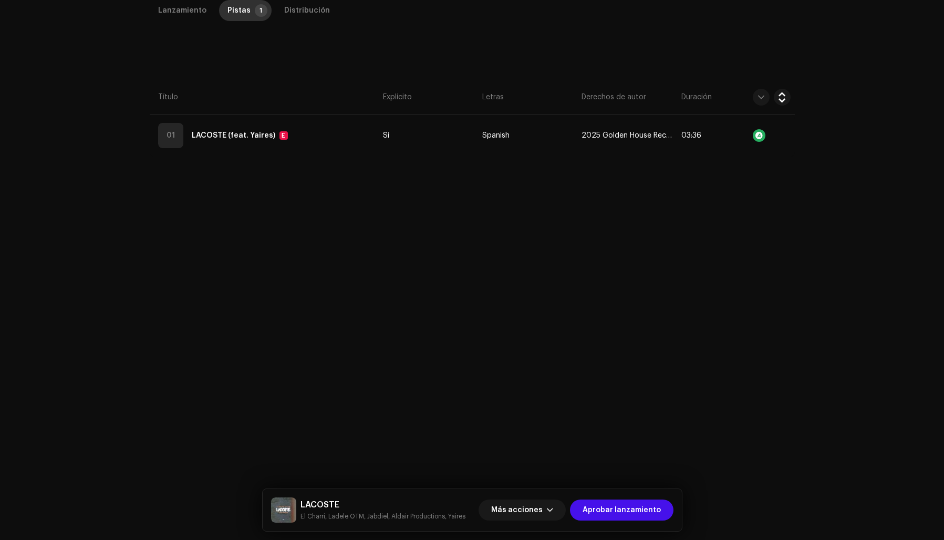
scroll to position [249, 0]
click at [631, 508] on span "Aprobar lanzamiento" at bounding box center [622, 510] width 78 height 21
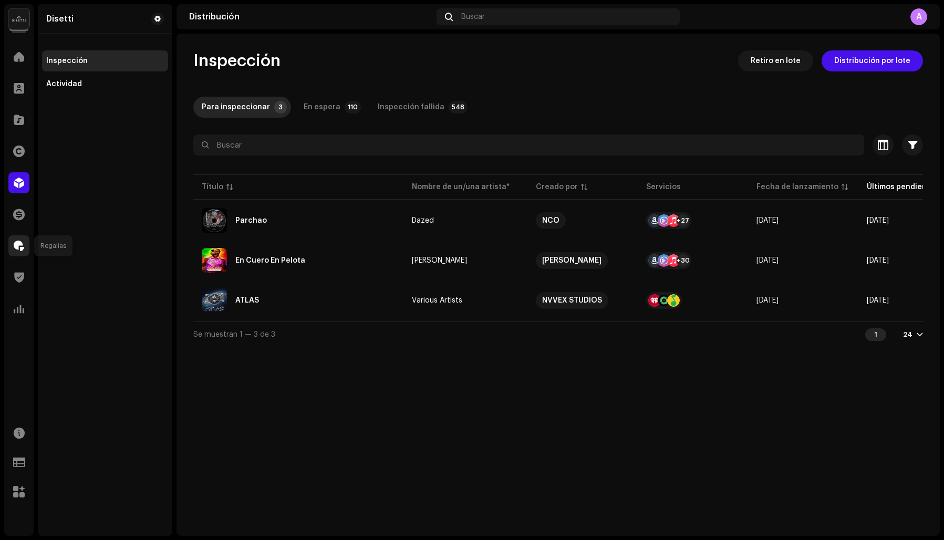
click at [17, 247] on span at bounding box center [19, 246] width 11 height 8
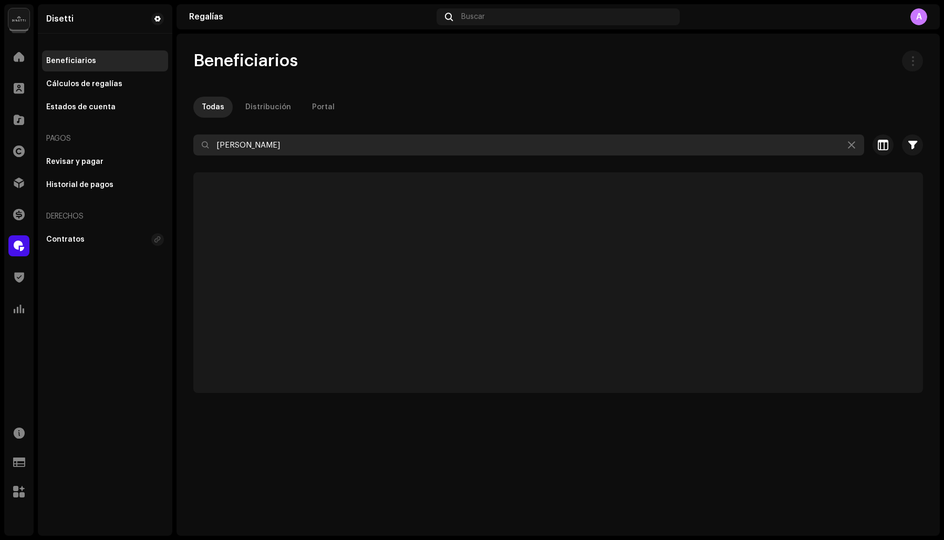
click at [354, 148] on input "[PERSON_NAME]" at bounding box center [528, 145] width 671 height 21
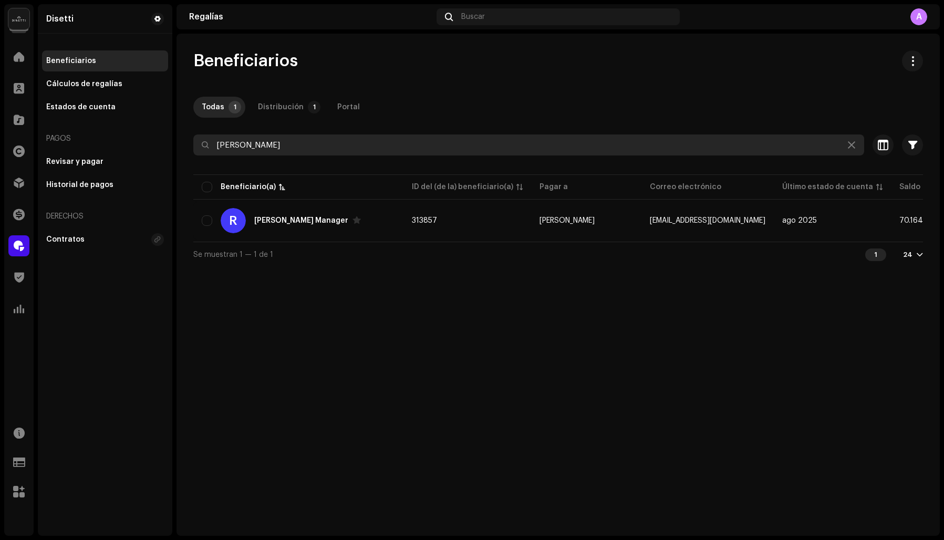
click at [354, 148] on input "[PERSON_NAME]" at bounding box center [528, 145] width 671 height 21
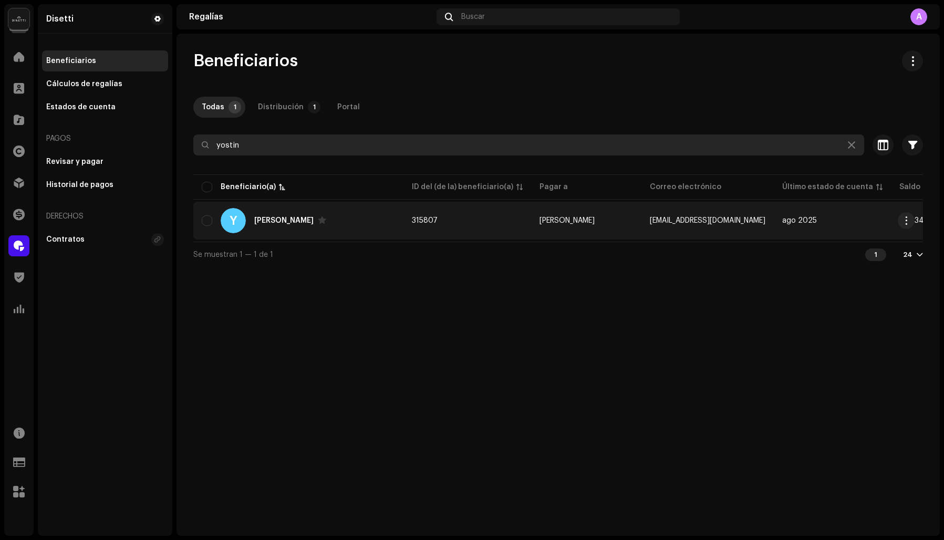
type input "yostin"
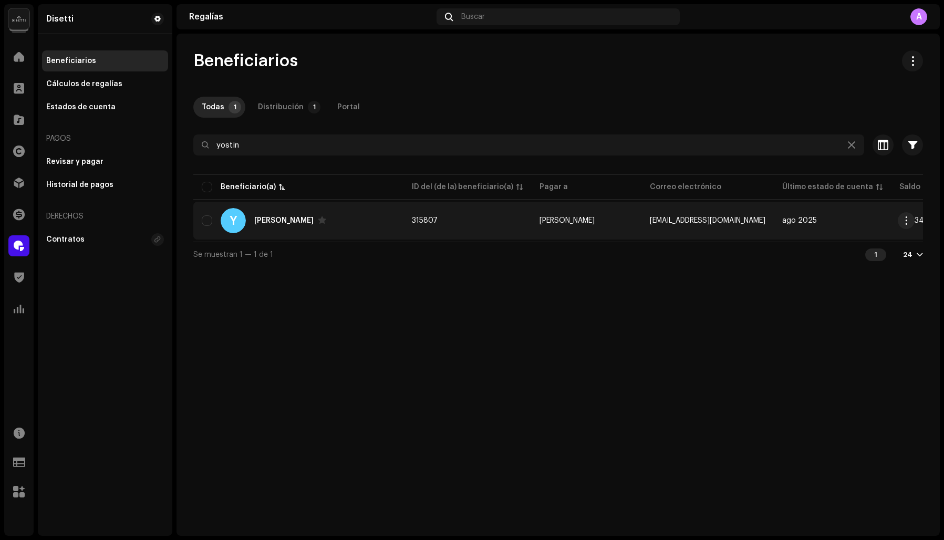
click at [272, 224] on div "[PERSON_NAME]" at bounding box center [283, 220] width 59 height 7
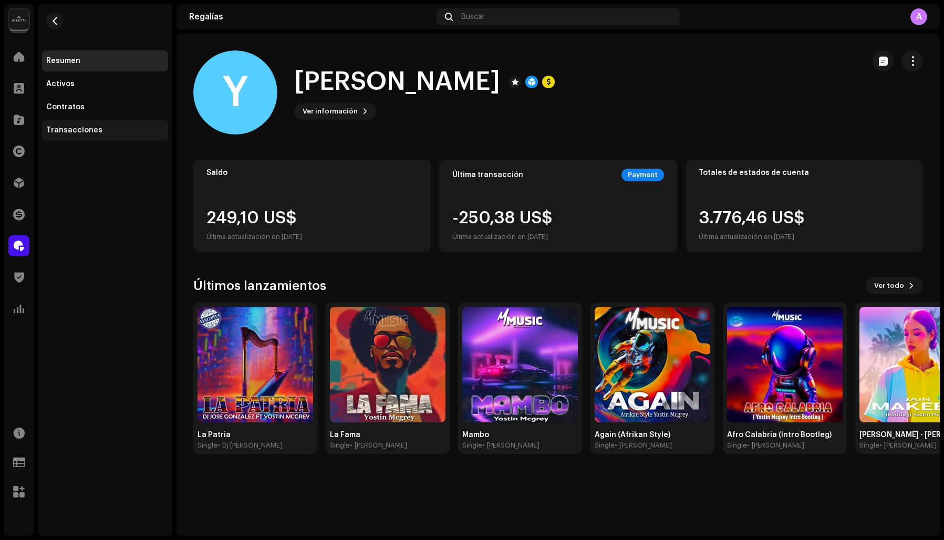
click at [89, 130] on div "Transacciones" at bounding box center [74, 130] width 56 height 8
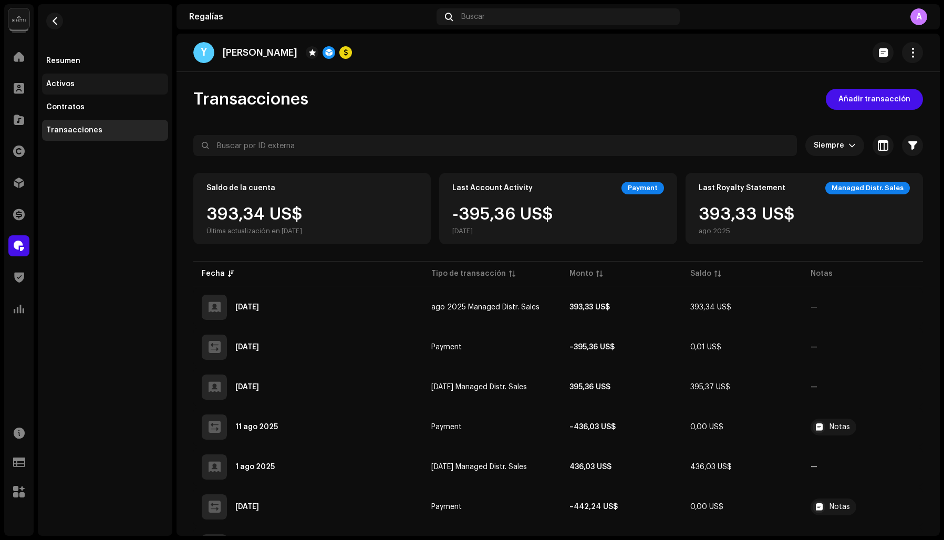
click at [56, 82] on div "Activos" at bounding box center [60, 84] width 28 height 8
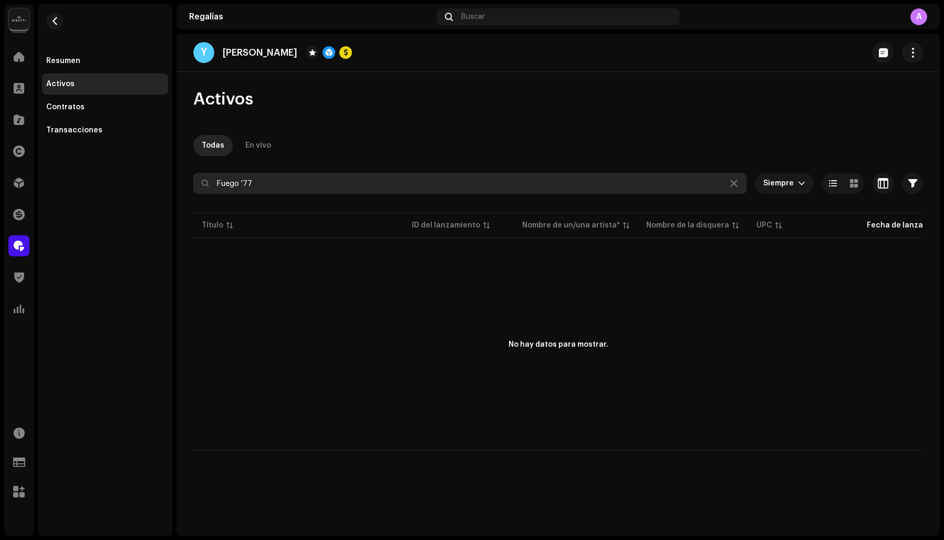
drag, startPoint x: 296, startPoint y: 188, endPoint x: 196, endPoint y: 172, distance: 101.0
click at [196, 172] on div "Activos Todas En vivo Fuego '77 Siempre Seleccionado 0 Seleccionar todo Opcione…" at bounding box center [559, 270] width 764 height 362
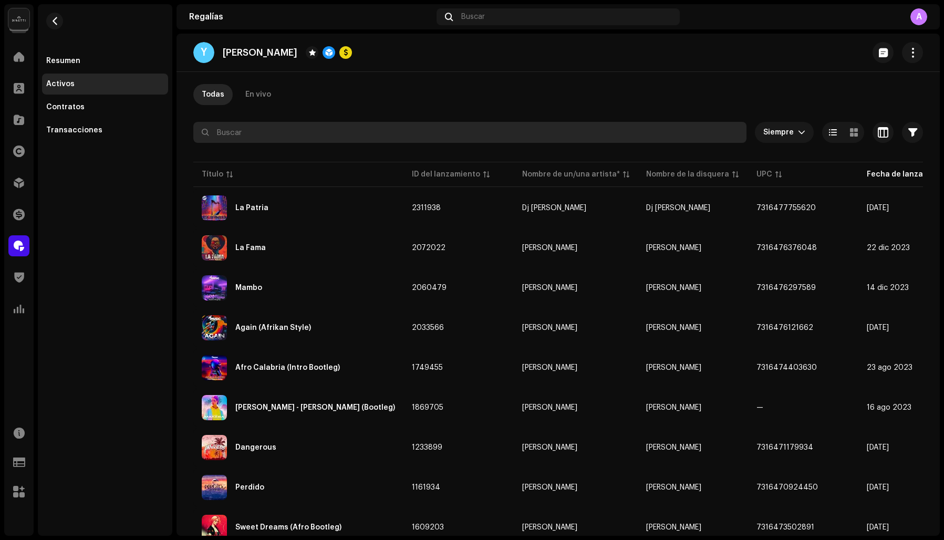
scroll to position [18, 0]
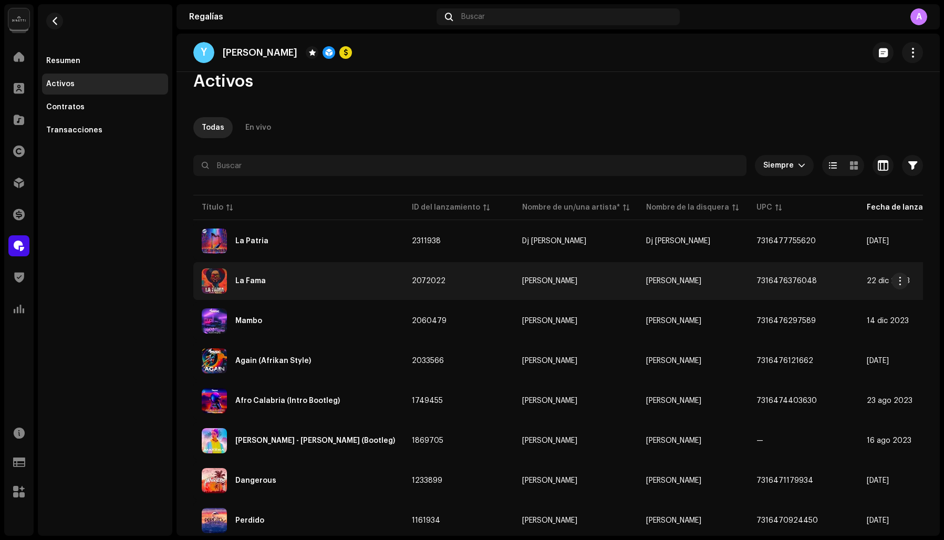
click at [260, 280] on div "La Fama" at bounding box center [250, 280] width 30 height 7
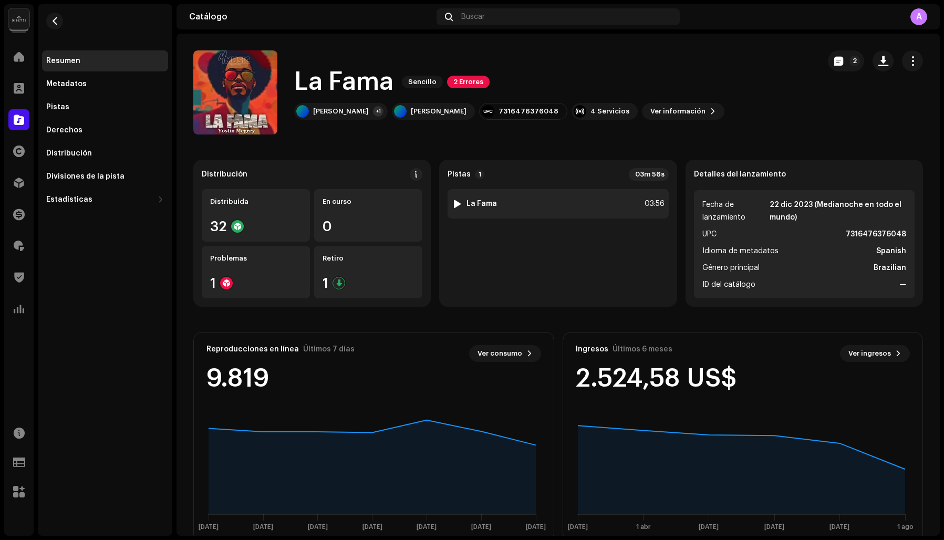
click at [454, 202] on div at bounding box center [458, 204] width 8 height 8
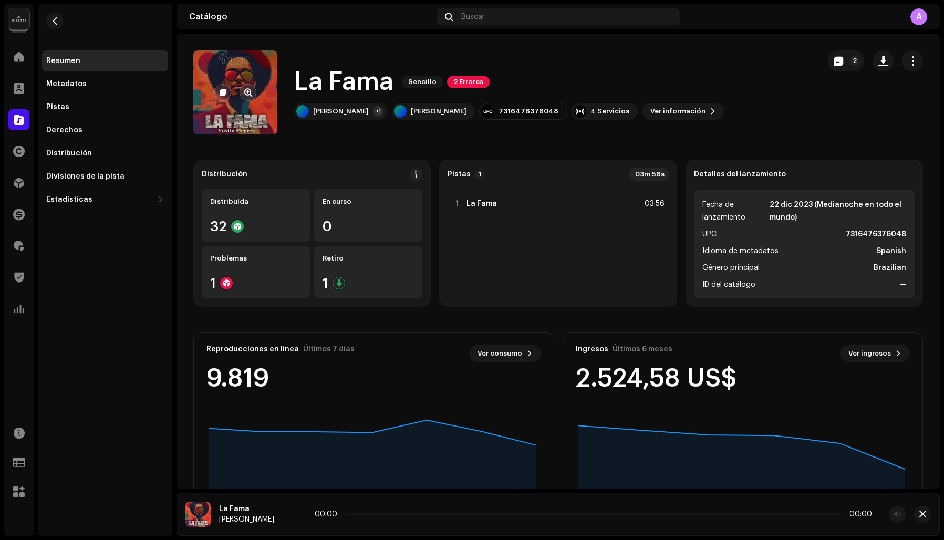
click at [237, 122] on re-a-cover at bounding box center [235, 92] width 84 height 84
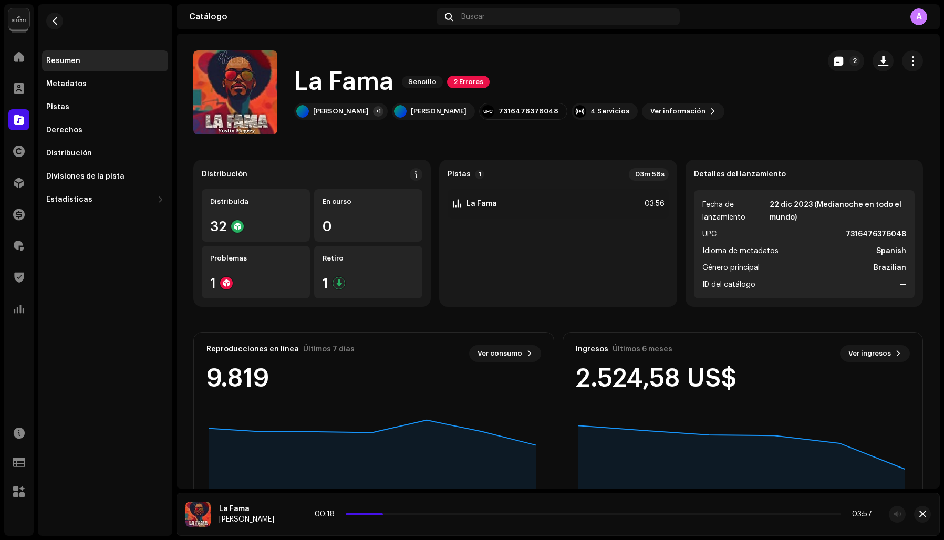
drag, startPoint x: 346, startPoint y: 515, endPoint x: 380, endPoint y: 516, distance: 34.7
click at [380, 516] on div "00:18 03:57" at bounding box center [594, 514] width 558 height 8
click at [288, 518] on span at bounding box center [291, 515] width 6 height 8
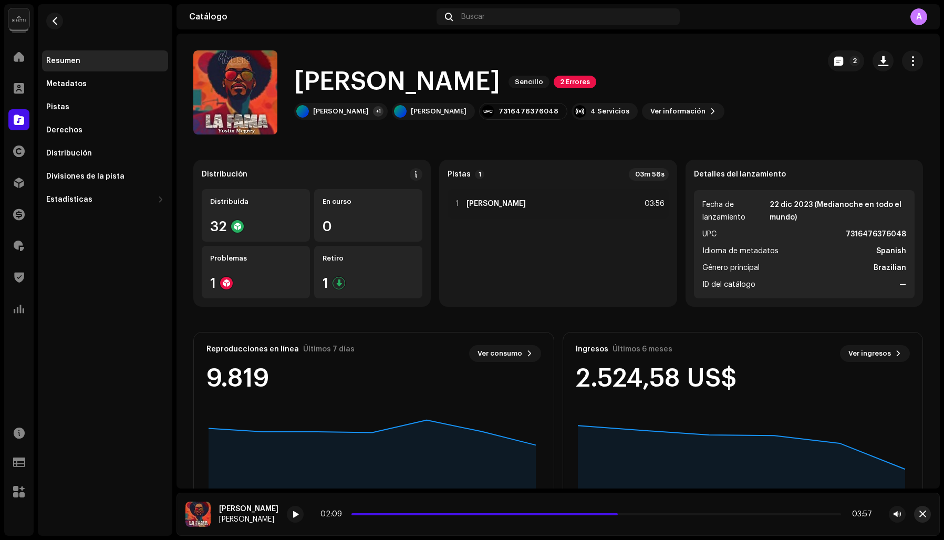
click at [925, 513] on span "button" at bounding box center [923, 514] width 7 height 8
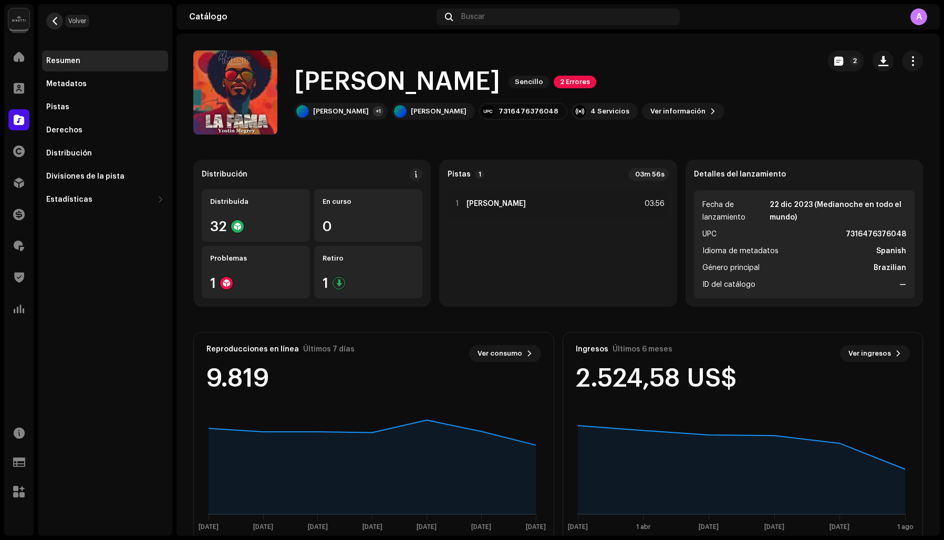
click at [56, 21] on span "button" at bounding box center [55, 21] width 8 height 8
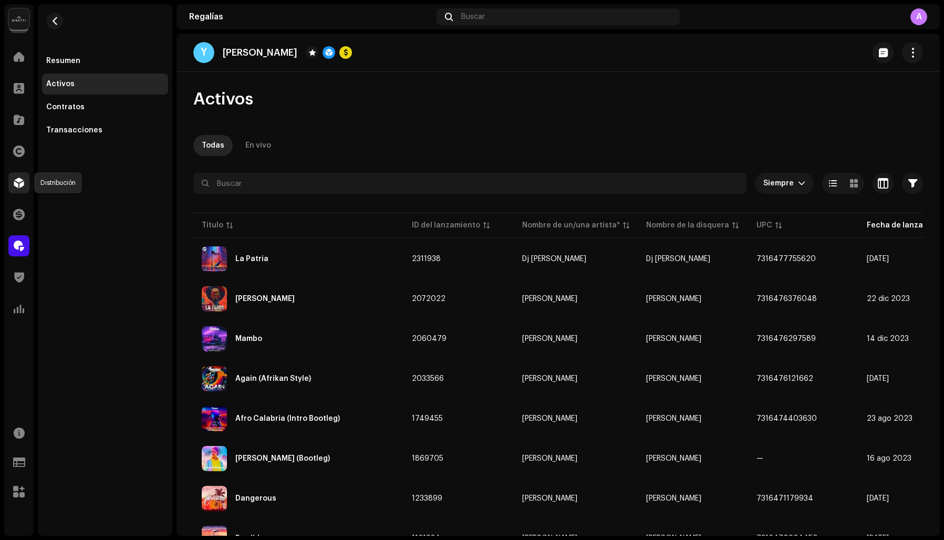
click at [17, 179] on span at bounding box center [19, 183] width 11 height 8
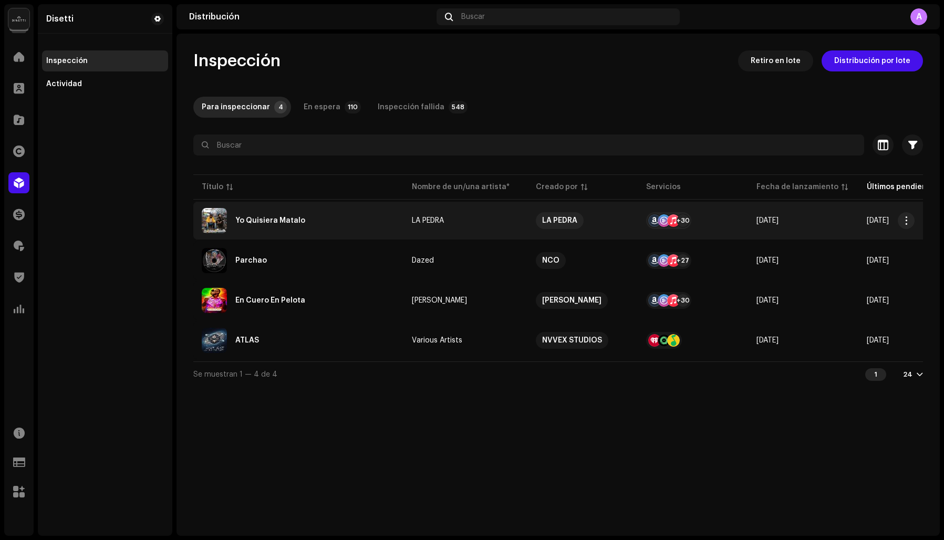
click at [273, 219] on div "Yo Quisiera Matalo" at bounding box center [270, 220] width 70 height 7
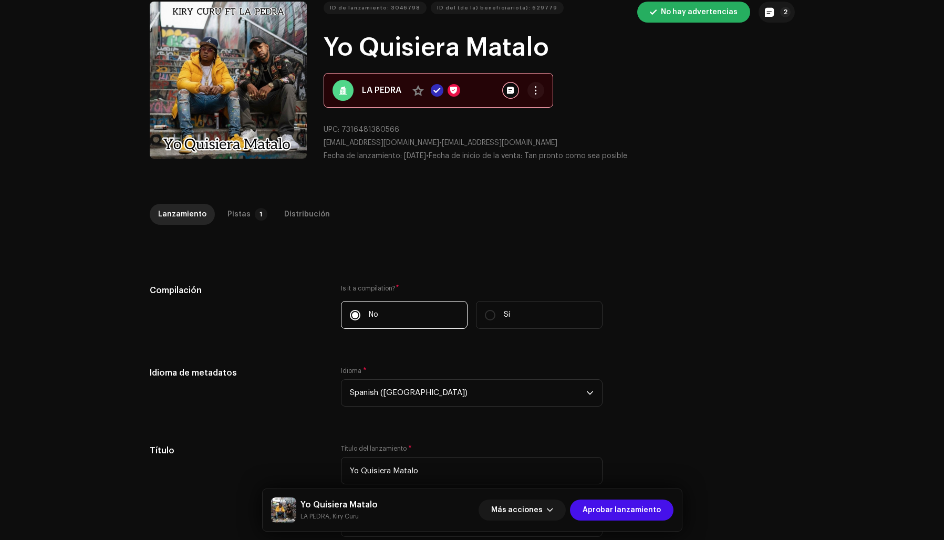
scroll to position [70, 0]
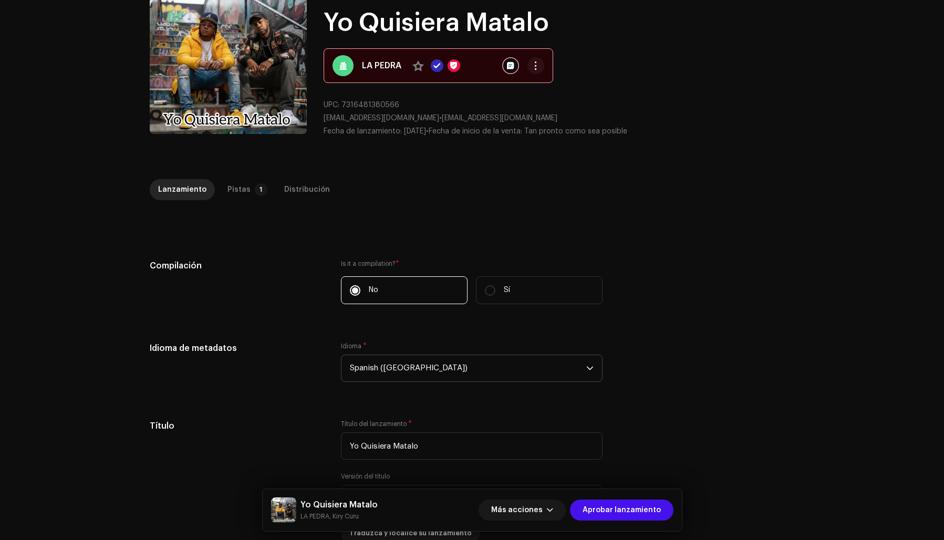
click at [383, 370] on span "Spanish ([GEOGRAPHIC_DATA])" at bounding box center [468, 368] width 236 height 26
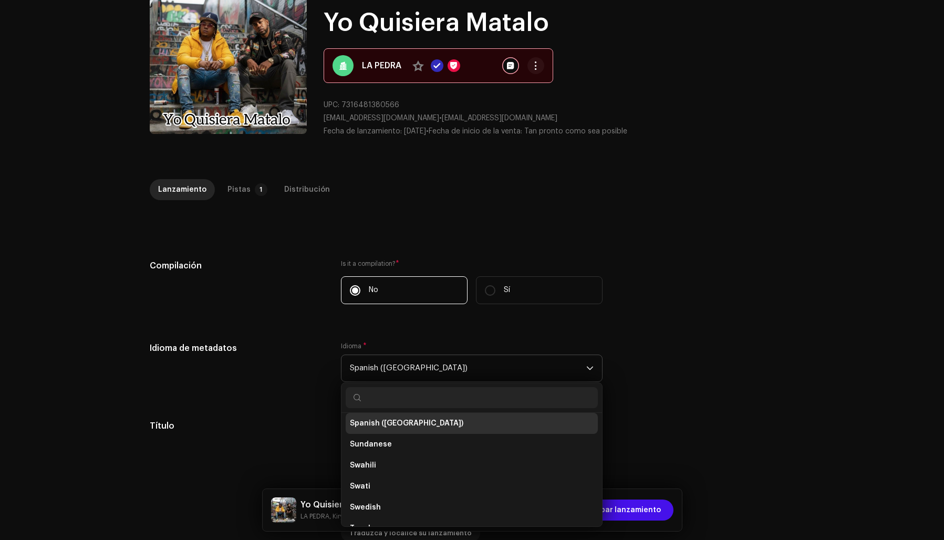
scroll to position [3346, 0]
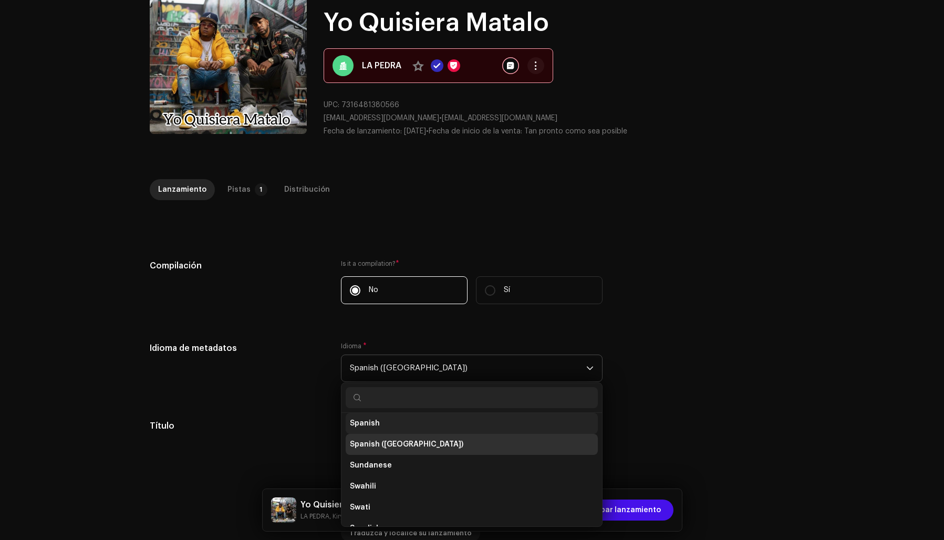
click at [383, 423] on li "Spanish" at bounding box center [472, 423] width 252 height 21
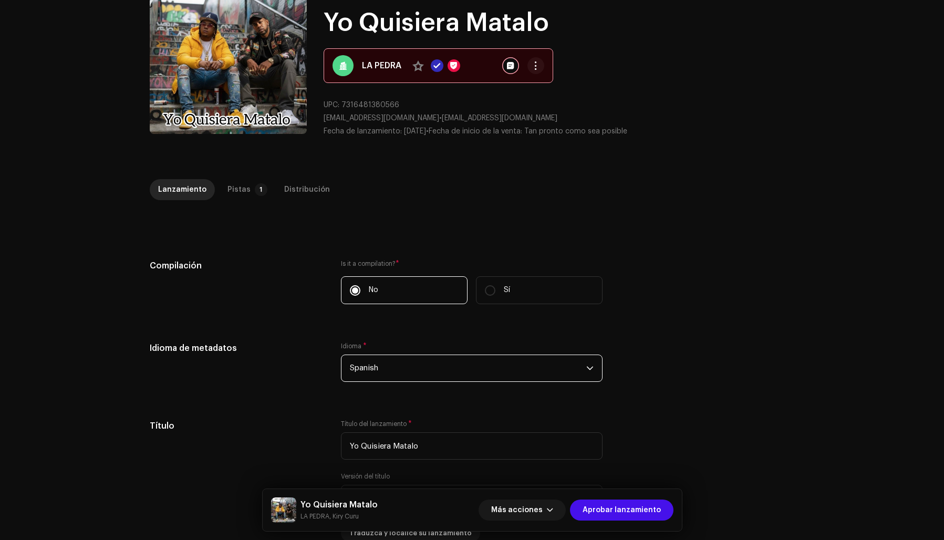
click at [644, 306] on div "Compilación Is it a compilation? * No Sí" at bounding box center [472, 288] width 645 height 57
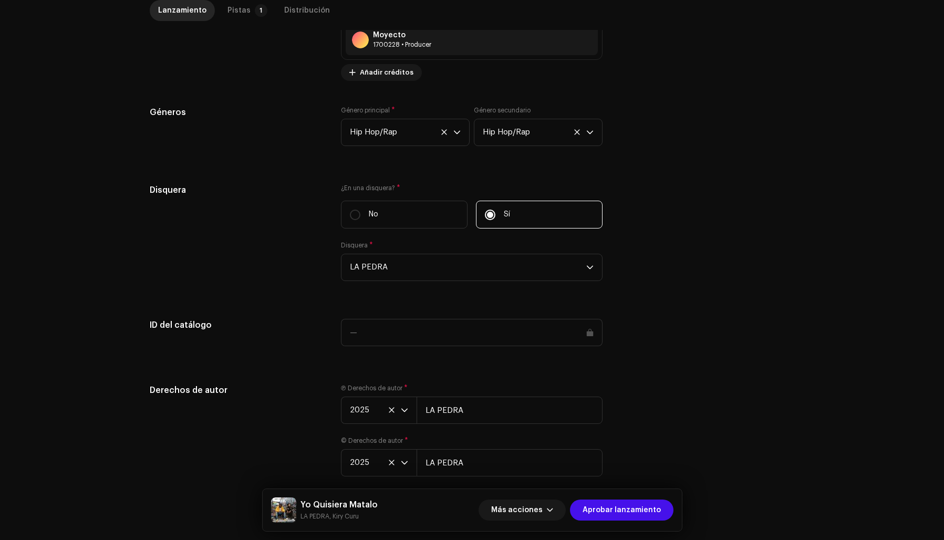
scroll to position [957, 0]
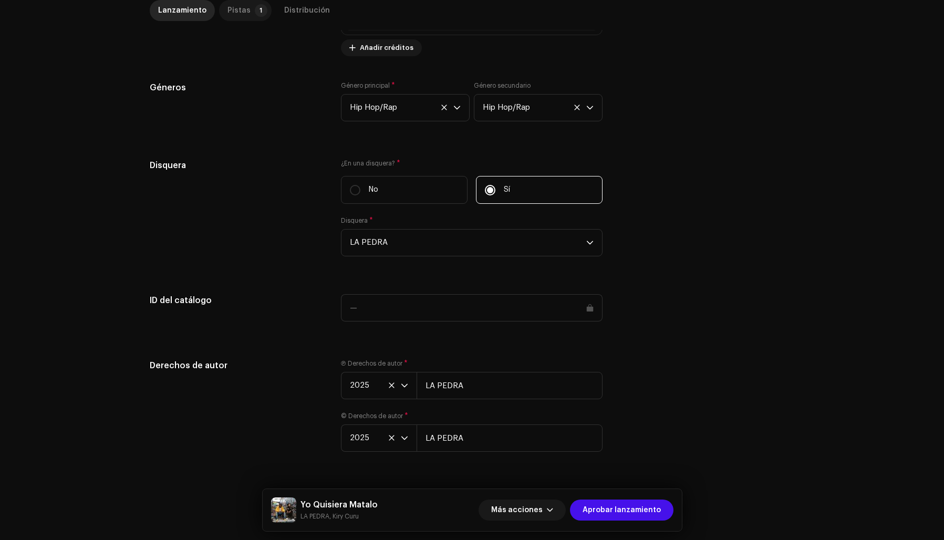
click at [236, 11] on div "Pistas" at bounding box center [239, 10] width 23 height 21
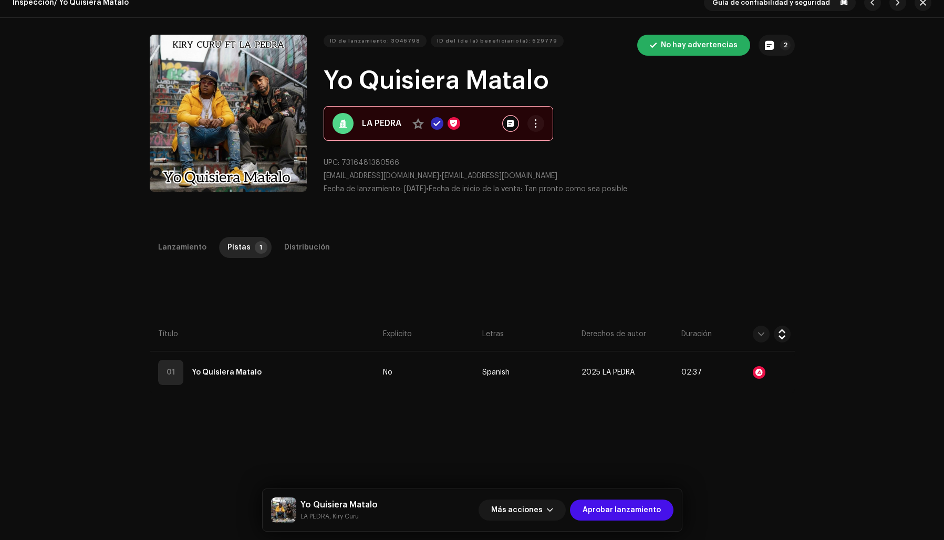
scroll to position [0, 0]
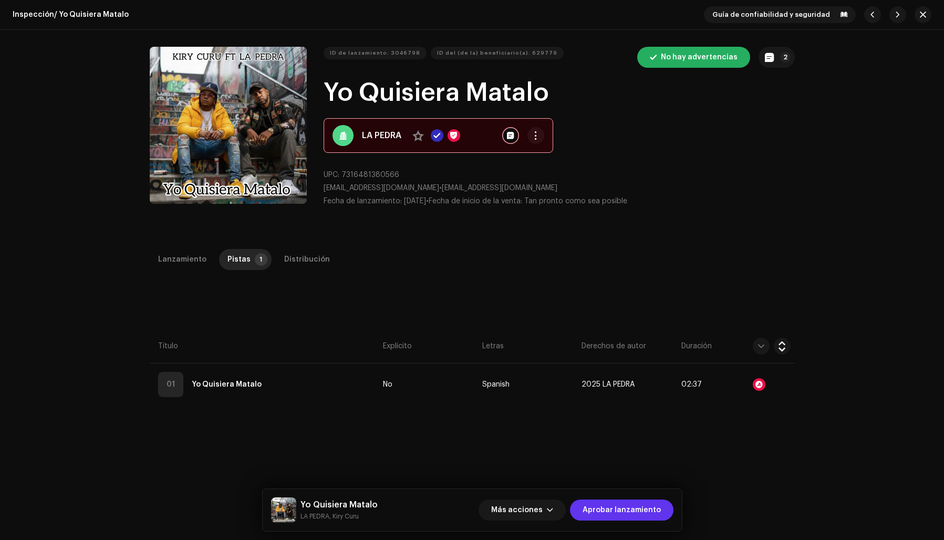
click at [613, 505] on span "Aprobar lanzamiento" at bounding box center [622, 510] width 78 height 21
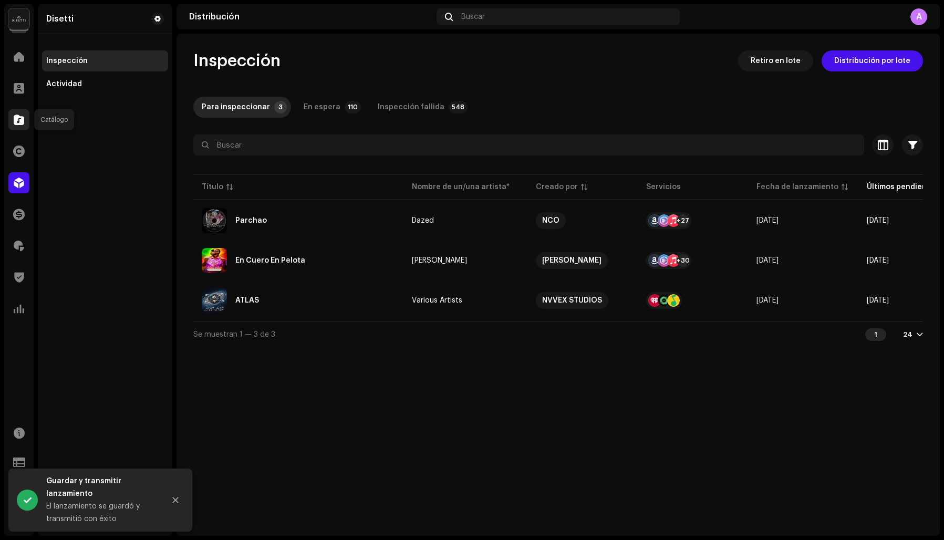
click at [18, 121] on span at bounding box center [19, 120] width 11 height 8
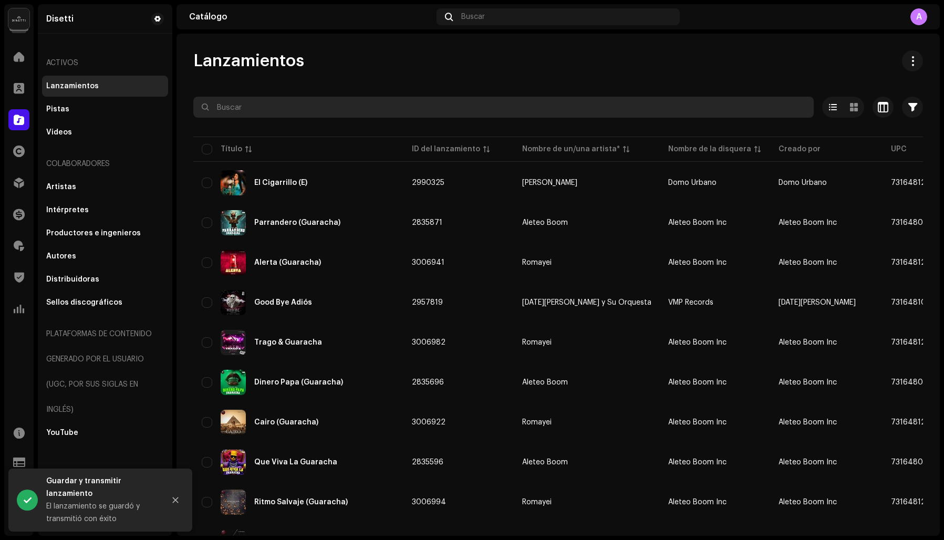
click at [264, 108] on input "text" at bounding box center [503, 107] width 621 height 21
paste input "Pretty Little Baby"
type input "Pretty Little Baby"
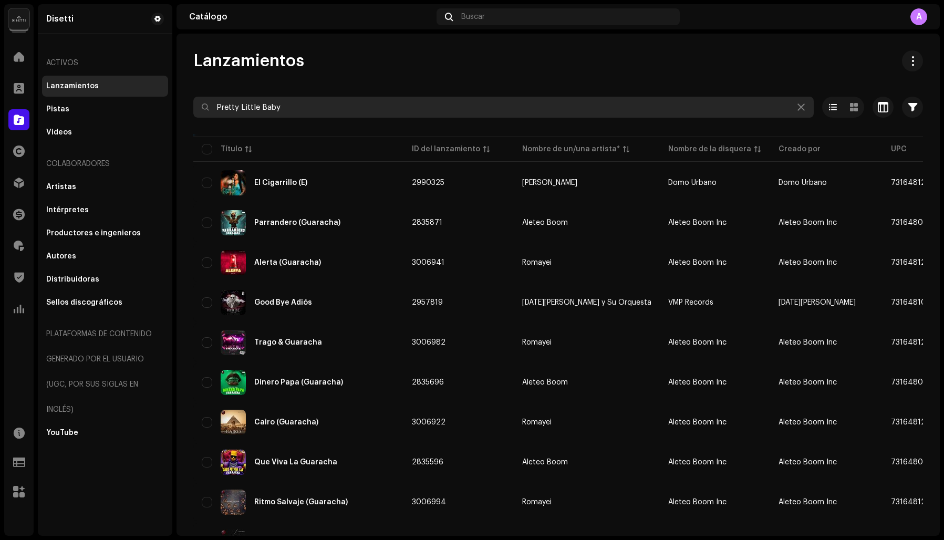
click at [312, 109] on input "Pretty Little Baby" at bounding box center [503, 107] width 621 height 21
click at [286, 108] on input "Pretty Little Baby" at bounding box center [503, 107] width 621 height 21
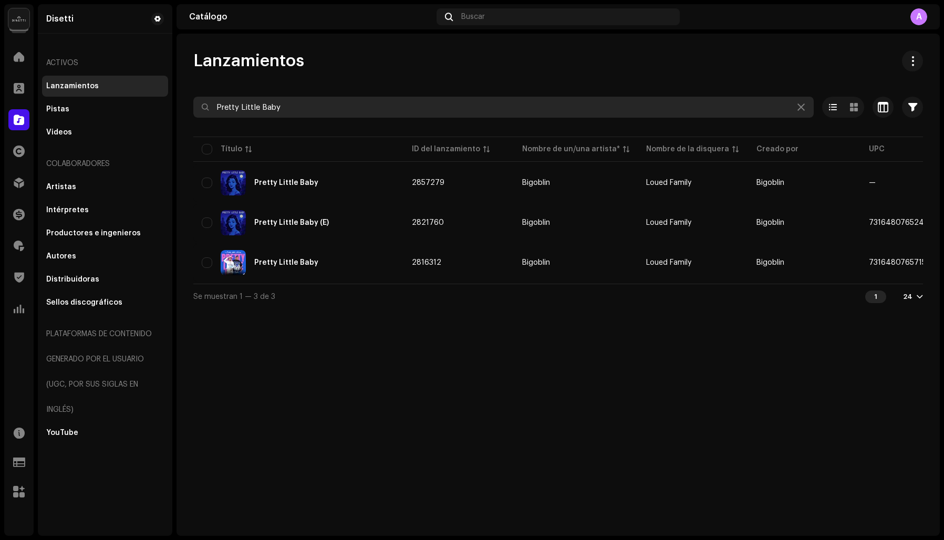
drag, startPoint x: 252, startPoint y: 106, endPoint x: 216, endPoint y: 105, distance: 36.3
click at [216, 105] on input "Pretty Little Baby" at bounding box center [503, 107] width 621 height 21
type input "Baila Morena"
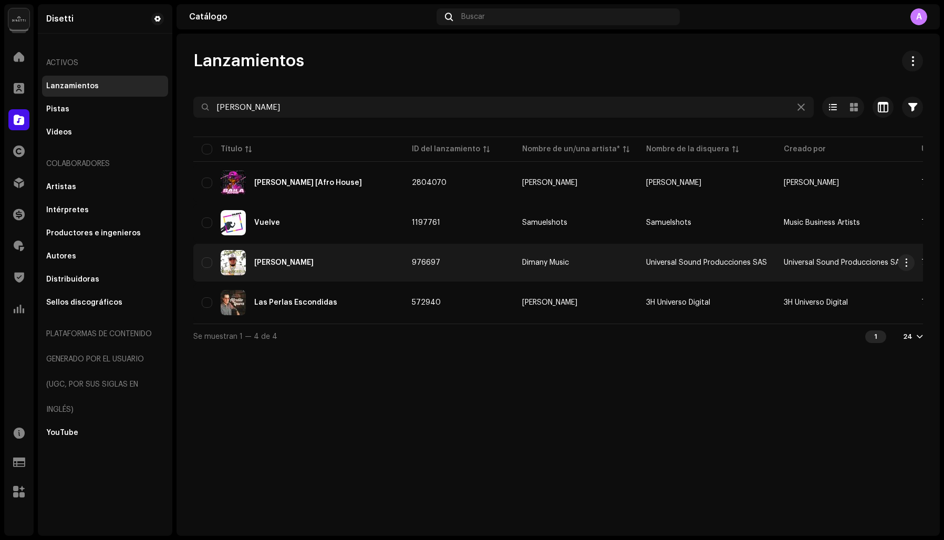
click at [302, 266] on div "Baila Morena" at bounding box center [298, 262] width 193 height 25
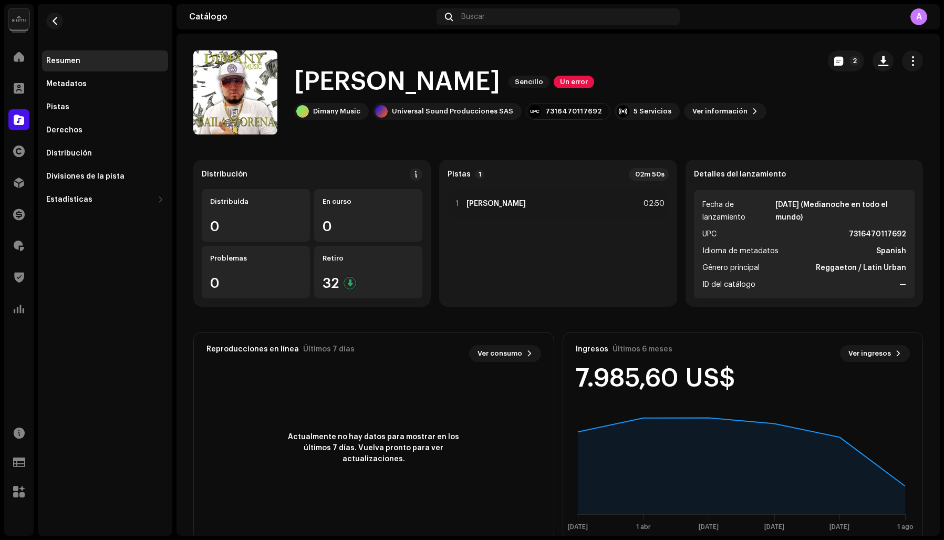
scroll to position [7, 0]
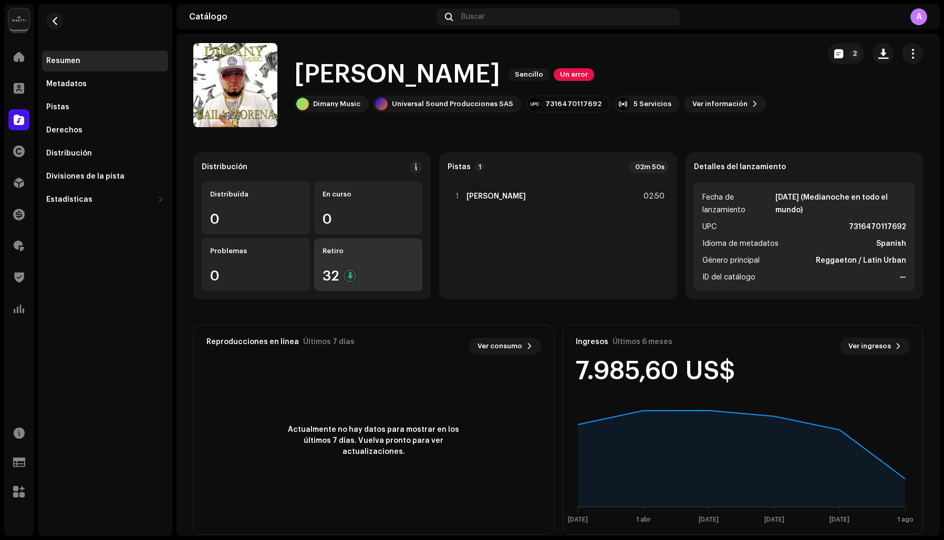
click at [366, 253] on div "Retiro" at bounding box center [368, 251] width 91 height 8
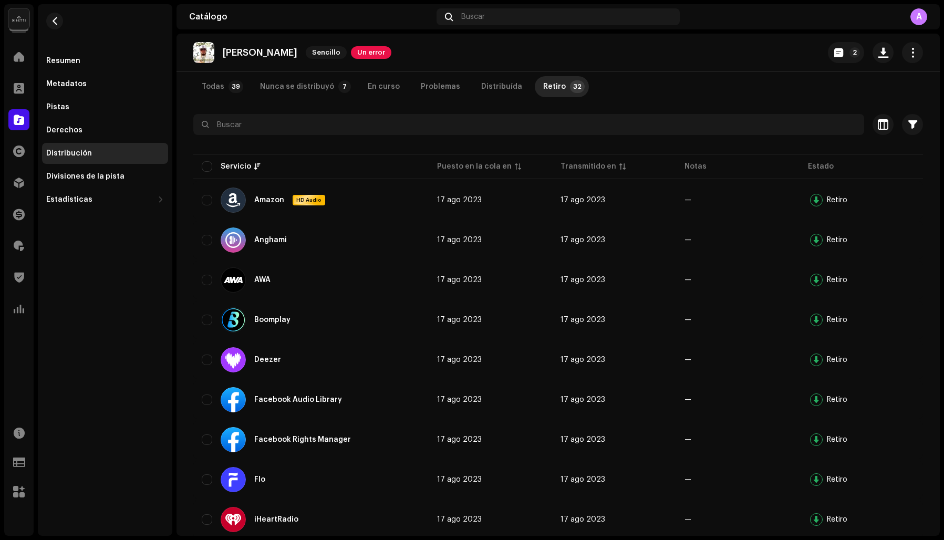
scroll to position [78, 0]
